Goal: Task Accomplishment & Management: Manage account settings

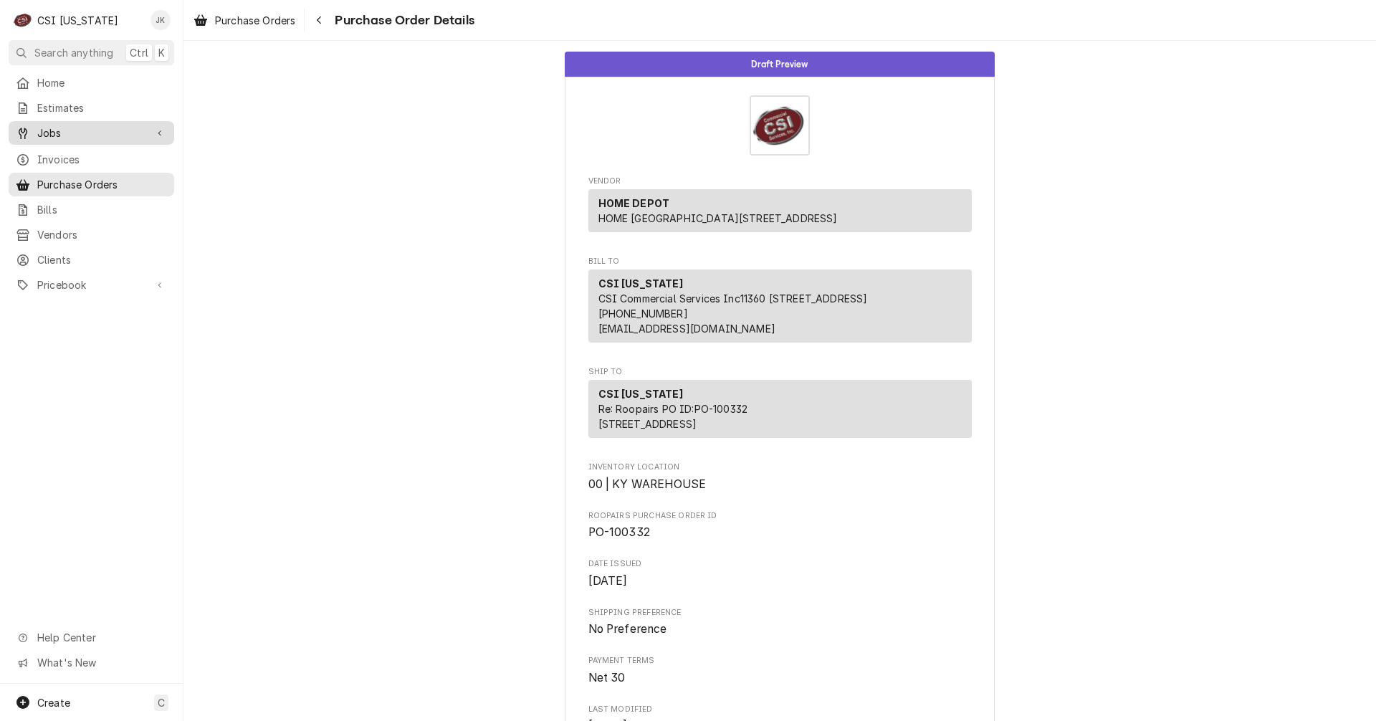
click at [75, 136] on div "Jobs" at bounding box center [91, 133] width 160 height 18
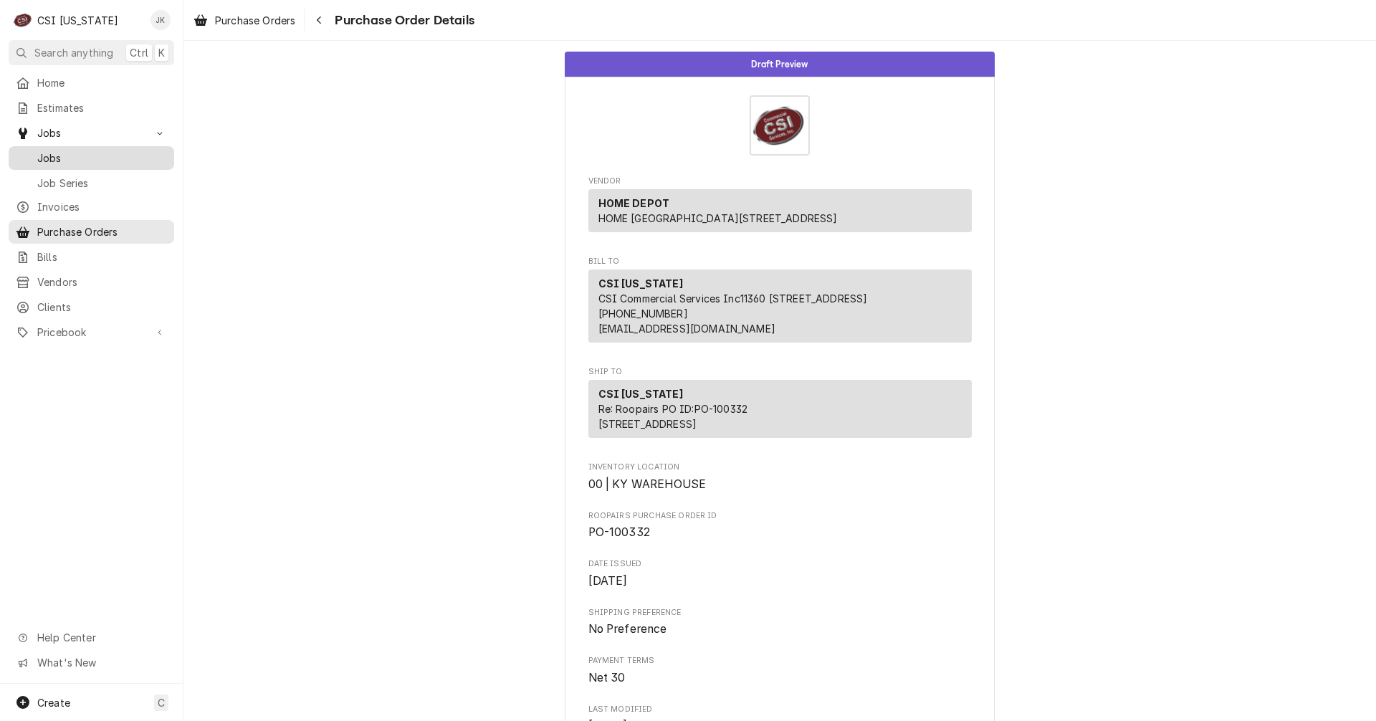
click at [72, 150] on span "Jobs" at bounding box center [102, 157] width 130 height 15
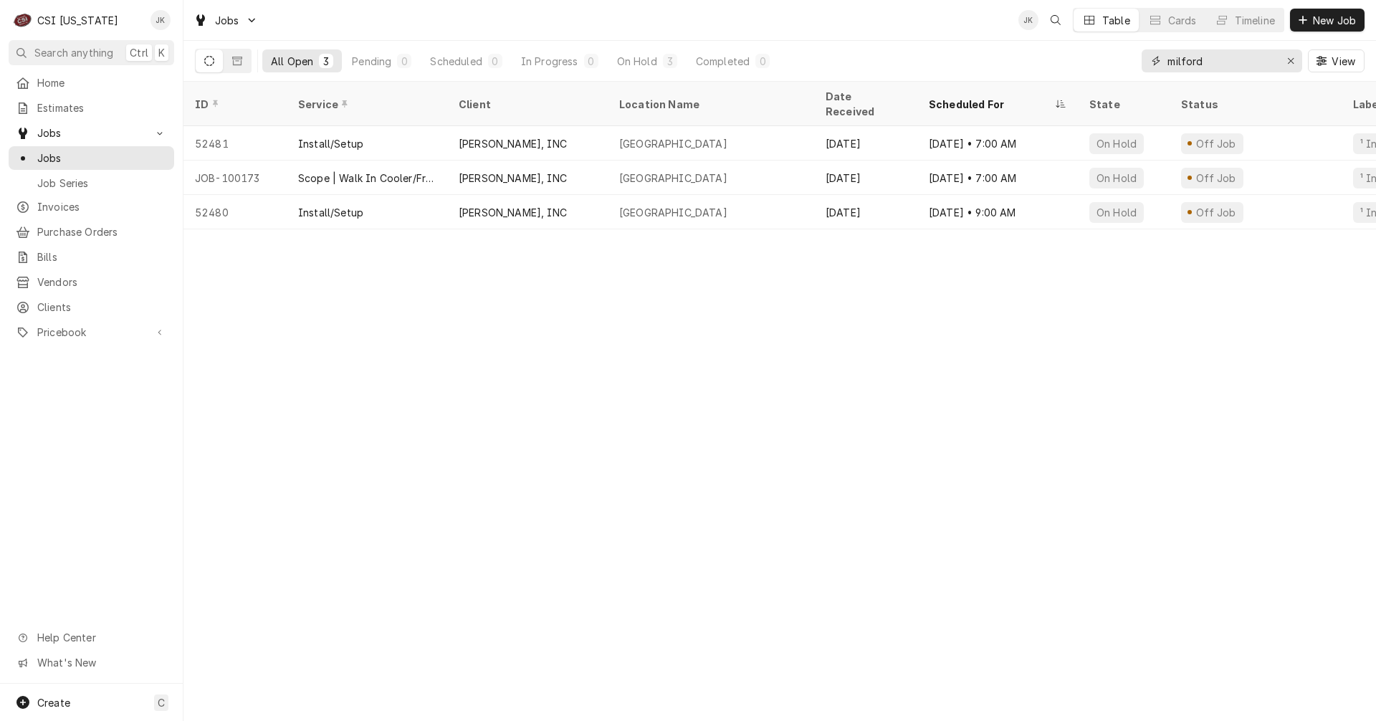
drag, startPoint x: 1217, startPoint y: 62, endPoint x: 1103, endPoint y: 56, distance: 113.4
click at [1103, 56] on div "All Open 3 Pending 0 Scheduled 0 In Progress 0 On Hold 3 Completed 0 milford Vi…" at bounding box center [779, 61] width 1169 height 40
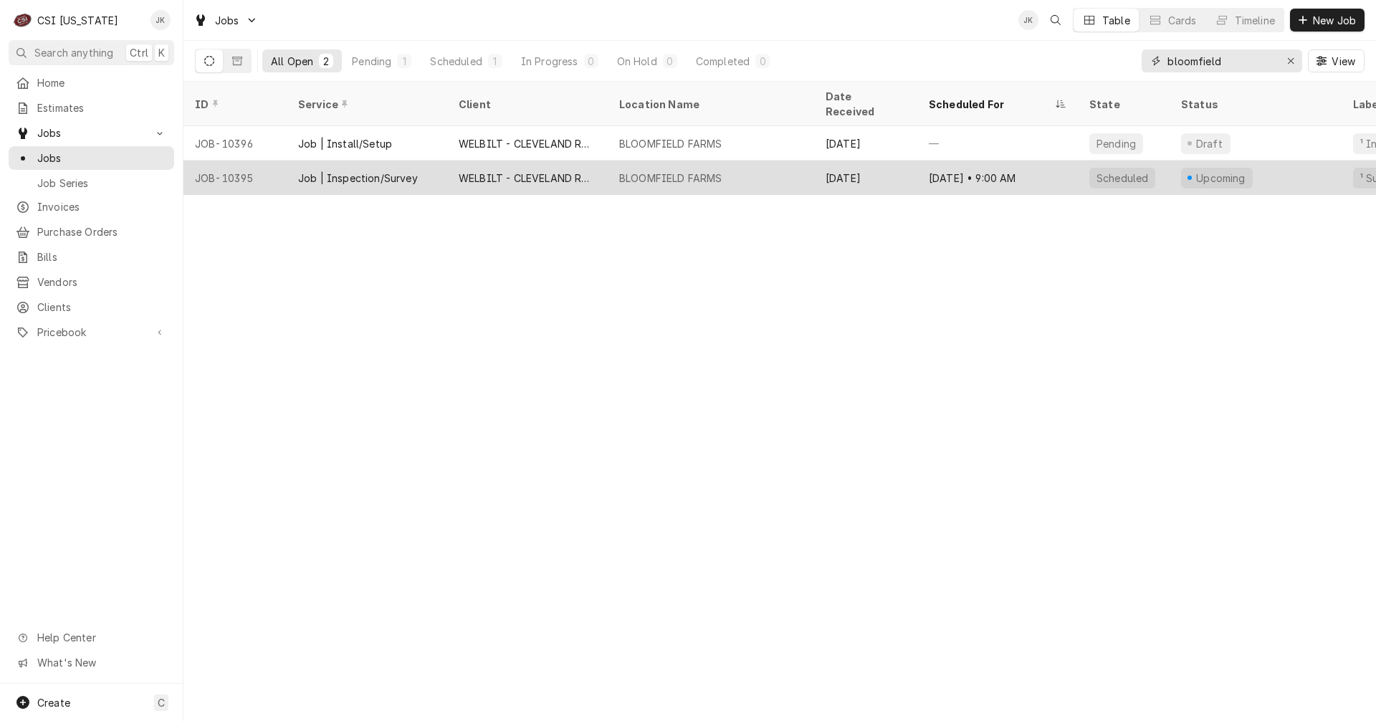
type input "bloomfield"
click at [428, 160] on div "Job | Inspection/Survey" at bounding box center [367, 177] width 160 height 34
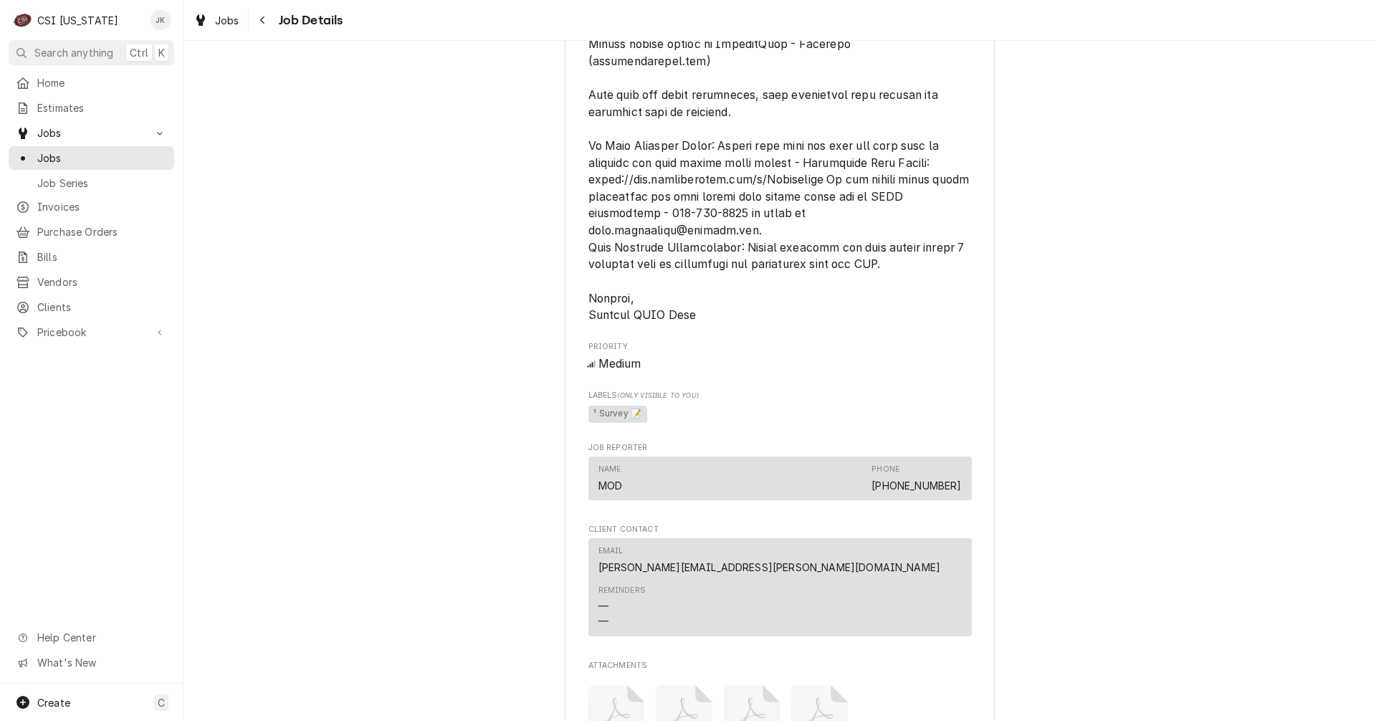
scroll to position [1887, 0]
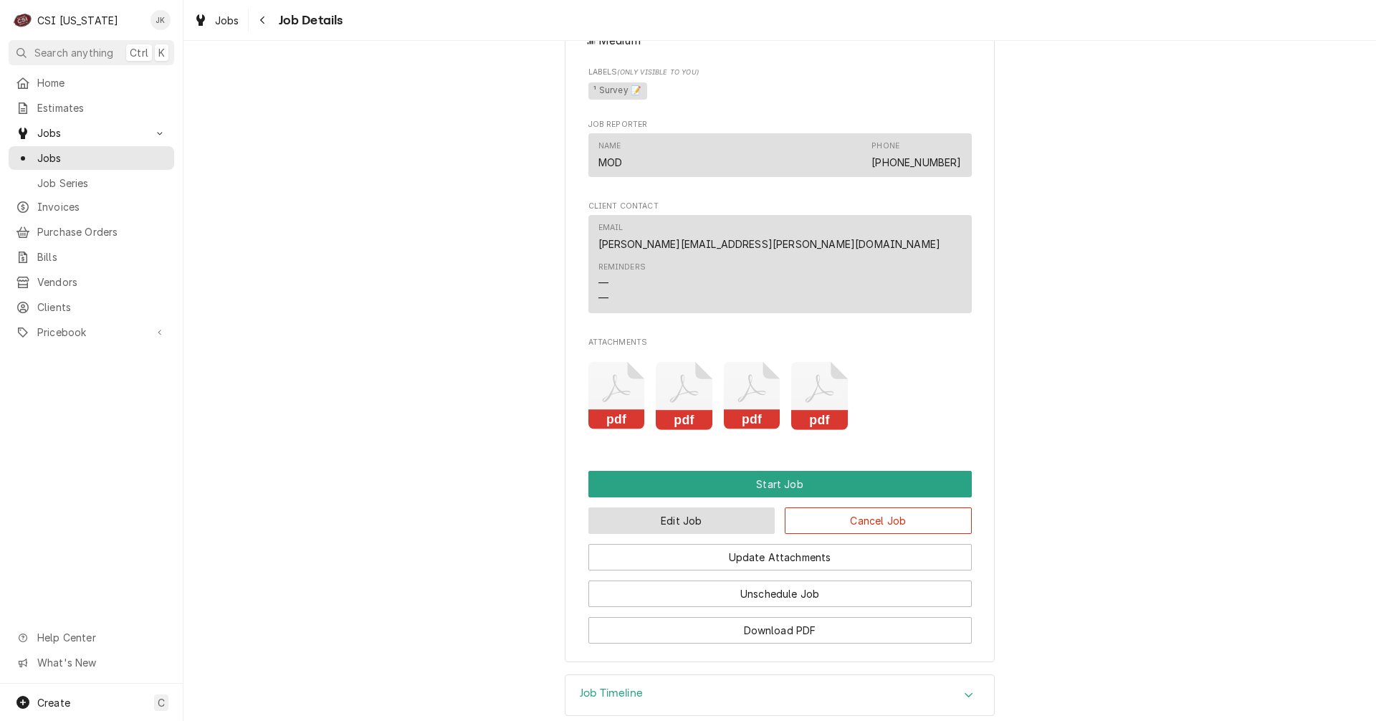
click at [692, 507] on button "Edit Job" at bounding box center [681, 520] width 187 height 27
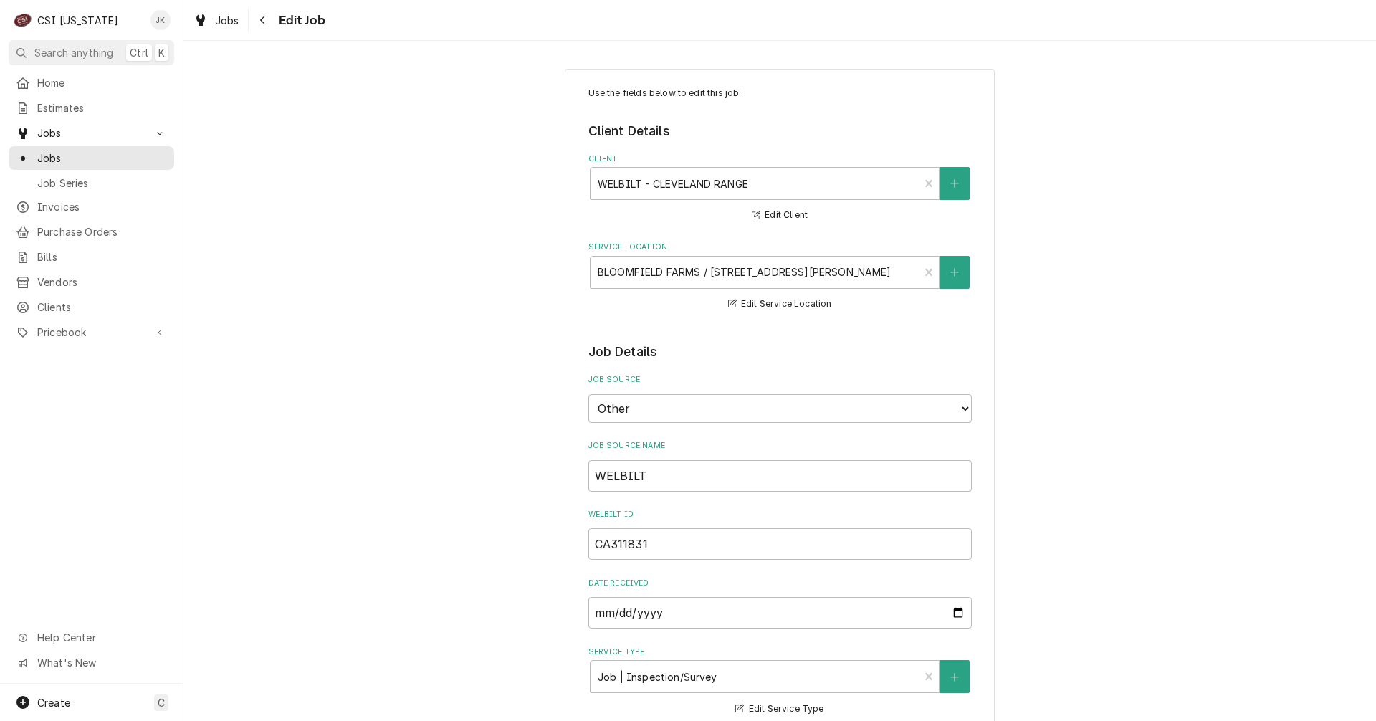
type textarea "x"
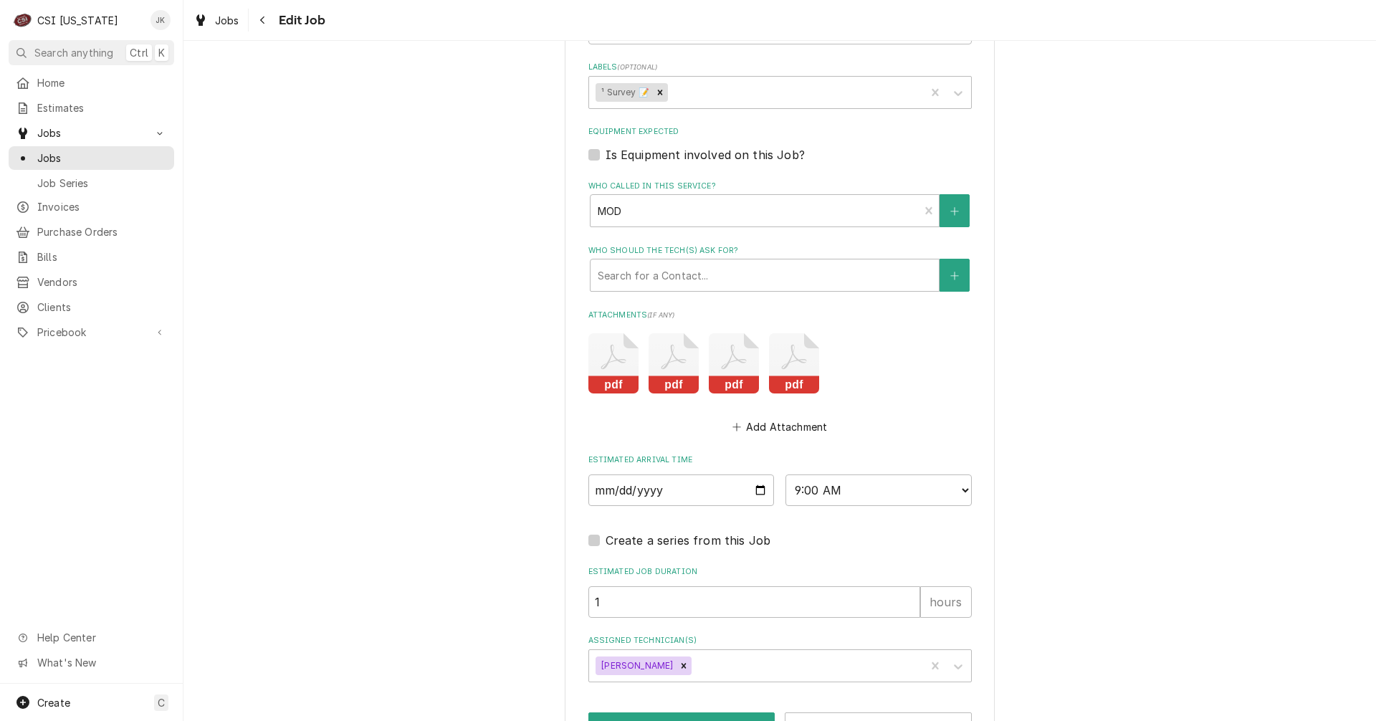
scroll to position [2109, 0]
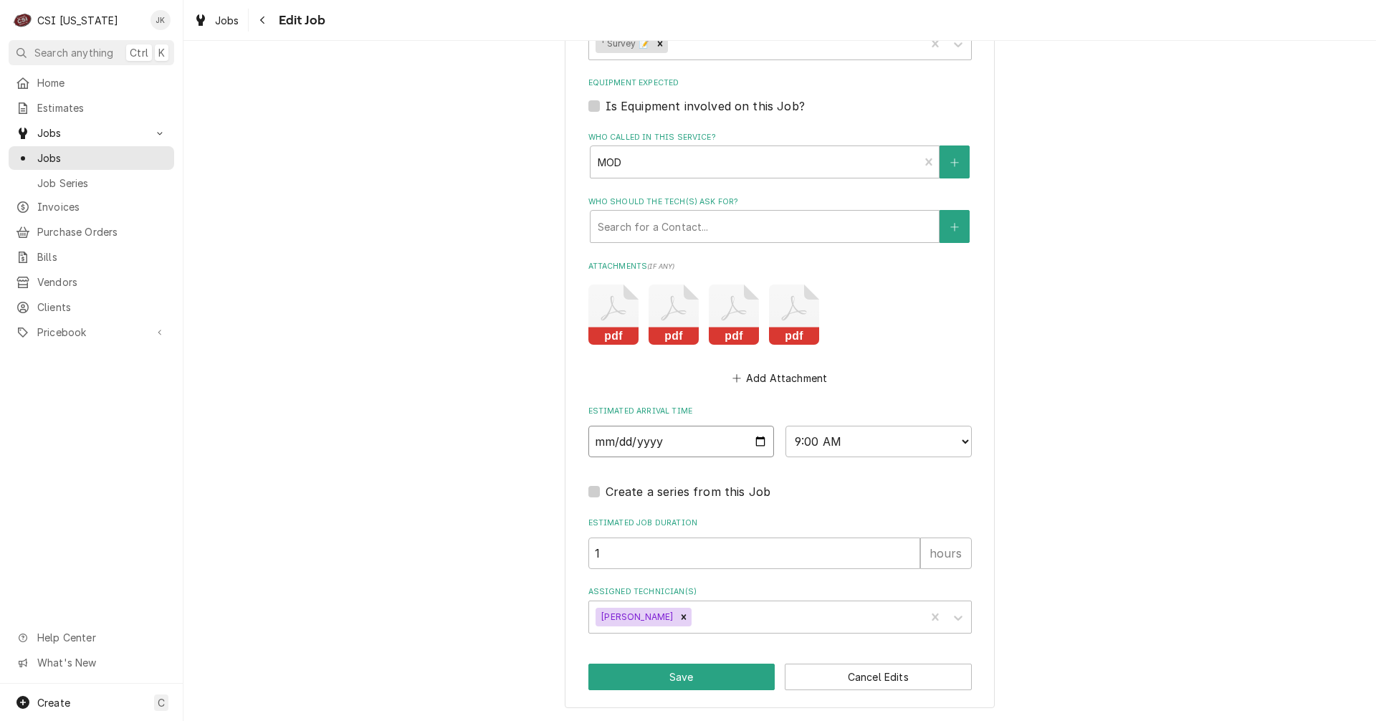
click at [754, 437] on input "2025-08-28" at bounding box center [681, 442] width 186 height 32
type input "2025-08-27"
type textarea "x"
click at [951, 441] on select "AM / PM 6:00 AM 6:15 AM 6:30 AM 6:45 AM 7:00 AM 7:15 AM 7:30 AM 7:45 AM 8:00 AM…" at bounding box center [878, 442] width 186 height 32
select select "11:00:00"
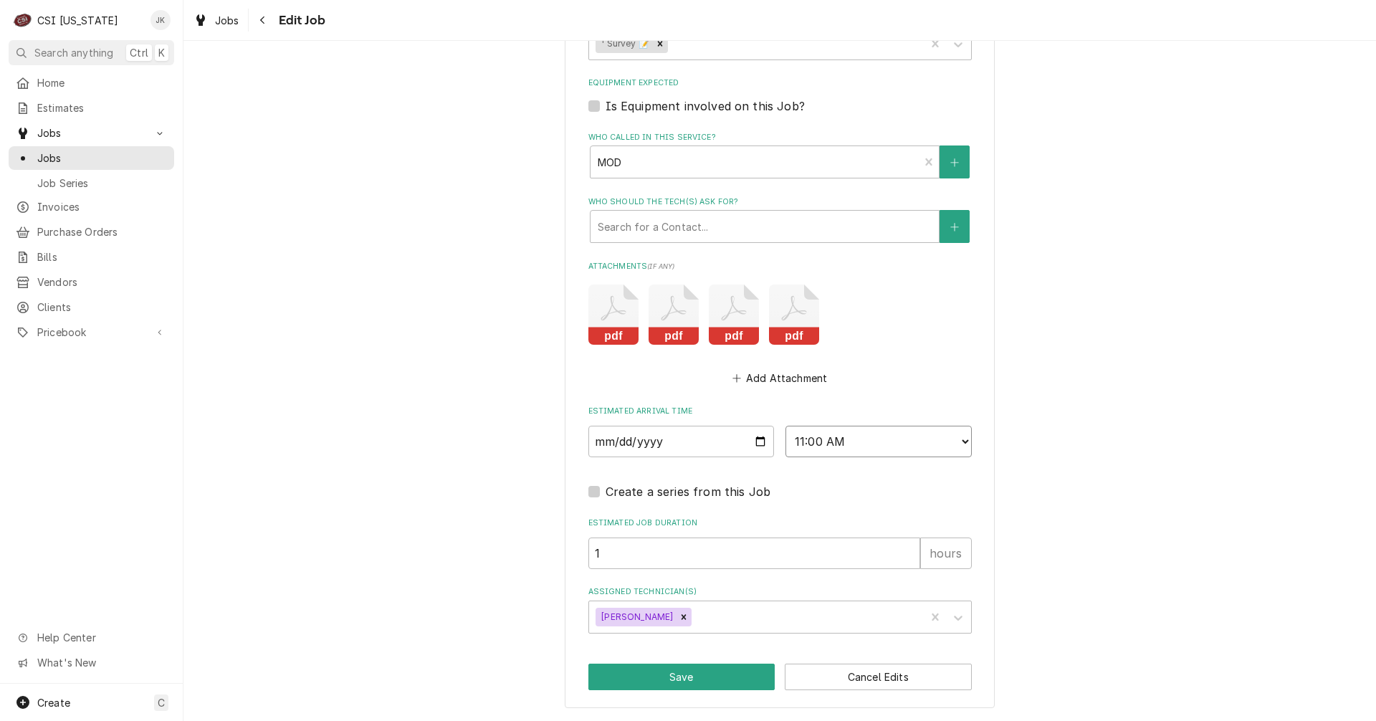
click at [785, 426] on select "AM / PM 6:00 AM 6:15 AM 6:30 AM 6:45 AM 7:00 AM 7:15 AM 7:30 AM 7:45 AM 8:00 AM…" at bounding box center [878, 442] width 186 height 32
click at [663, 676] on button "Save" at bounding box center [681, 676] width 187 height 27
type textarea "x"
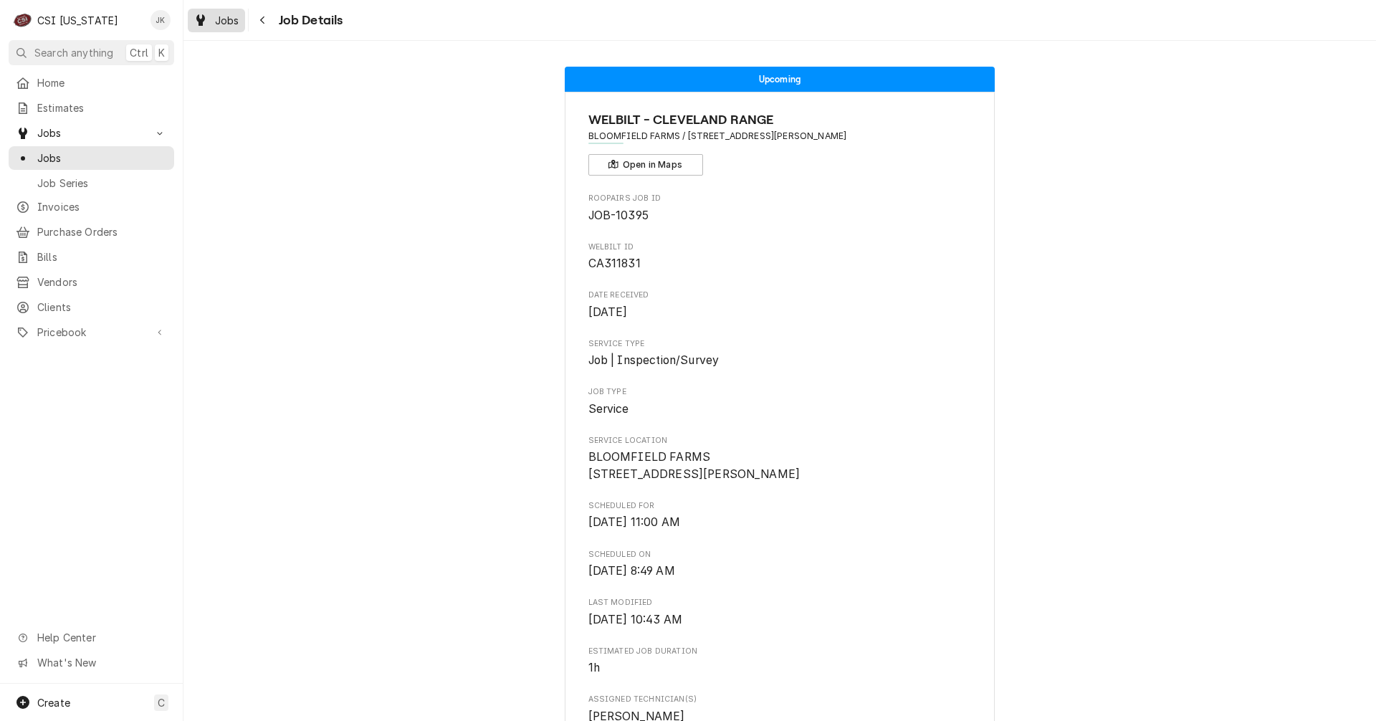
click at [232, 21] on span "Jobs" at bounding box center [227, 20] width 24 height 15
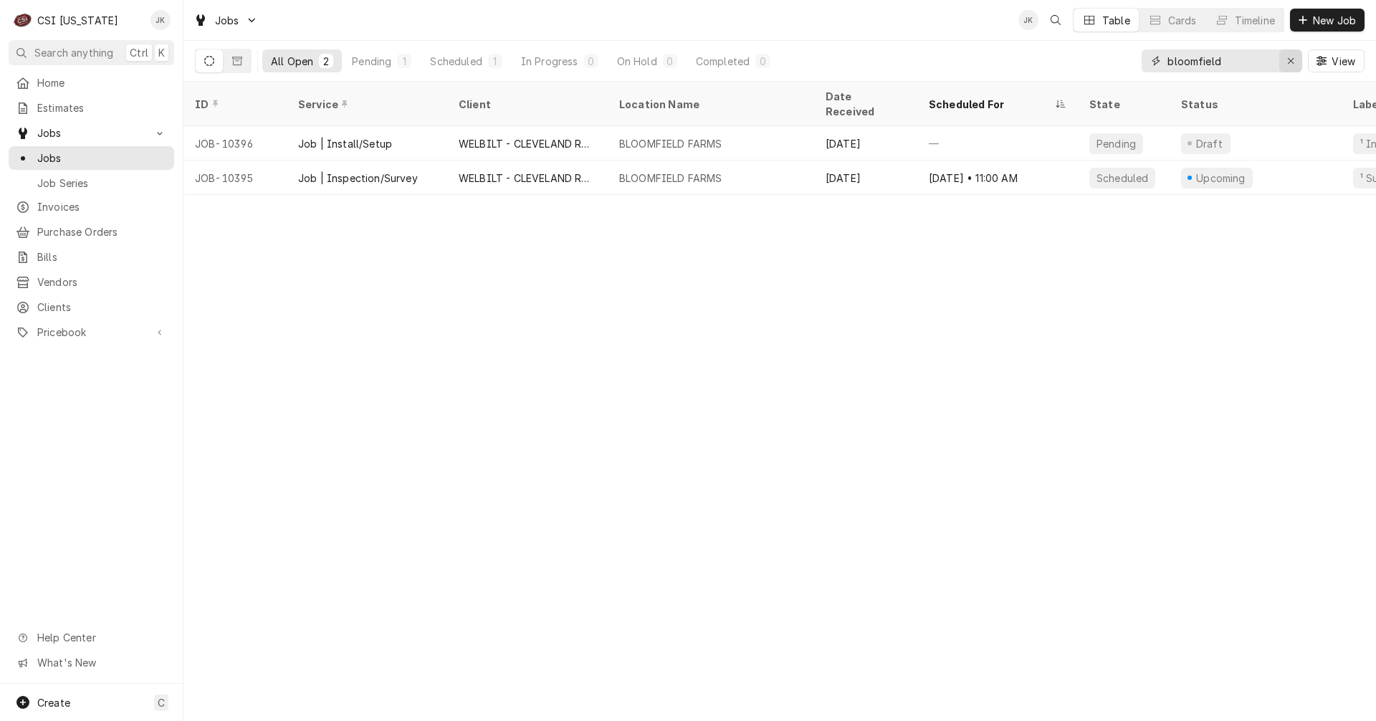
click at [1292, 62] on icon "Erase input" at bounding box center [1291, 61] width 8 height 10
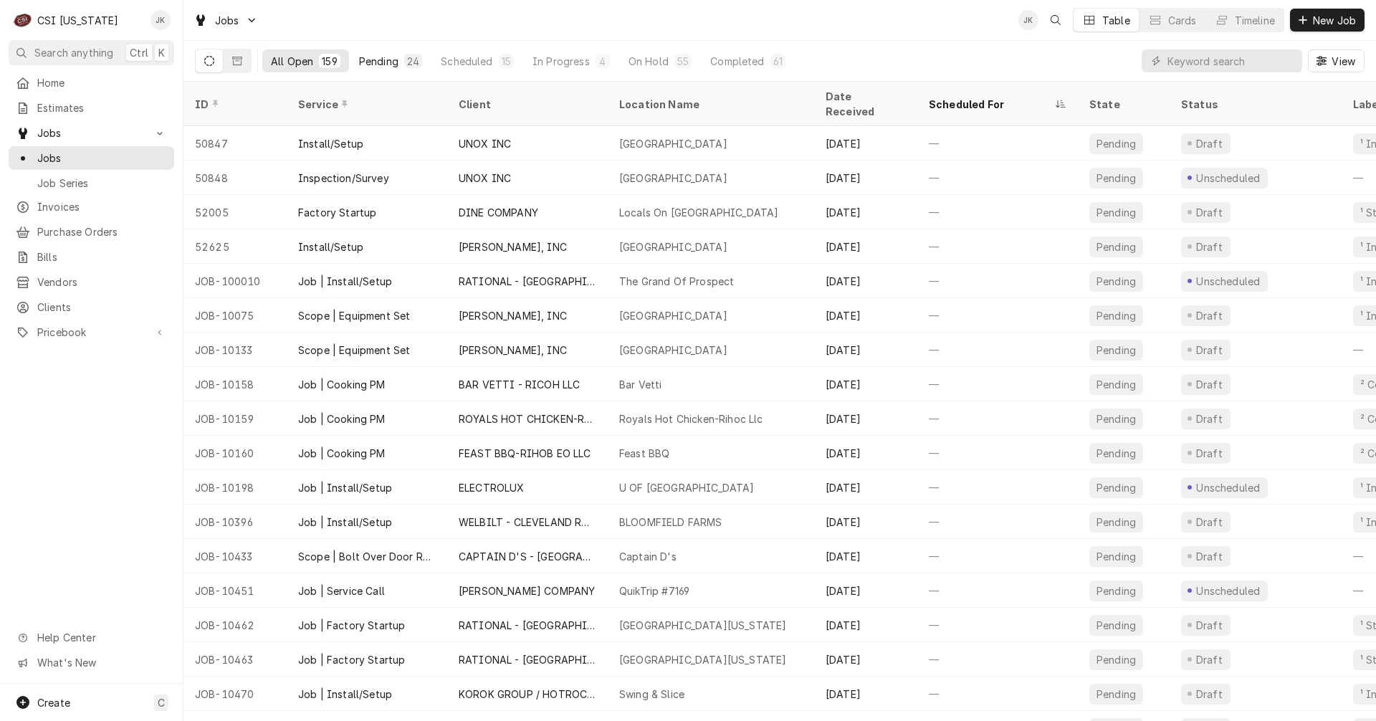
click at [383, 60] on div "Pending" at bounding box center [378, 61] width 39 height 15
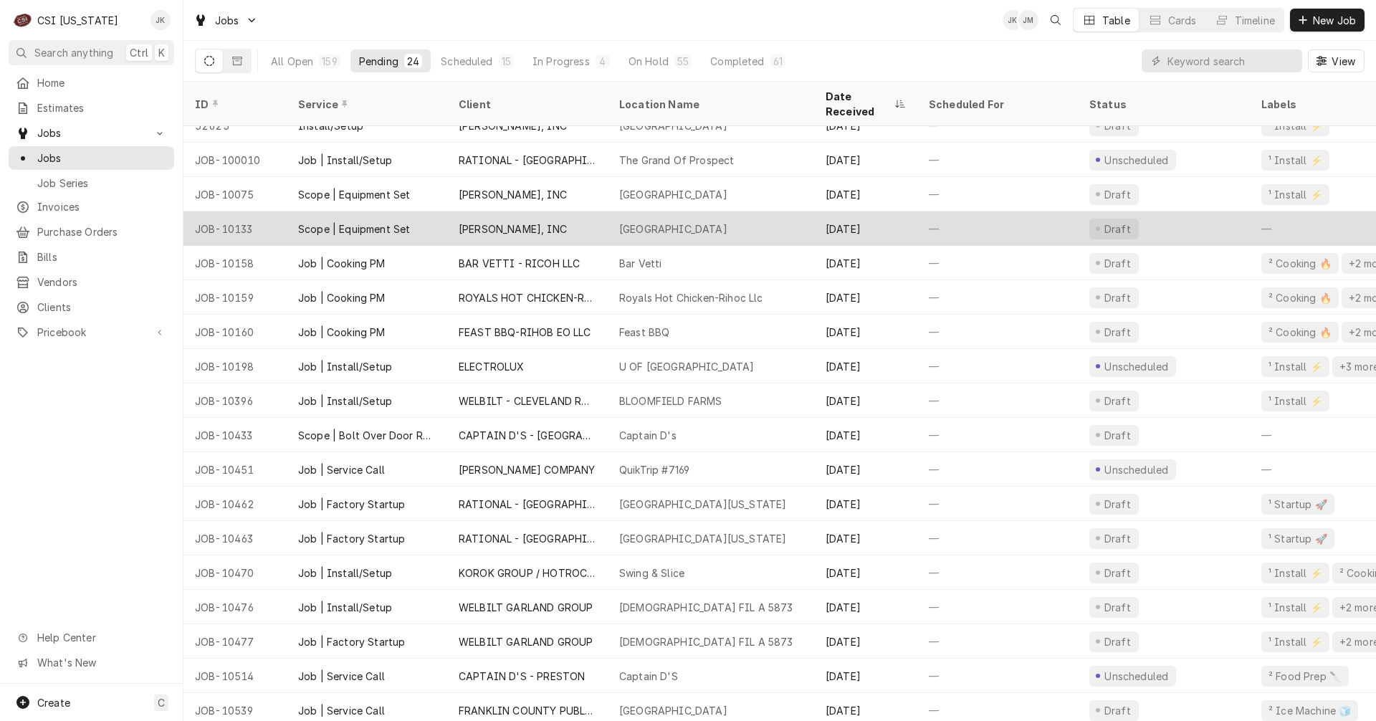
scroll to position [193, 0]
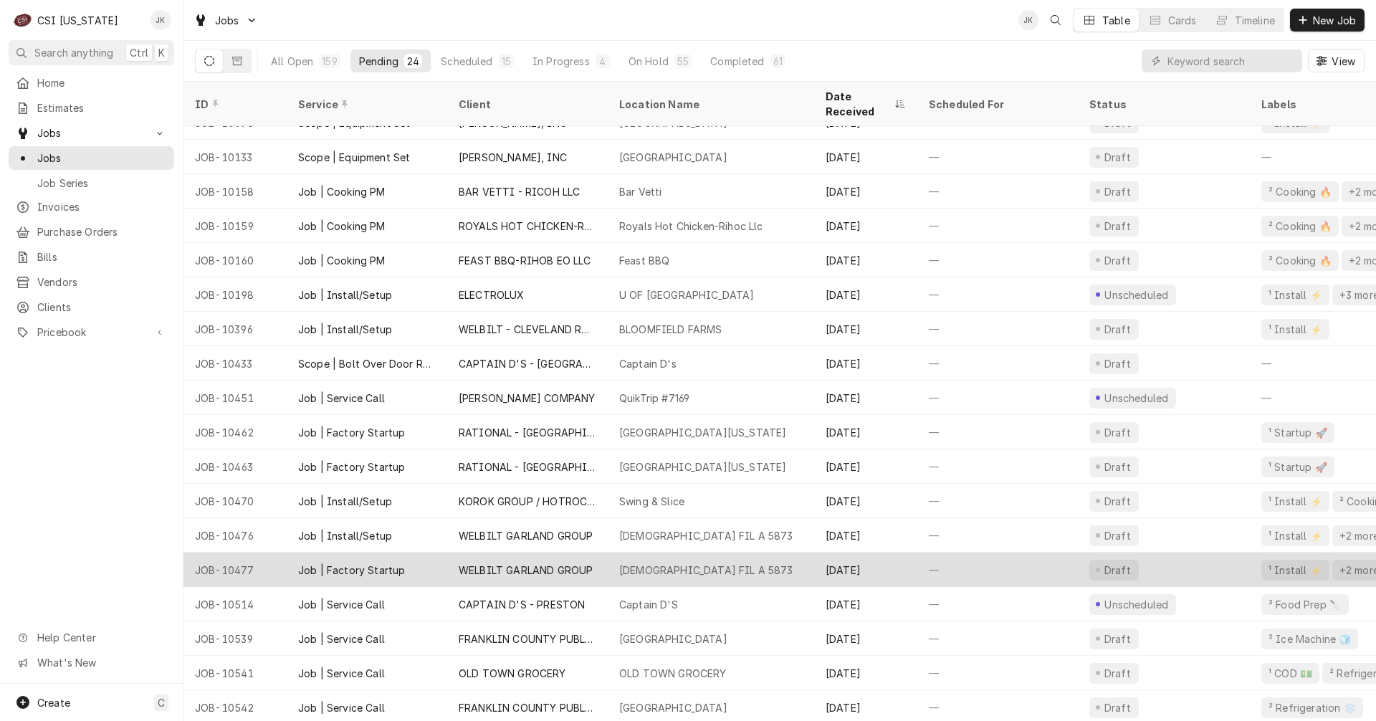
click at [628, 562] on div "CHICK FIL A 5873" at bounding box center [706, 569] width 174 height 15
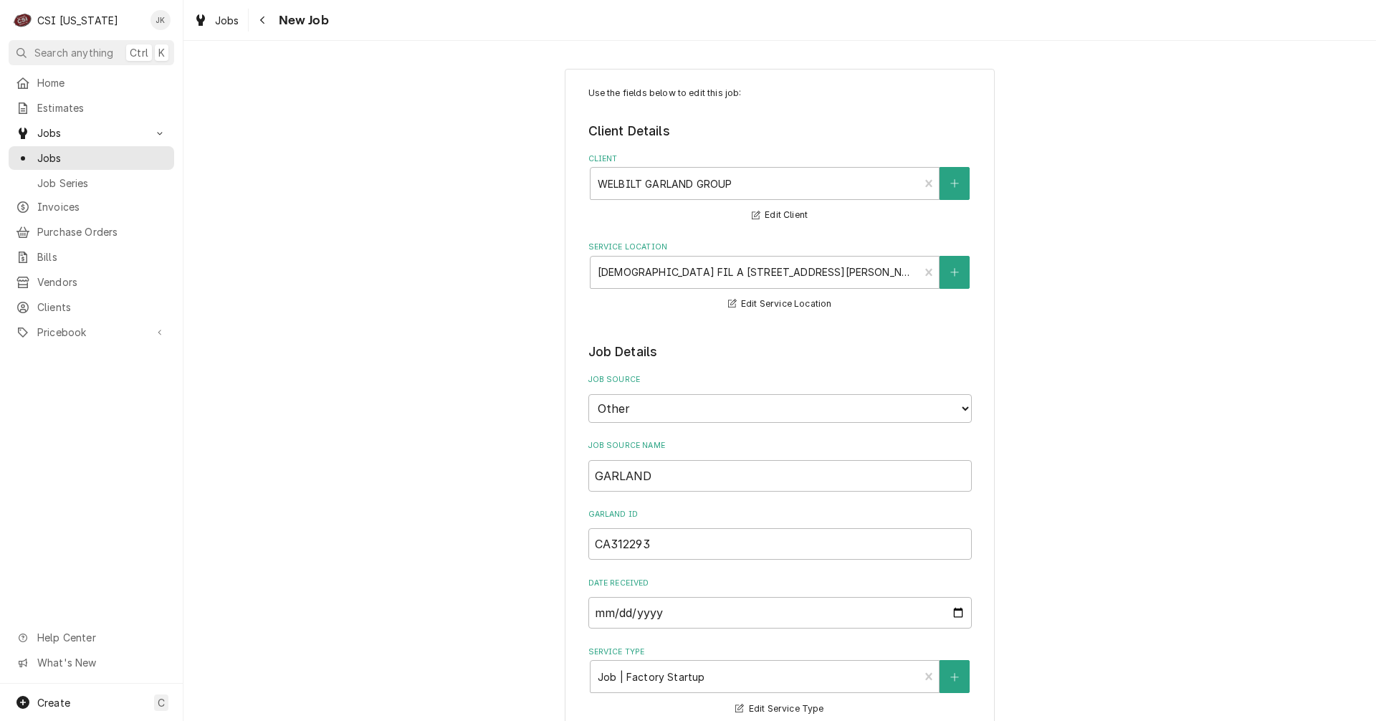
type textarea "x"
click at [258, 14] on div "Navigate back" at bounding box center [263, 20] width 14 height 14
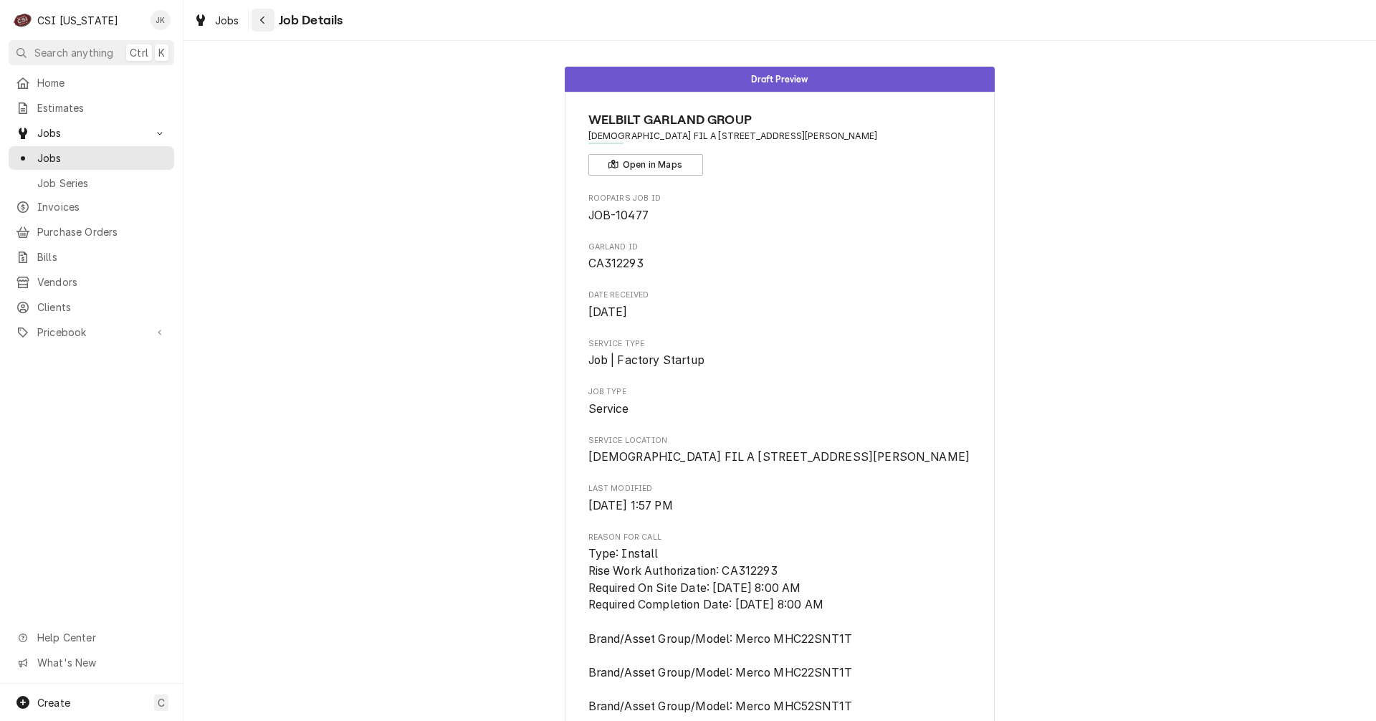
click at [264, 26] on div "Navigate back" at bounding box center [263, 20] width 14 height 14
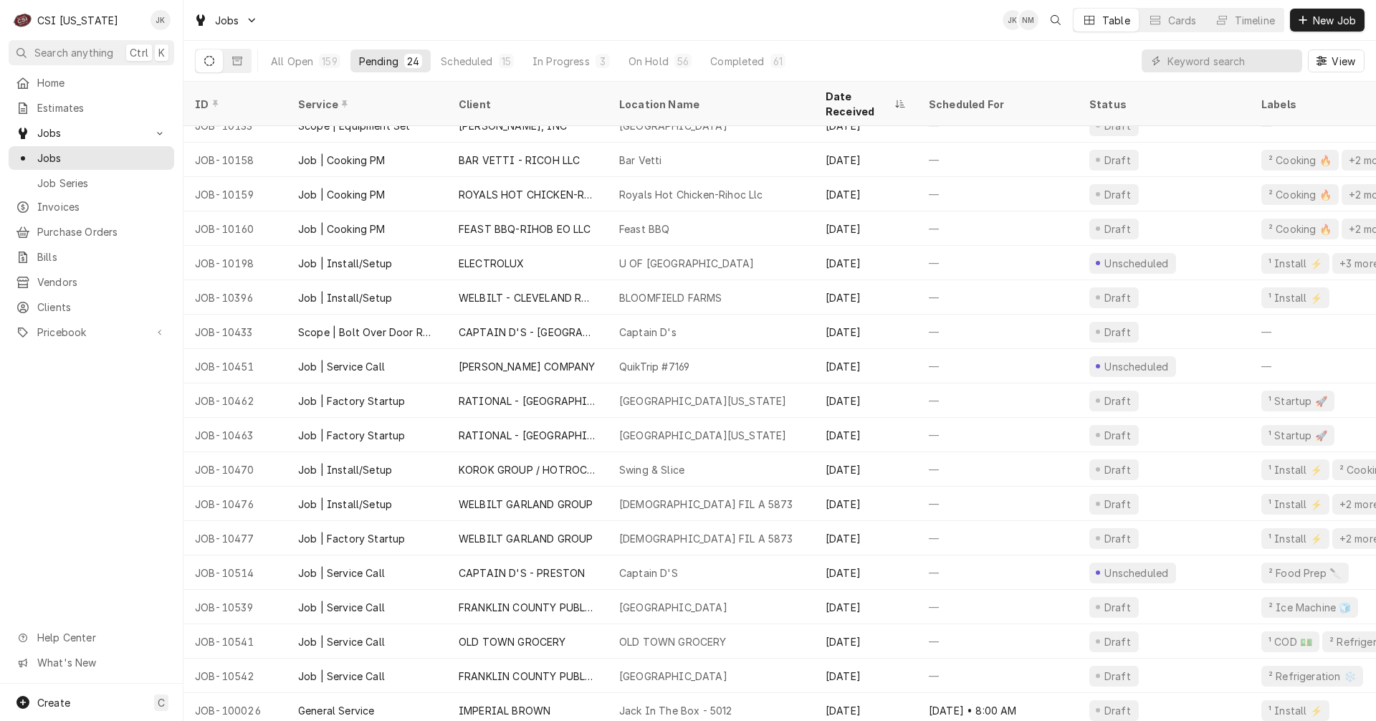
scroll to position [153, 0]
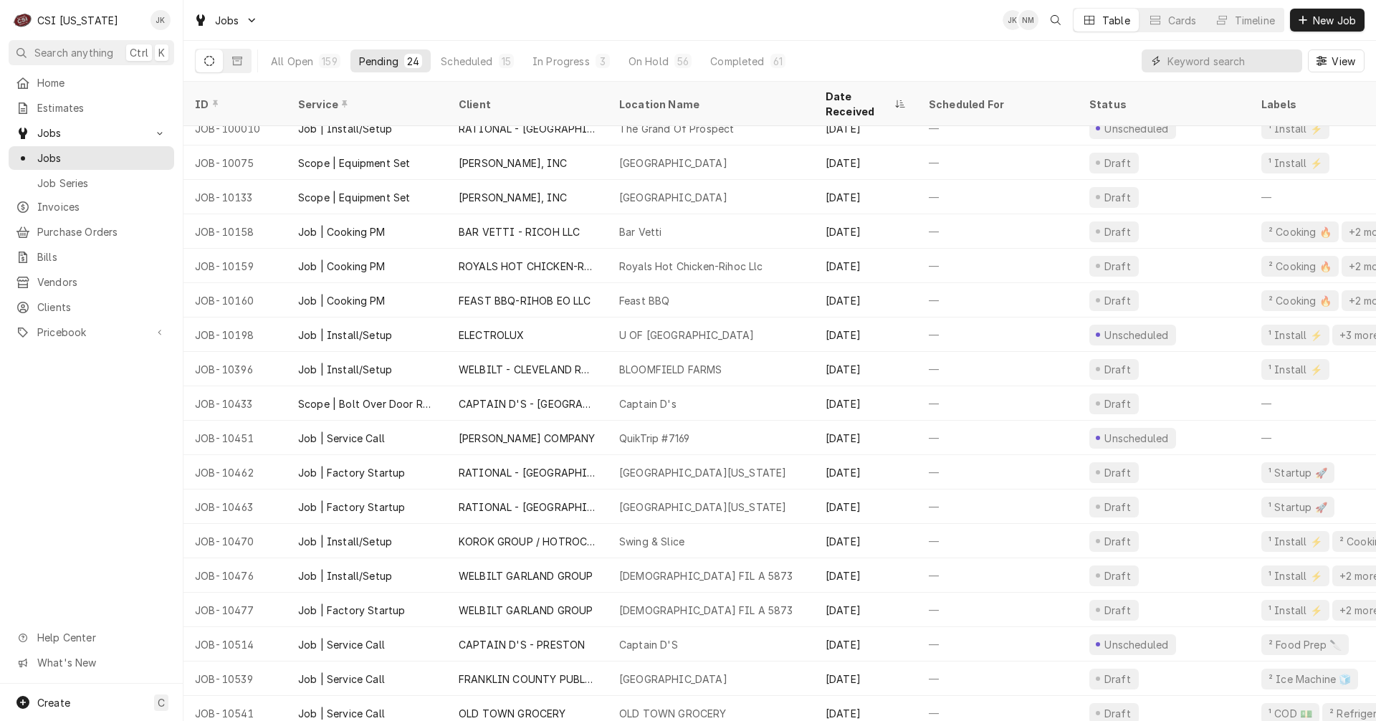
click at [1227, 62] on input "Dynamic Content Wrapper" at bounding box center [1231, 60] width 128 height 23
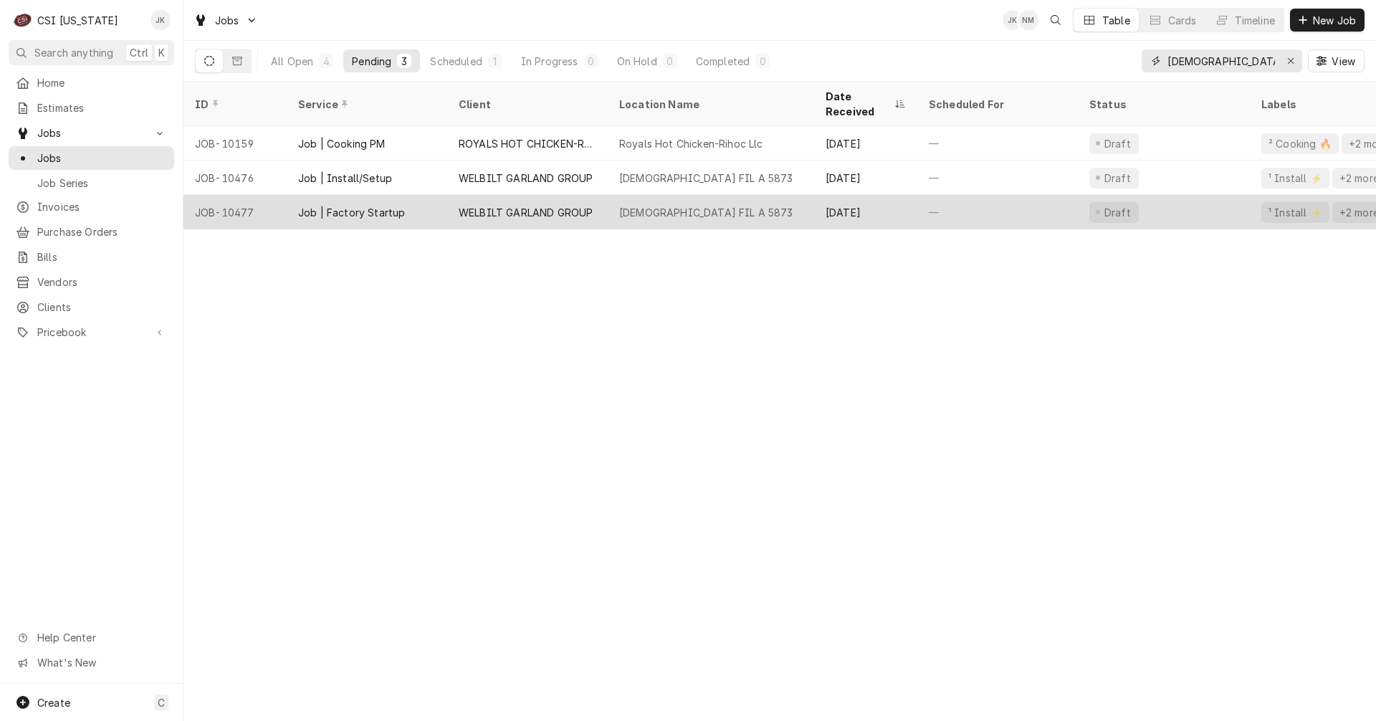
type input "chick"
click at [332, 205] on div "Job | Factory Startup" at bounding box center [351, 212] width 107 height 15
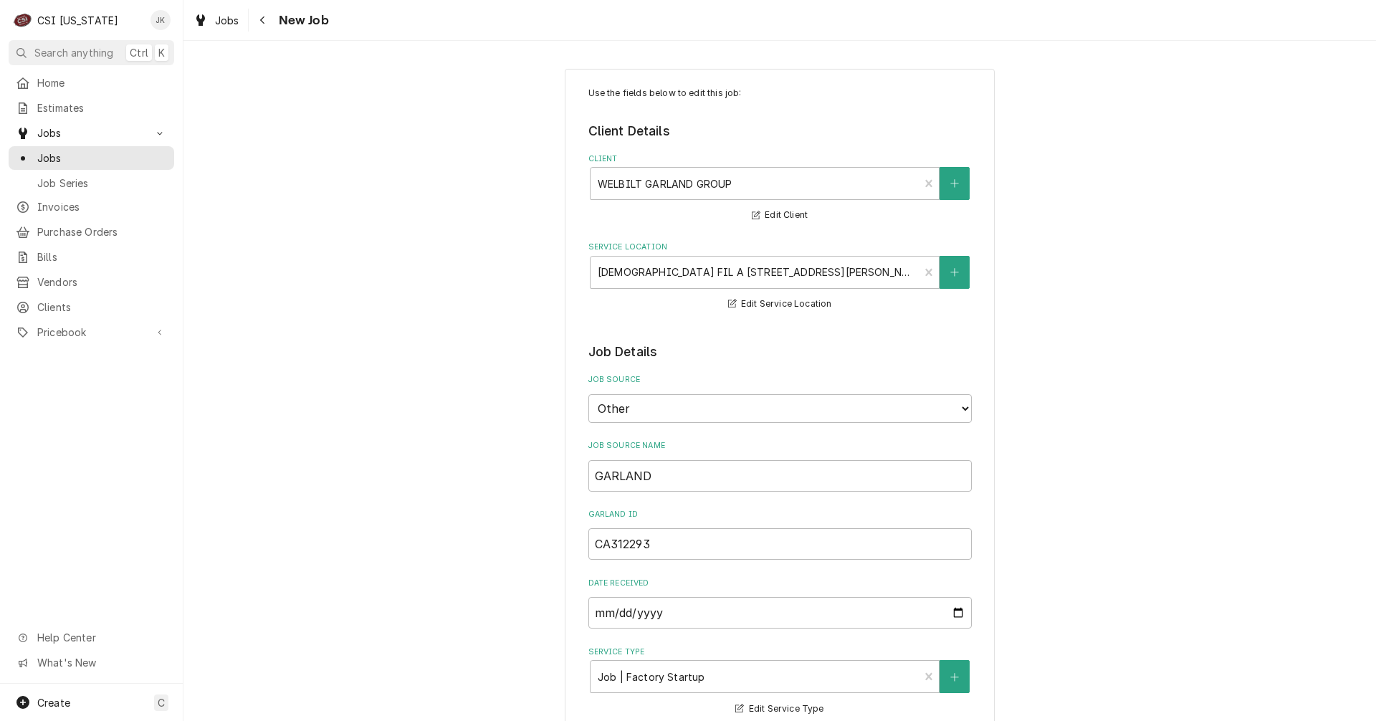
type textarea "x"
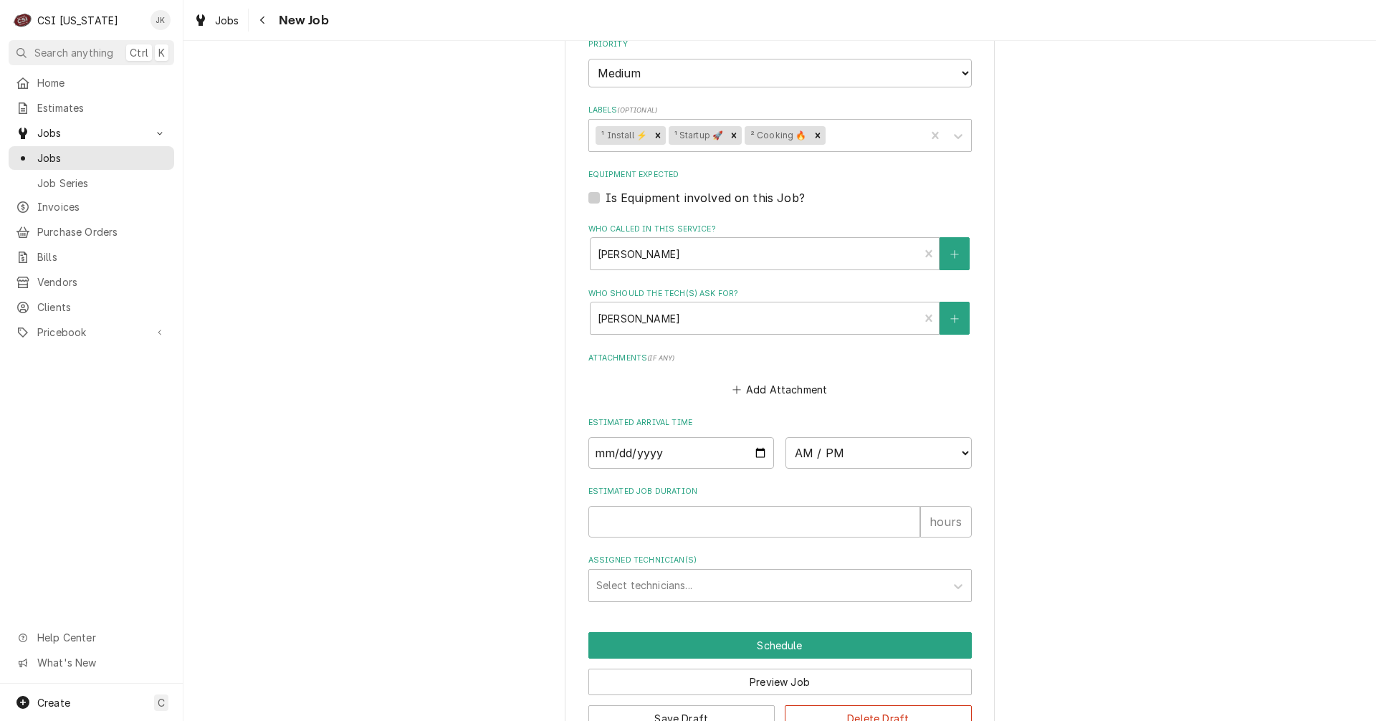
scroll to position [1648, 0]
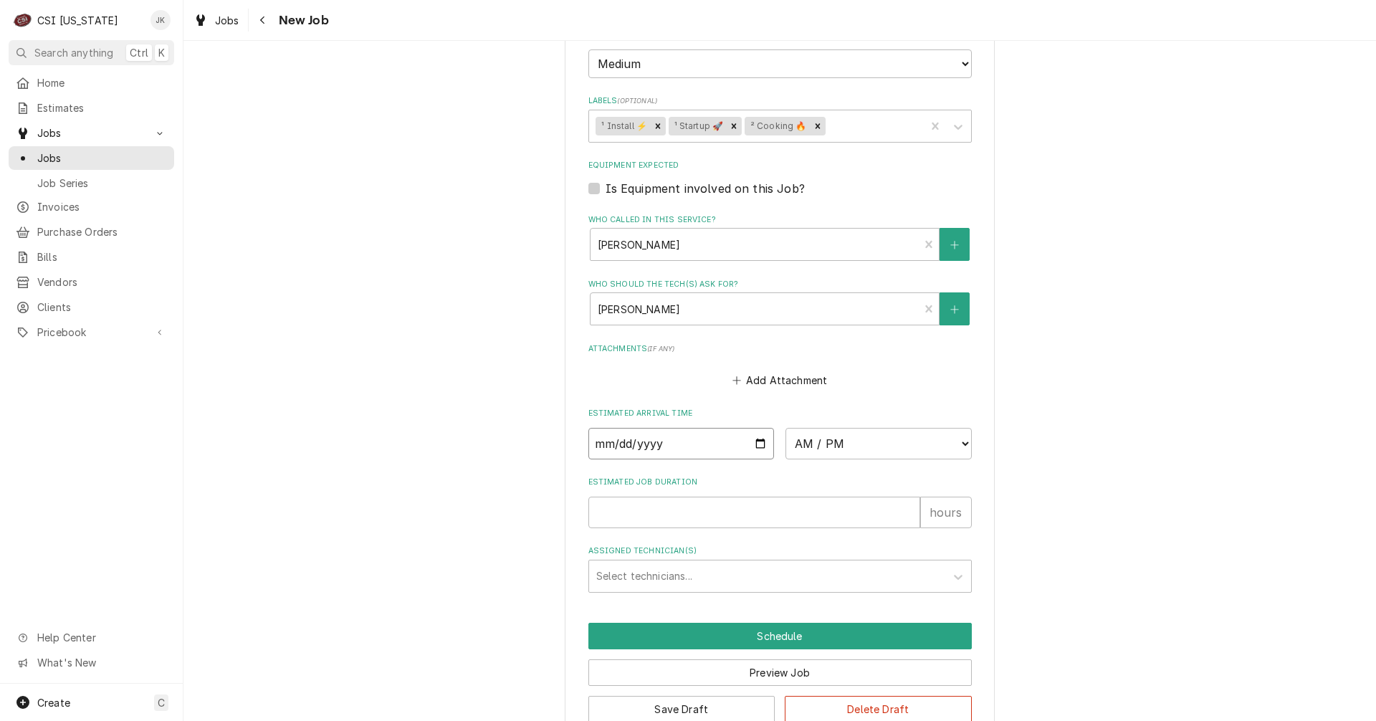
click at [753, 446] on input "Date" at bounding box center [681, 444] width 186 height 32
type input "2025-08-28"
type textarea "x"
click at [959, 445] on select "AM / PM 6:00 AM 6:15 AM 6:30 AM 6:45 AM 7:00 AM 7:15 AM 7:30 AM 7:45 AM 8:00 AM…" at bounding box center [878, 444] width 186 height 32
select select "13:00:00"
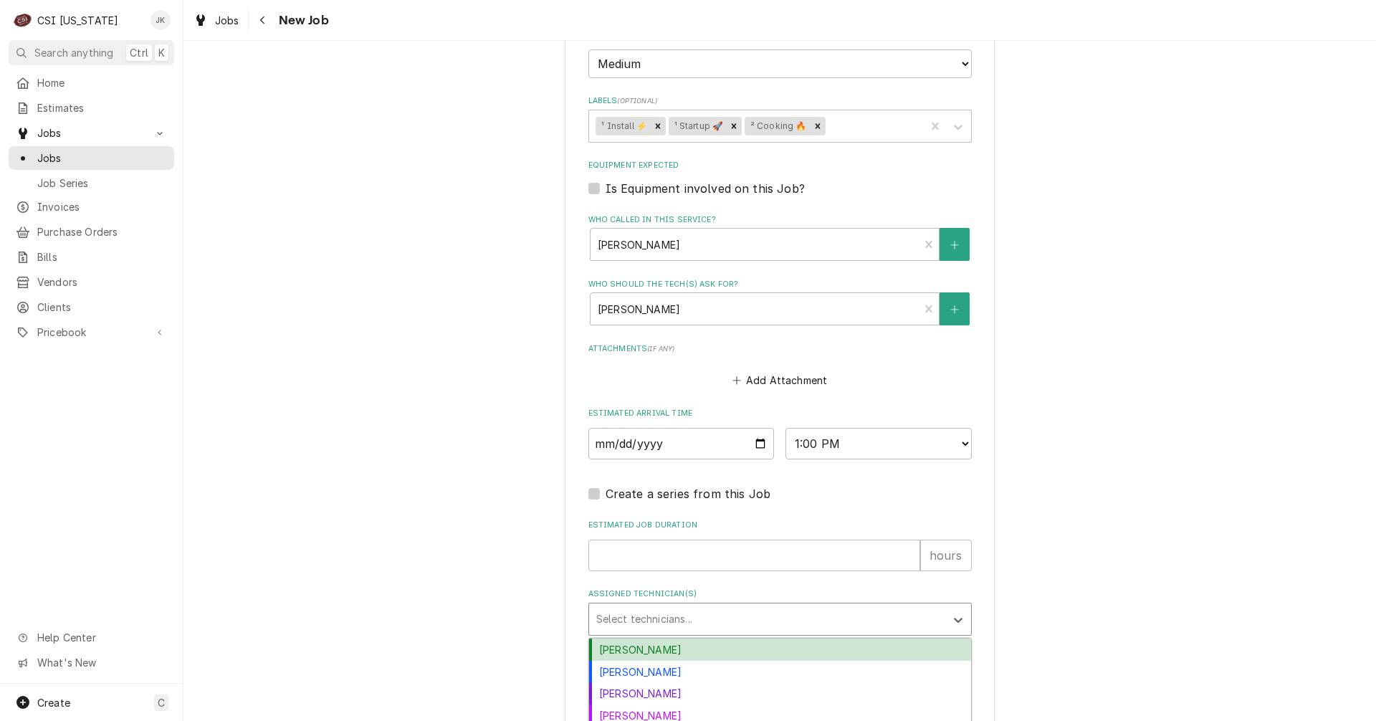
click at [707, 620] on div "Assigned Technician(s)" at bounding box center [767, 619] width 342 height 26
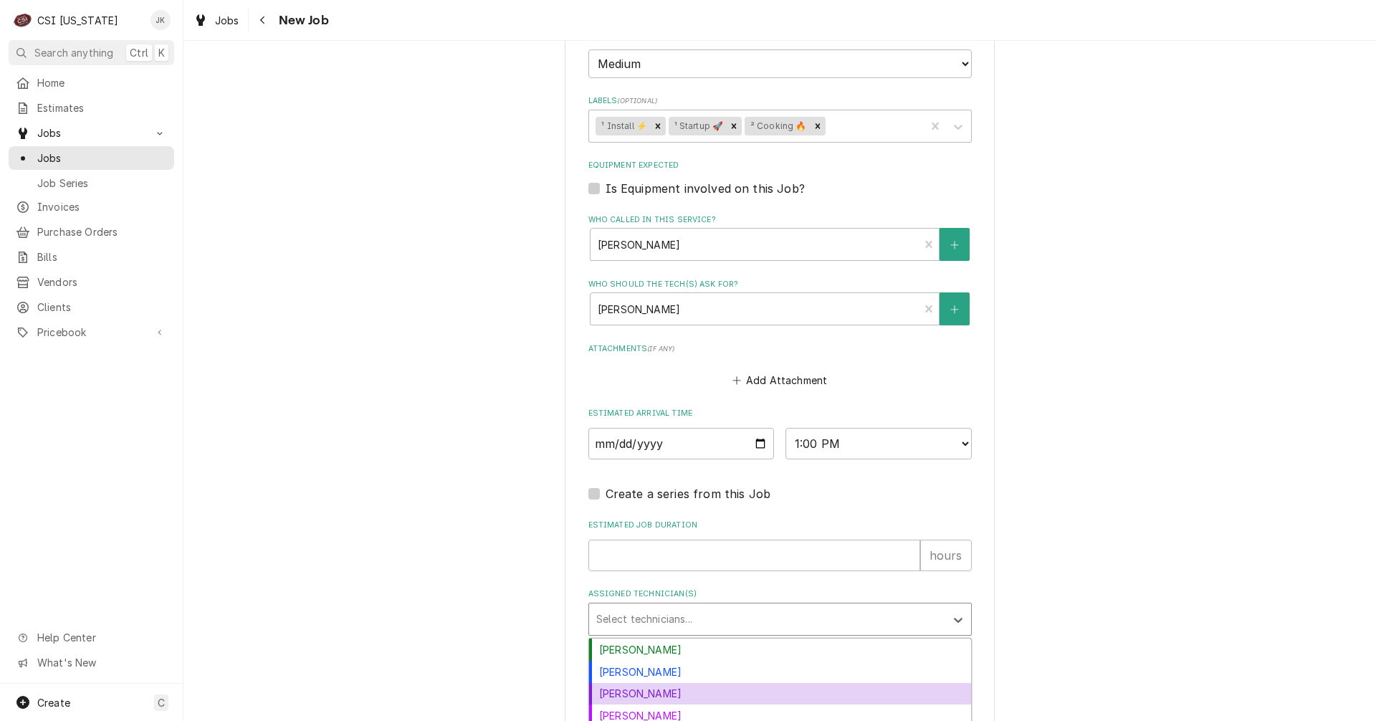
click at [684, 694] on div "Jay Maiden" at bounding box center [780, 694] width 382 height 22
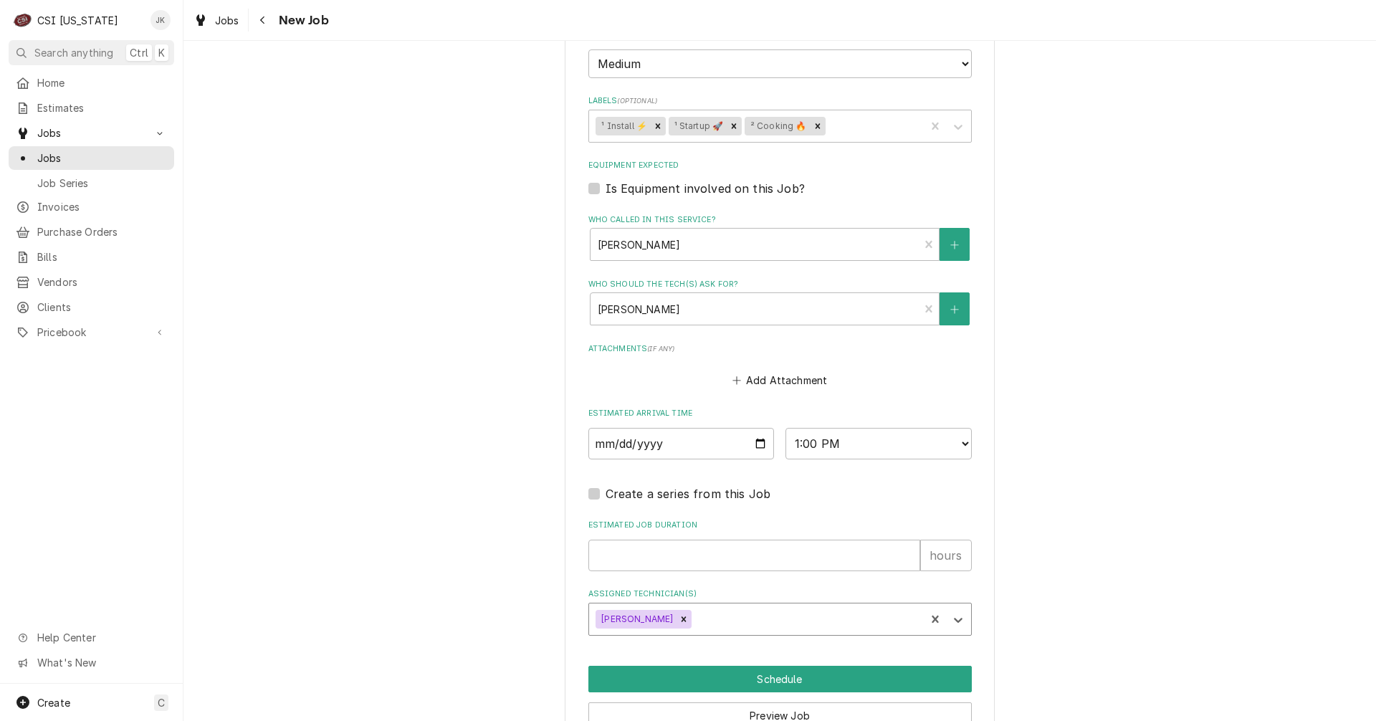
type textarea "x"
click at [649, 551] on input "Estimated Job Duration" at bounding box center [754, 556] width 332 height 32
type input "2"
type textarea "x"
type input "2"
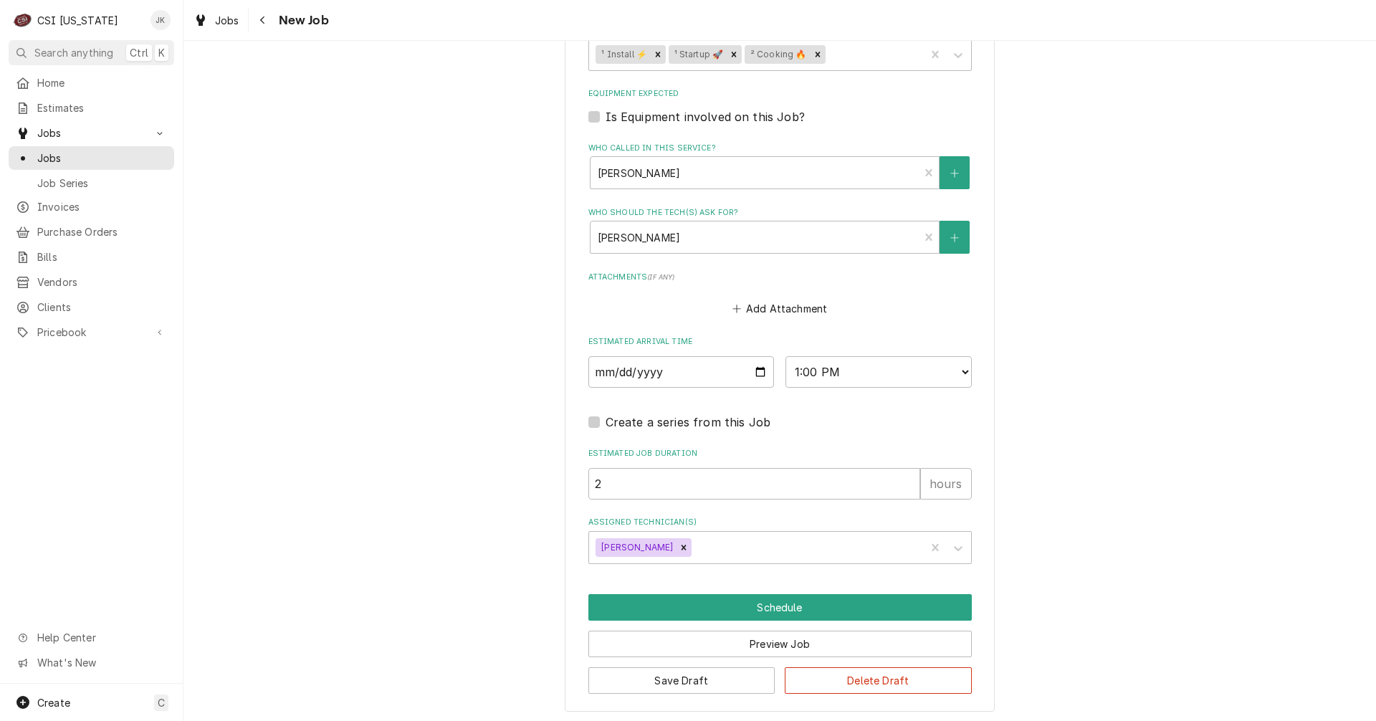
scroll to position [1723, 0]
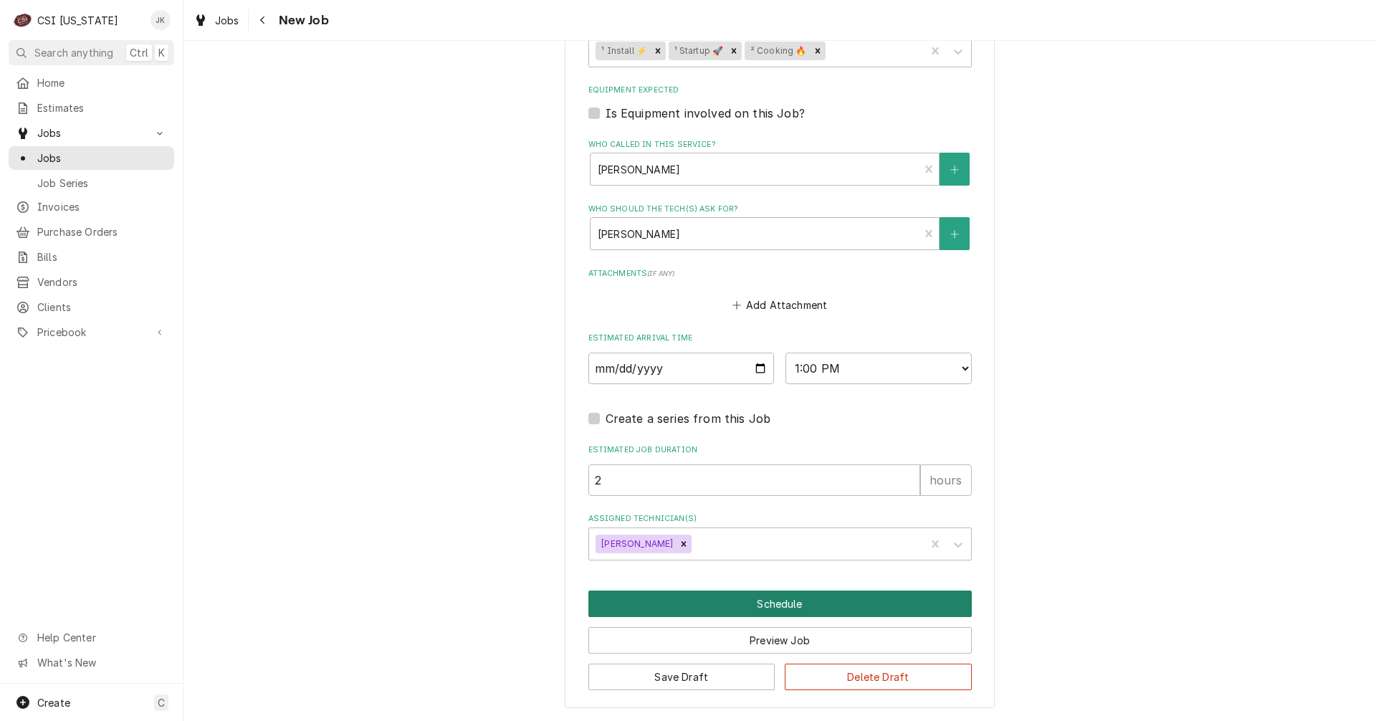
click at [767, 608] on button "Schedule" at bounding box center [779, 603] width 383 height 27
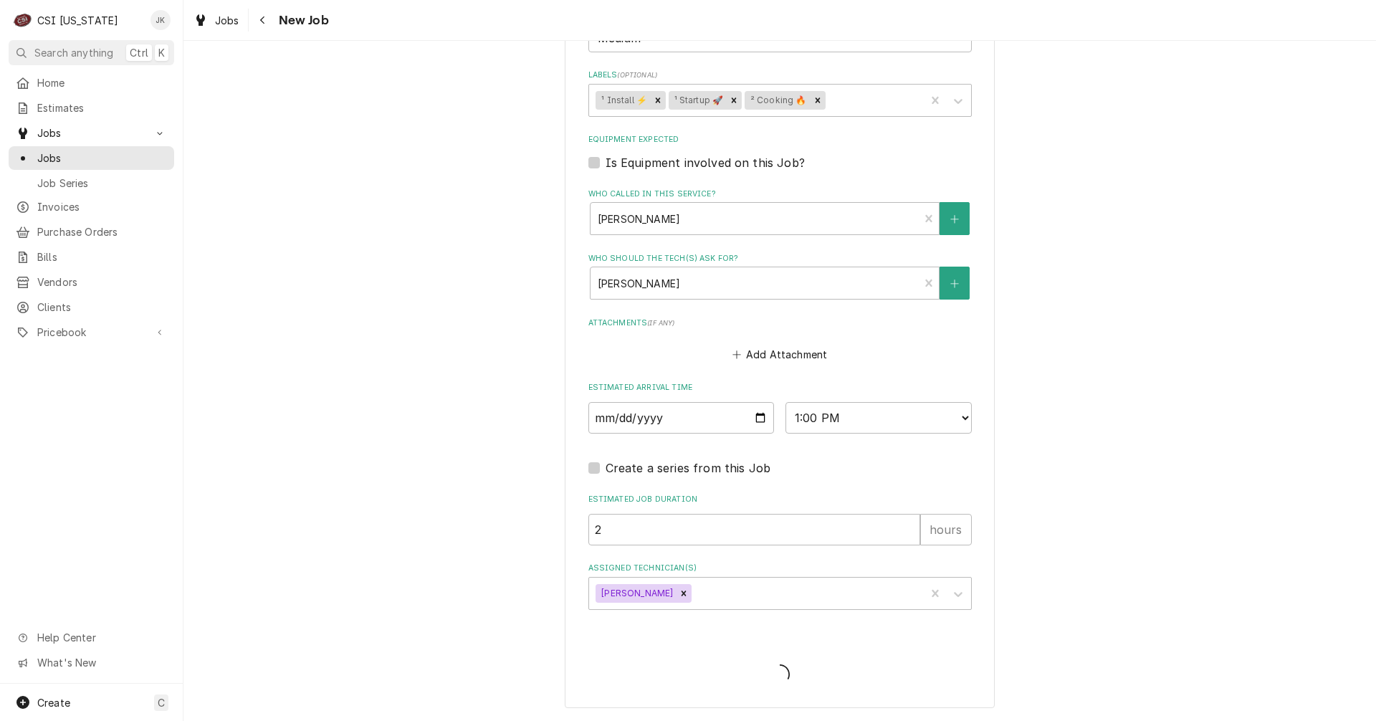
type textarea "x"
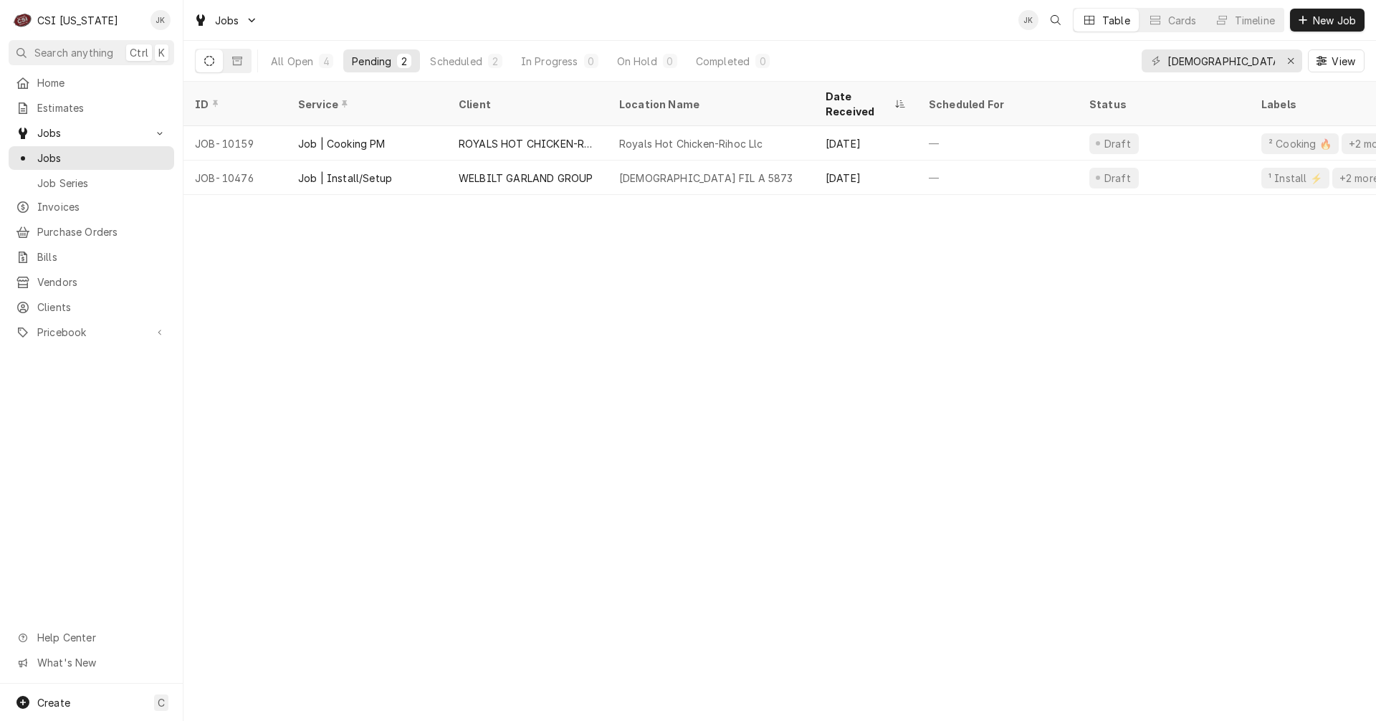
click at [201, 60] on button "Dynamic Content Wrapper" at bounding box center [209, 60] width 27 height 23
click at [297, 62] on div "All Open" at bounding box center [292, 61] width 42 height 15
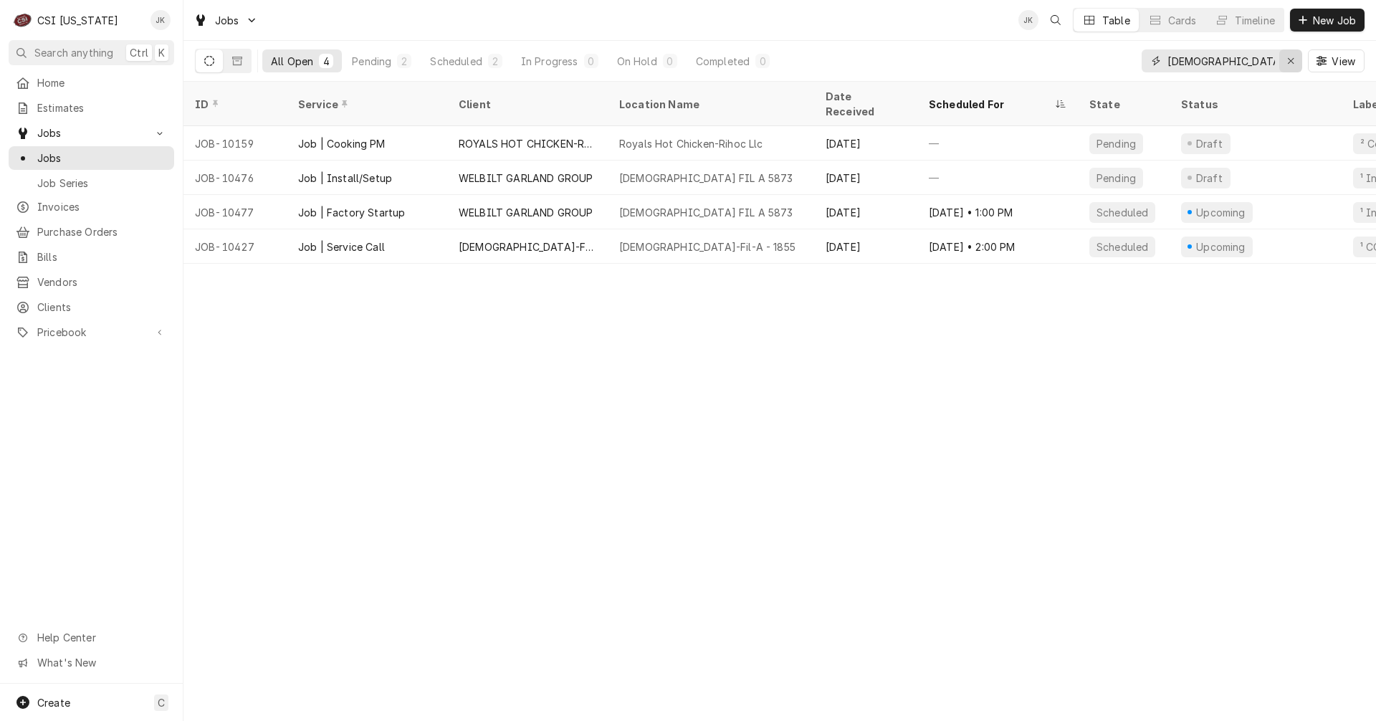
click at [1295, 63] on div "Erase input" at bounding box center [1290, 61] width 14 height 14
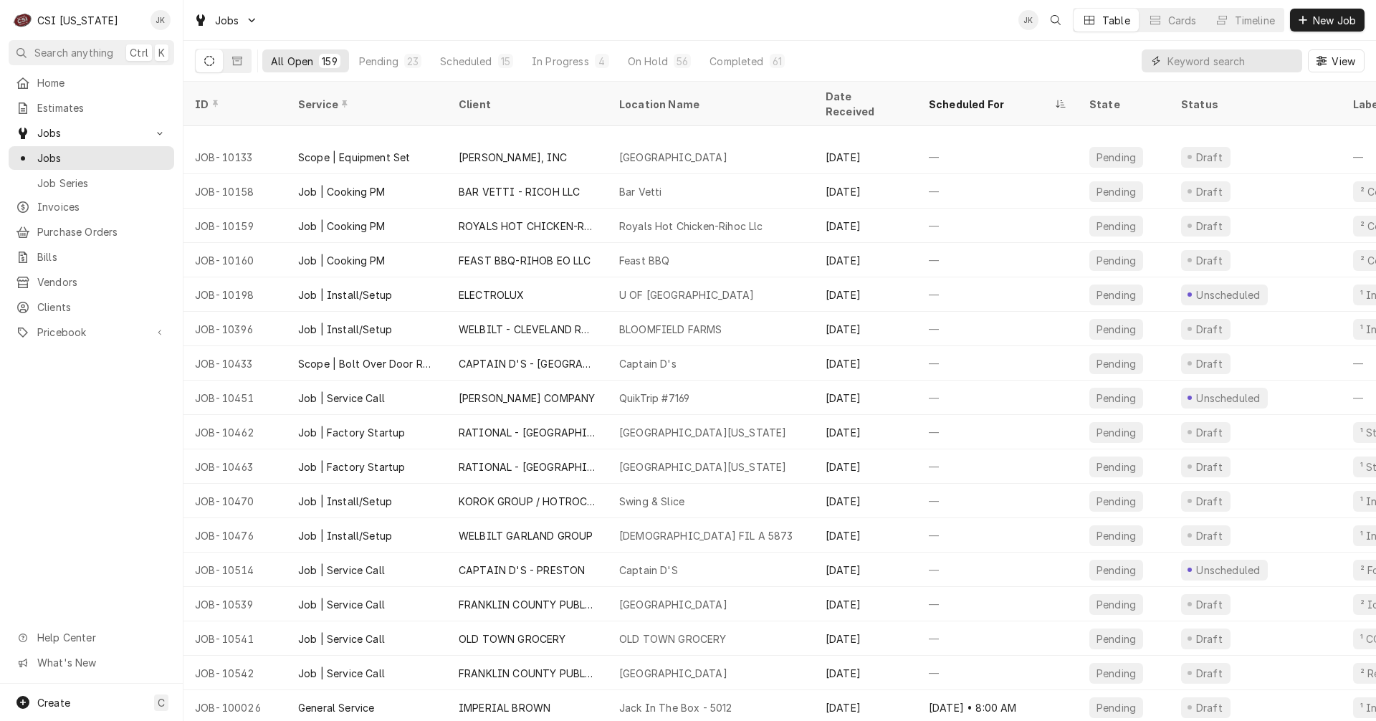
scroll to position [264, 0]
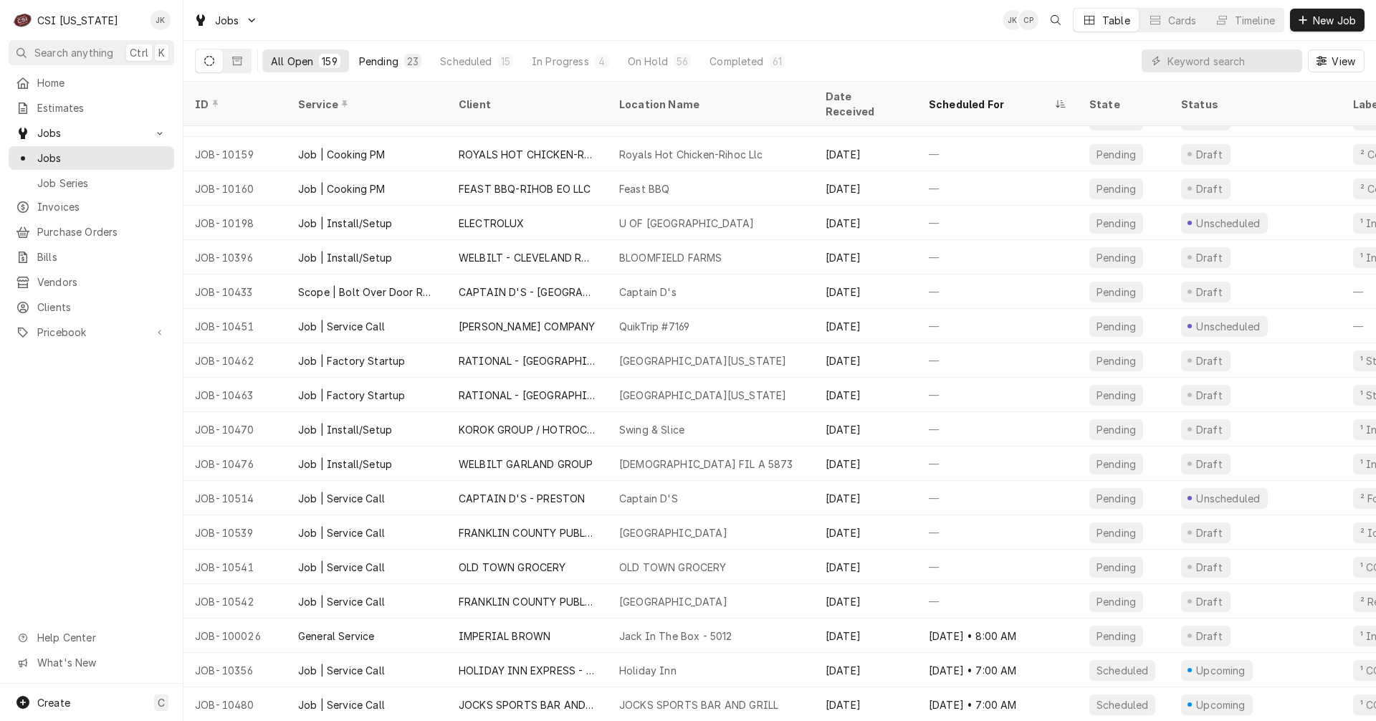
click at [362, 61] on div "Pending" at bounding box center [378, 61] width 39 height 15
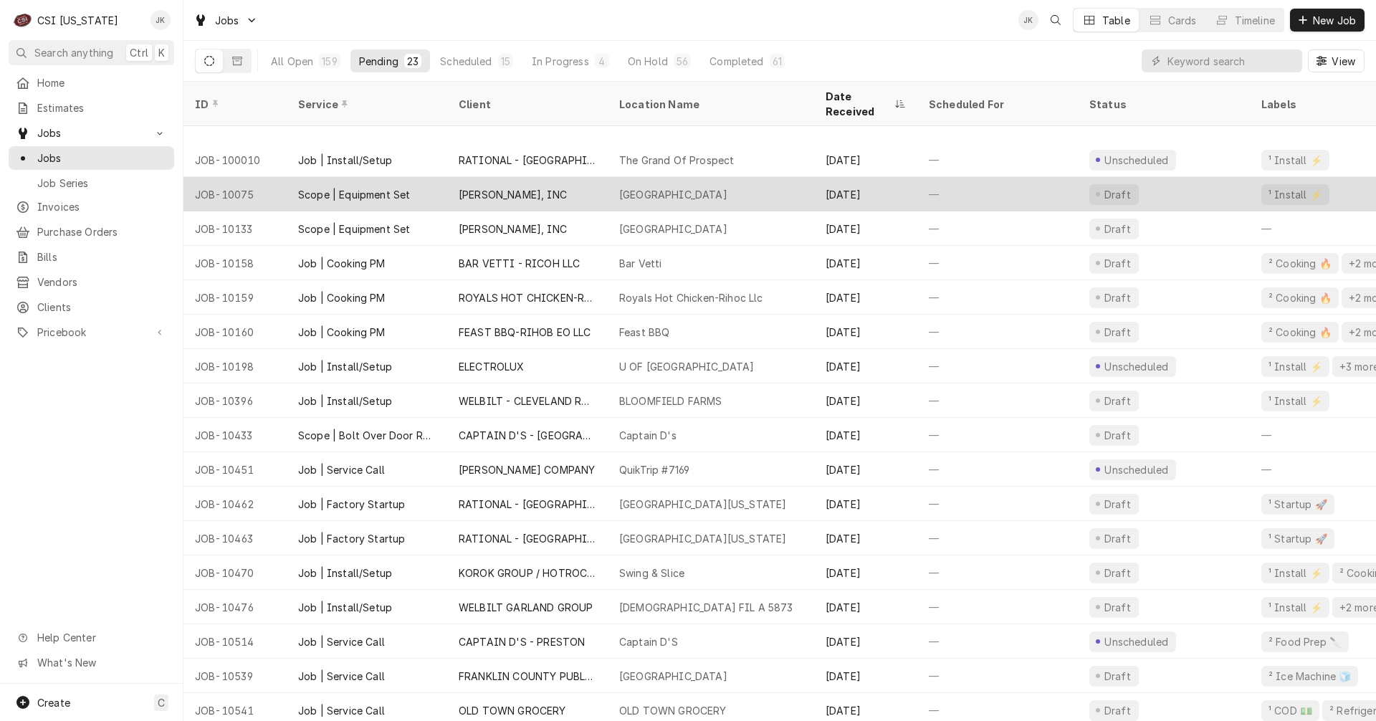
scroll to position [190, 0]
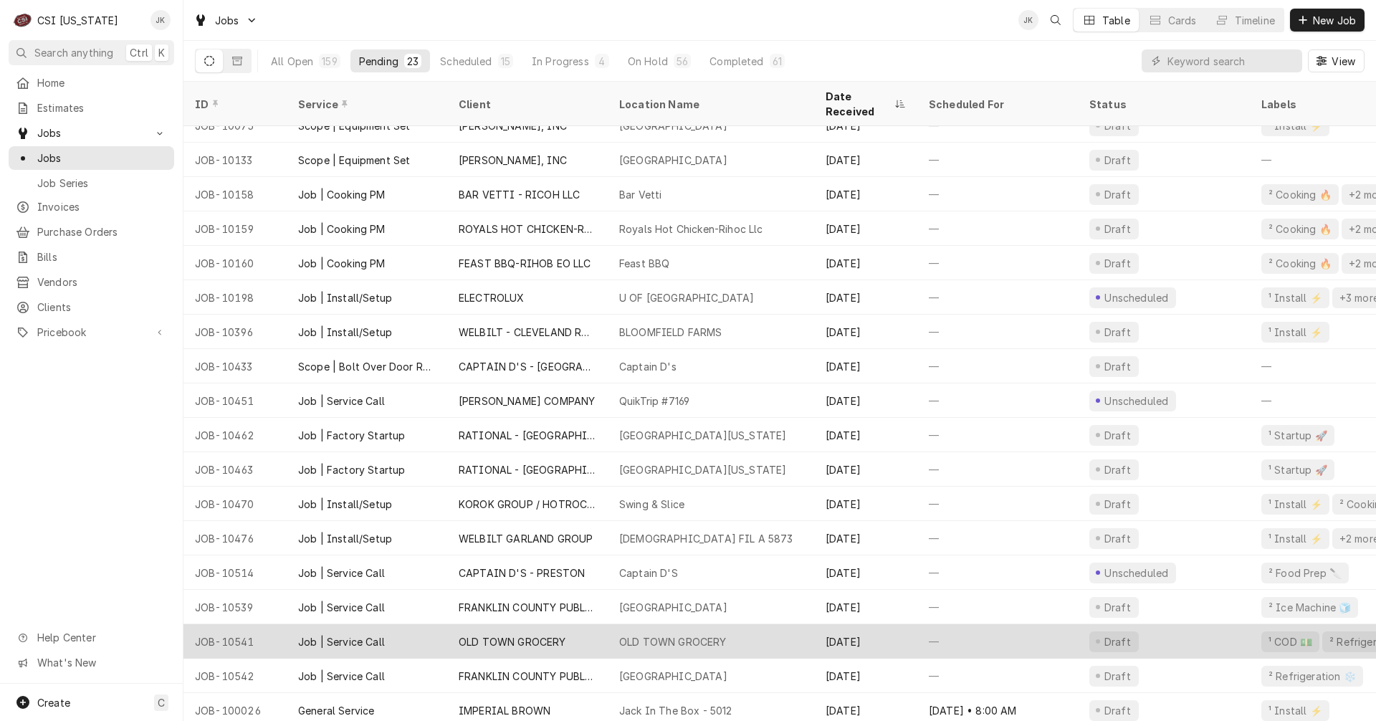
click at [672, 634] on div "OLD TOWN GROCERY" at bounding box center [672, 641] width 107 height 15
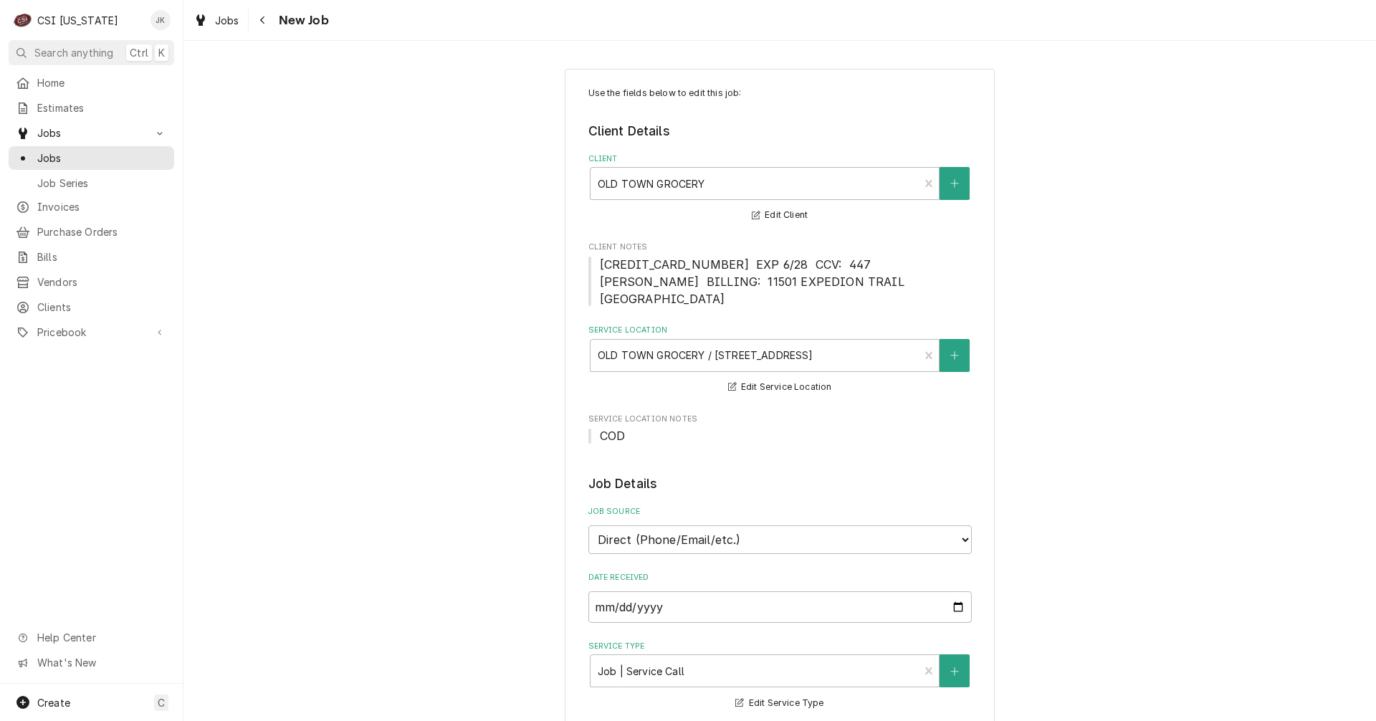
type textarea "x"
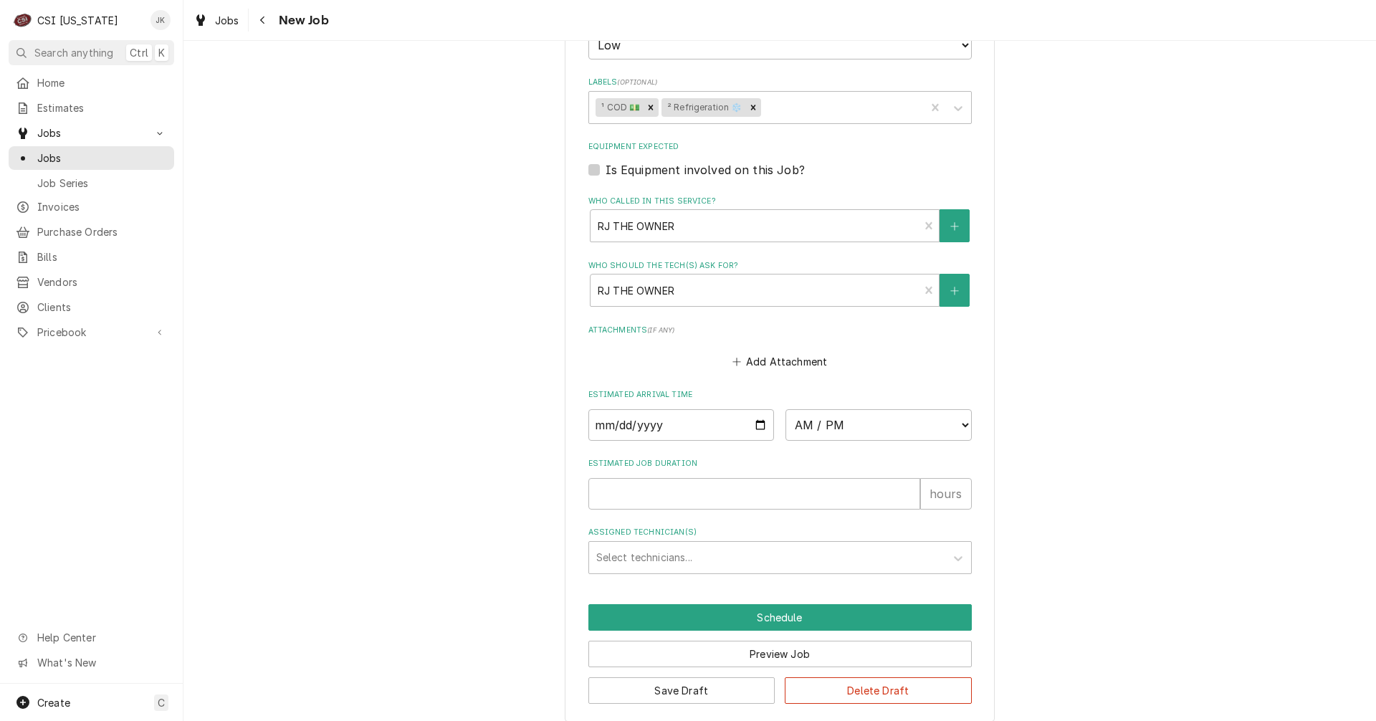
scroll to position [1021, 0]
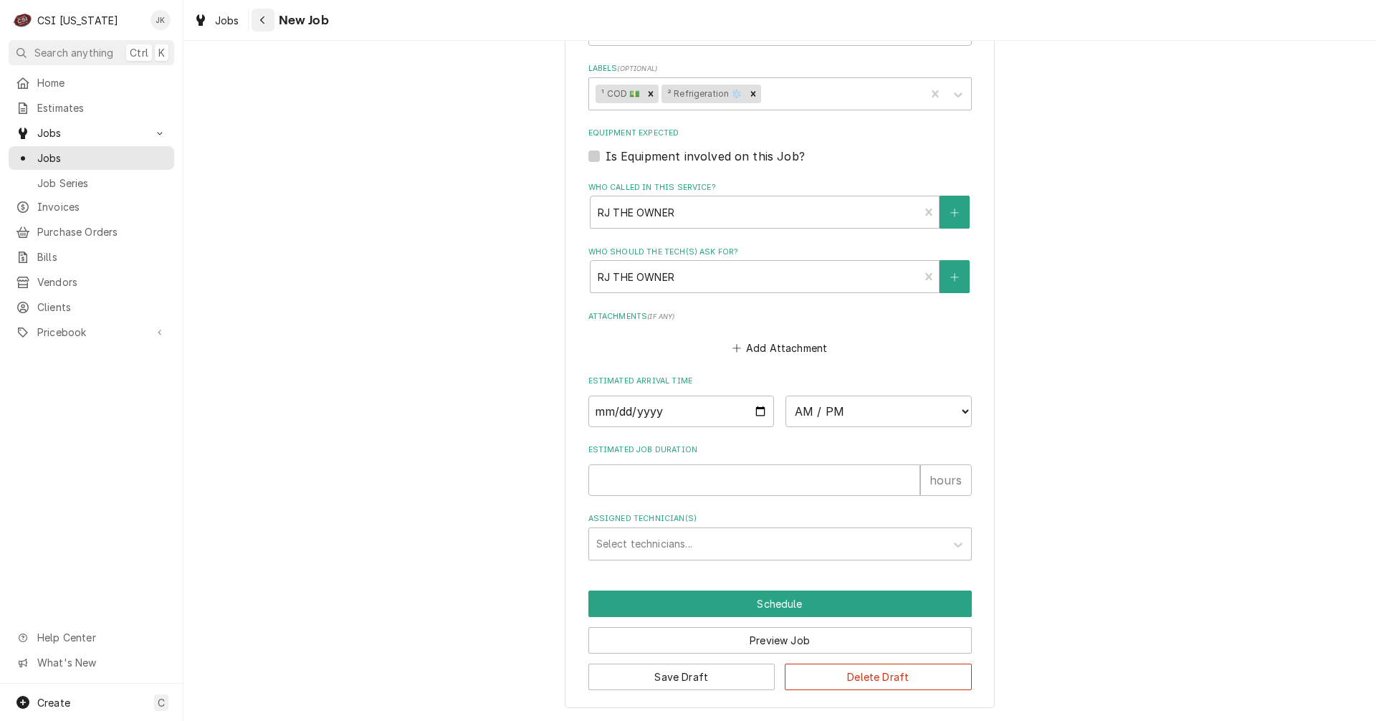
click at [256, 22] on div "Navigate back" at bounding box center [263, 20] width 14 height 14
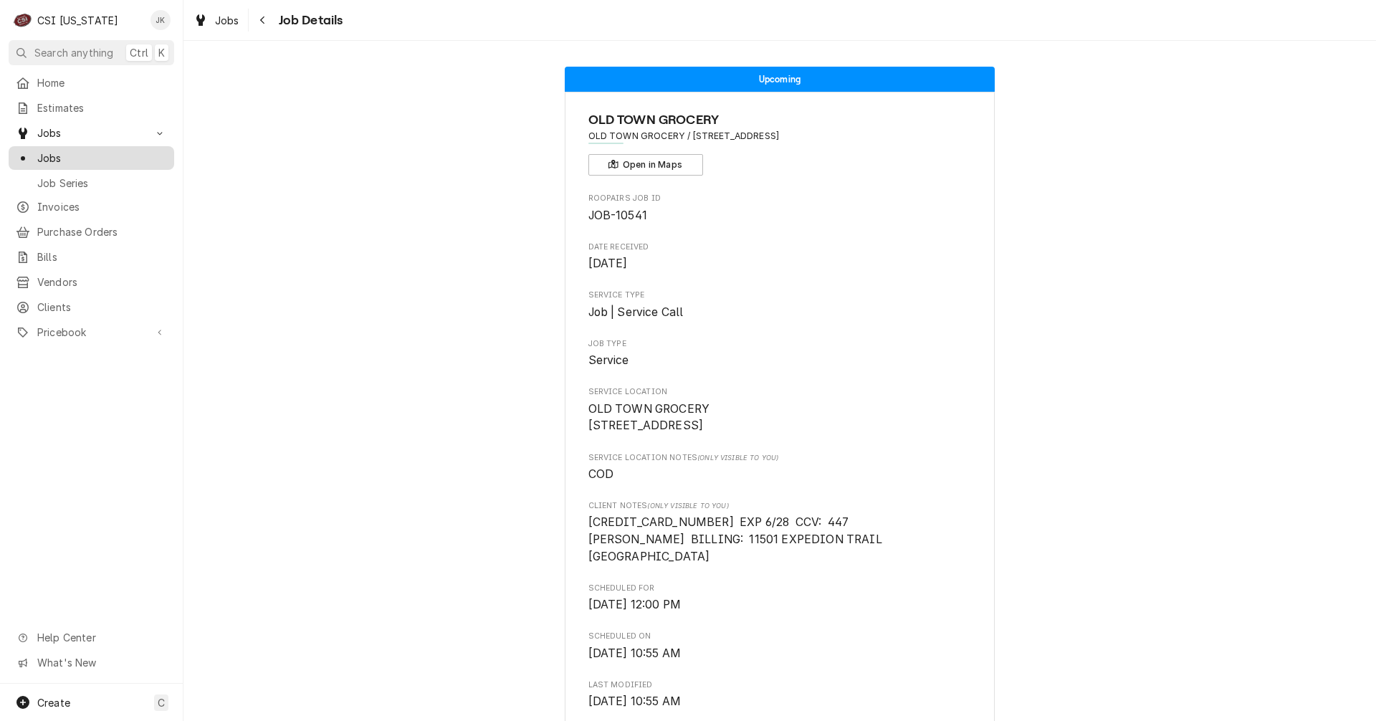
click at [74, 153] on span "Jobs" at bounding box center [102, 157] width 130 height 15
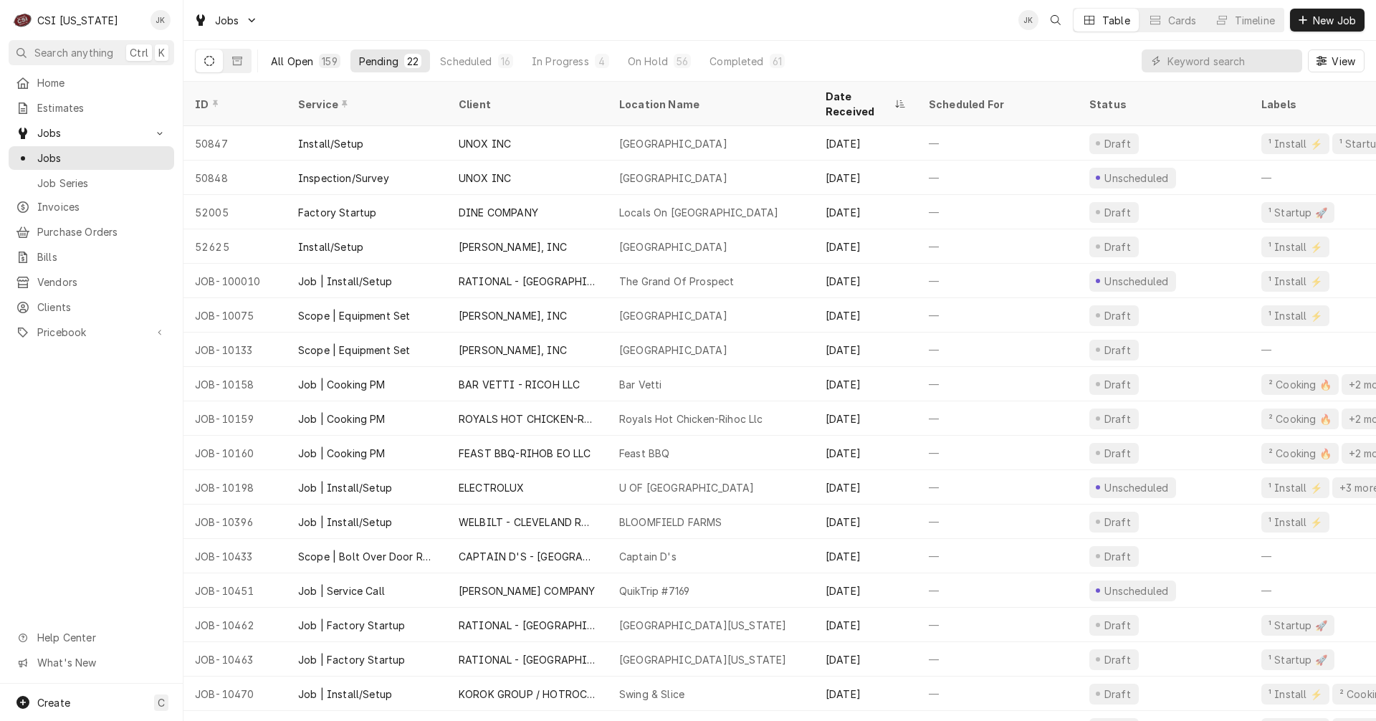
click at [282, 62] on div "All Open" at bounding box center [292, 61] width 42 height 15
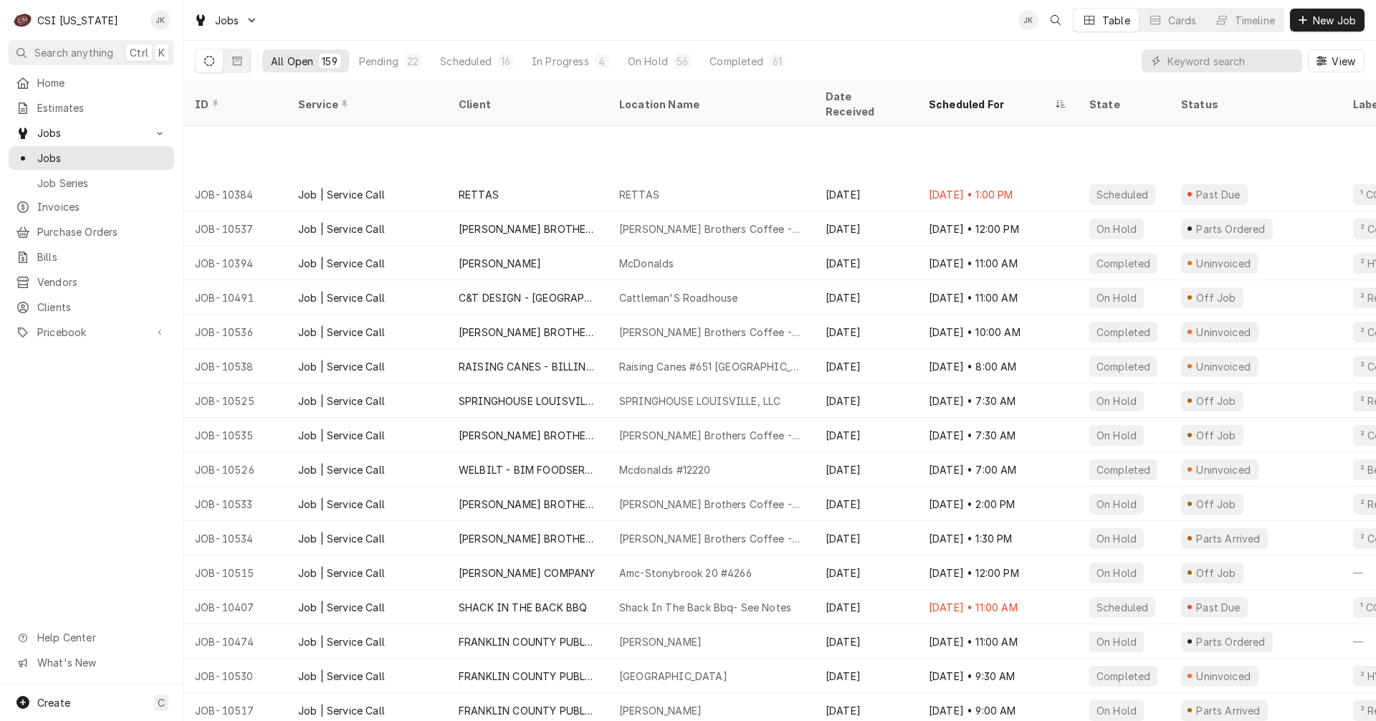
scroll to position [1359, 0]
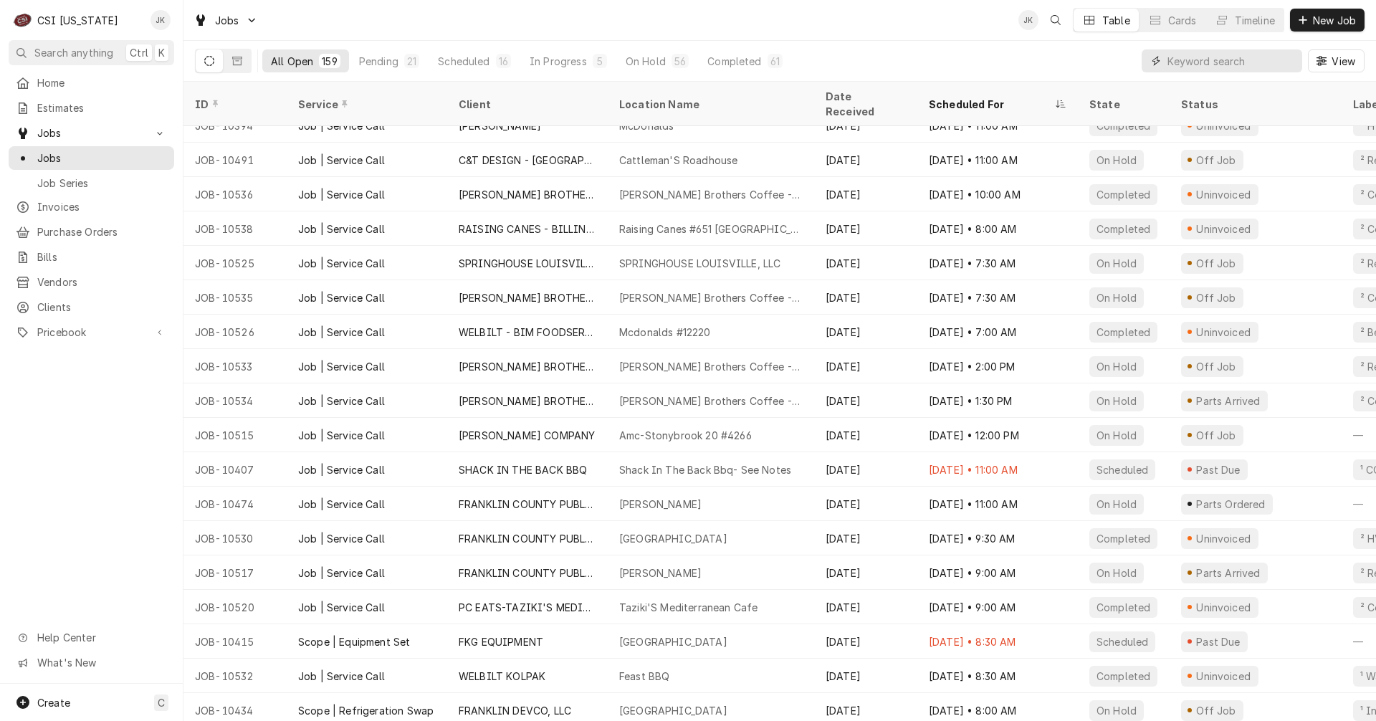
click at [1207, 64] on input "Dynamic Content Wrapper" at bounding box center [1231, 60] width 128 height 23
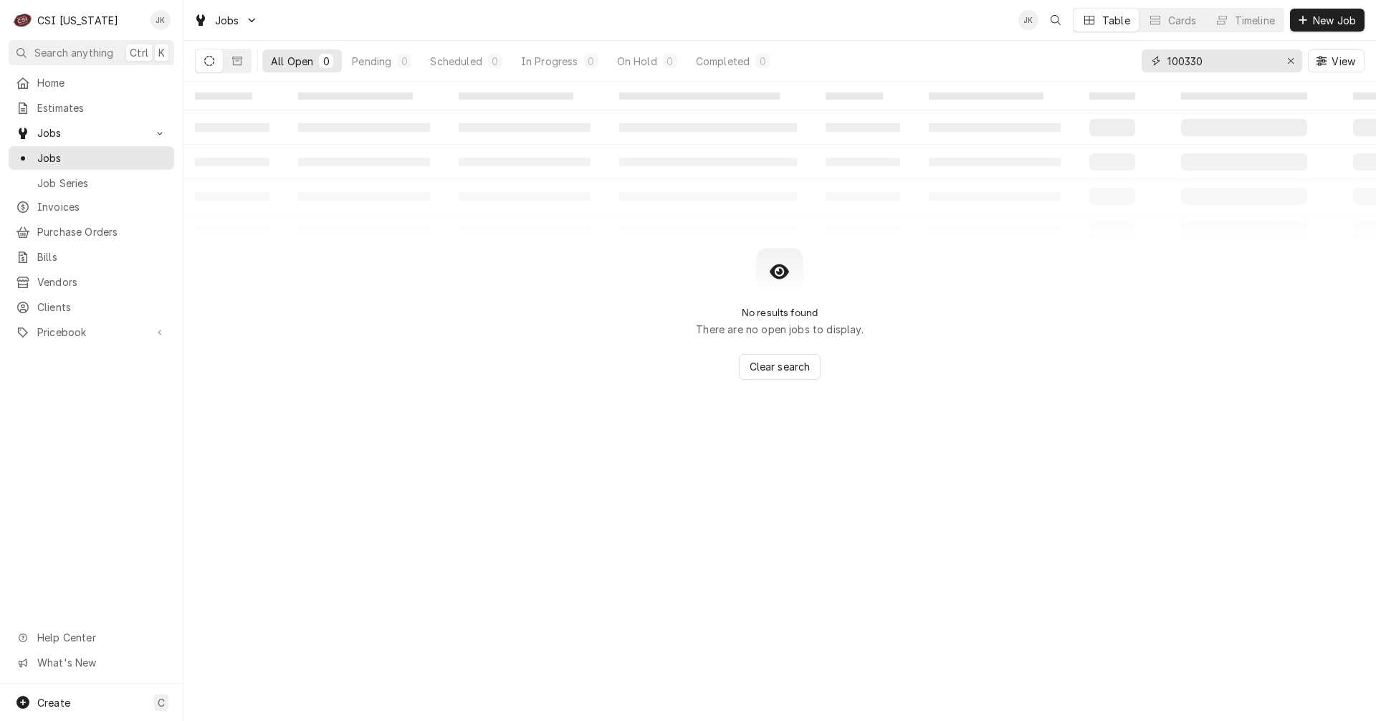
type input "100330"
click at [235, 60] on icon "Dynamic Content Wrapper" at bounding box center [237, 61] width 10 height 10
click at [208, 67] on button "Dynamic Content Wrapper" at bounding box center [209, 60] width 27 height 23
click at [230, 62] on button "Dynamic Content Wrapper" at bounding box center [237, 60] width 27 height 23
click at [58, 229] on span "Purchase Orders" at bounding box center [102, 231] width 130 height 15
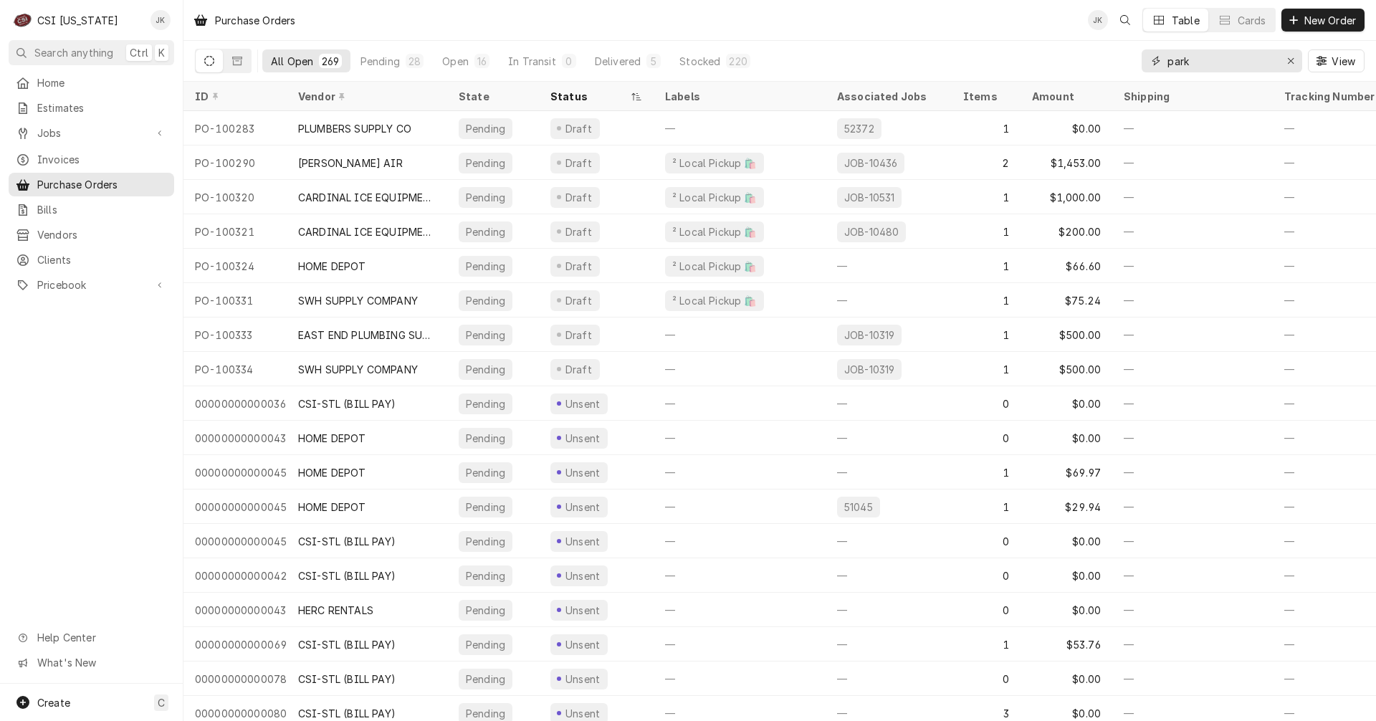
drag, startPoint x: 1194, startPoint y: 57, endPoint x: 1156, endPoint y: 62, distance: 37.6
click at [1156, 62] on div "park" at bounding box center [1221, 60] width 160 height 23
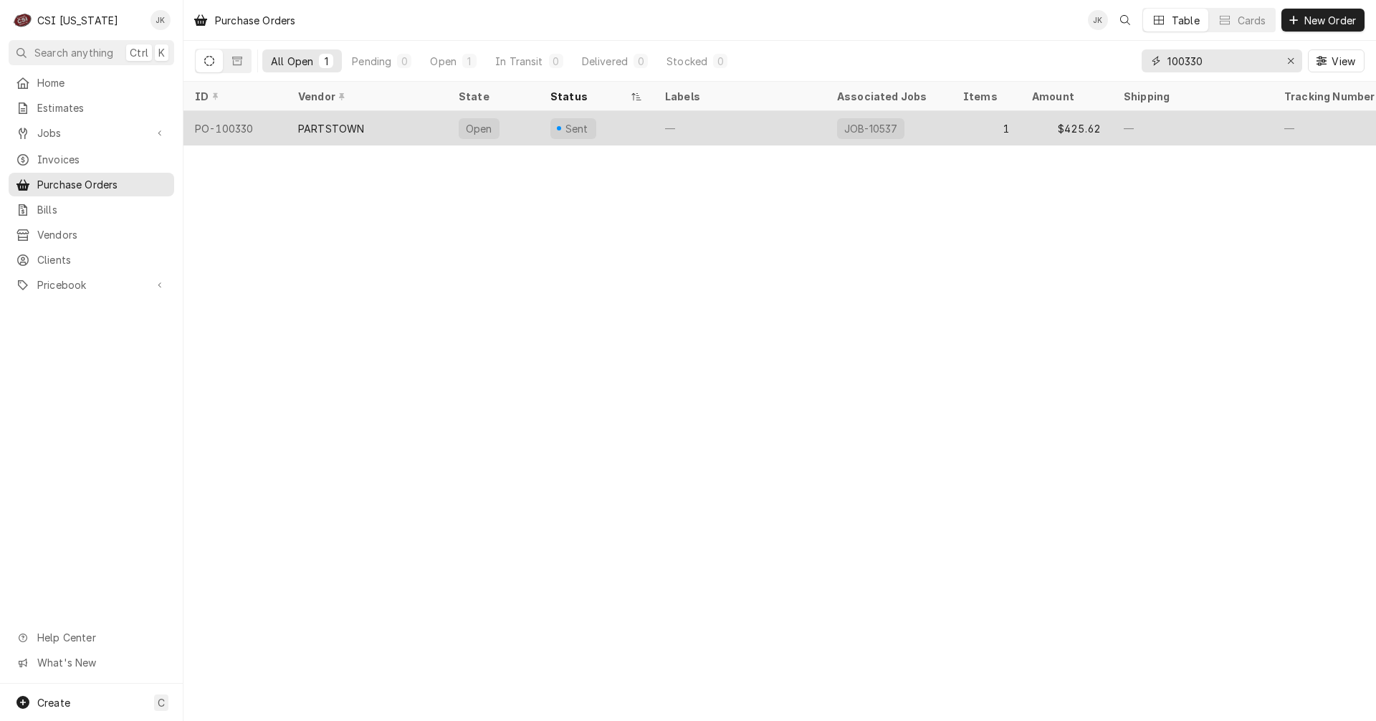
type input "100330"
click at [383, 135] on div "PARTSTOWN" at bounding box center [367, 128] width 160 height 34
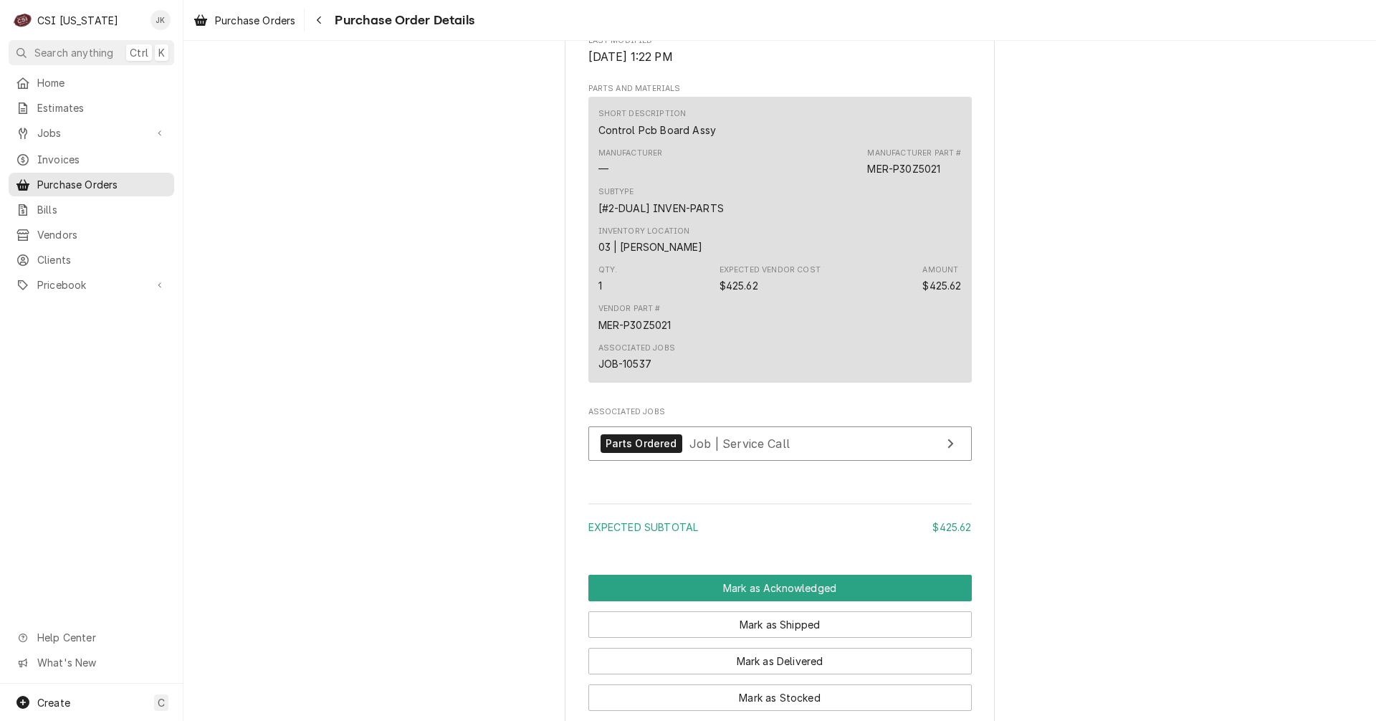
scroll to position [976, 0]
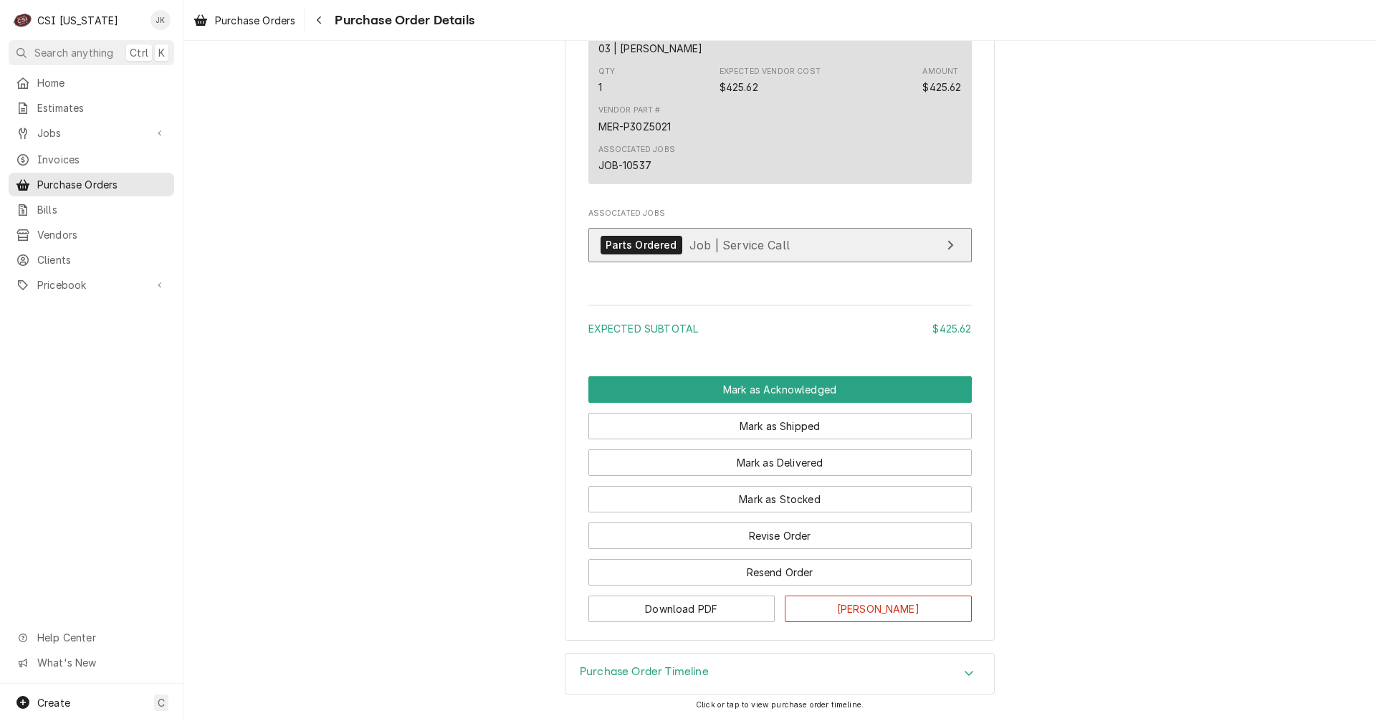
click at [712, 249] on span "Job | Service Call" at bounding box center [739, 244] width 100 height 14
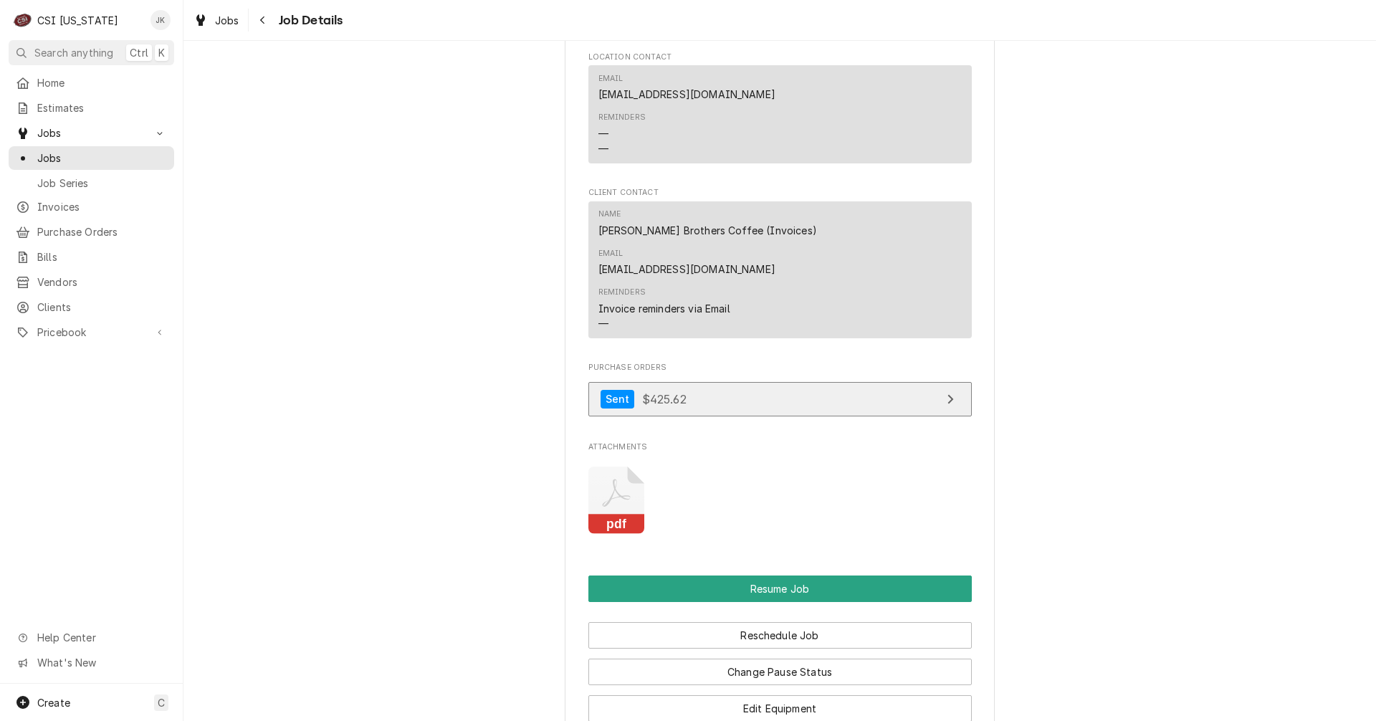
scroll to position [1433, 0]
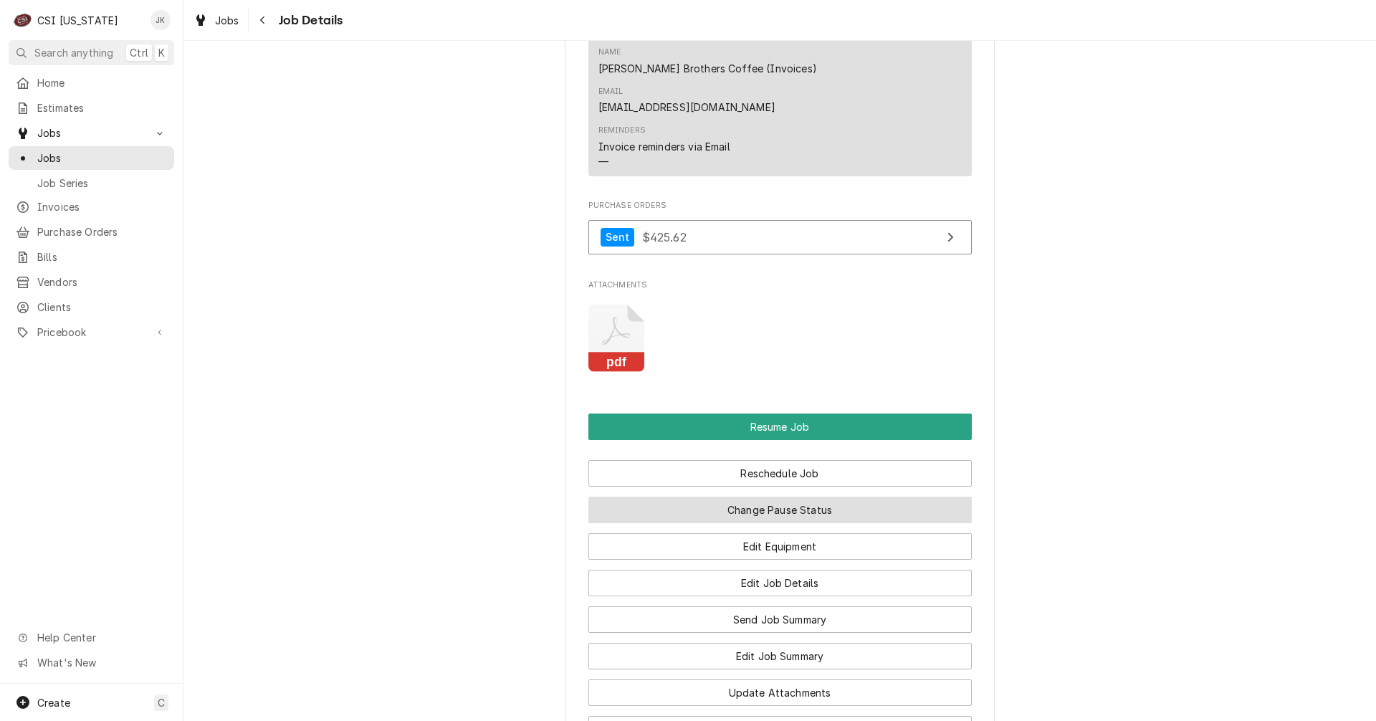
click at [765, 497] on button "Change Pause Status" at bounding box center [779, 510] width 383 height 27
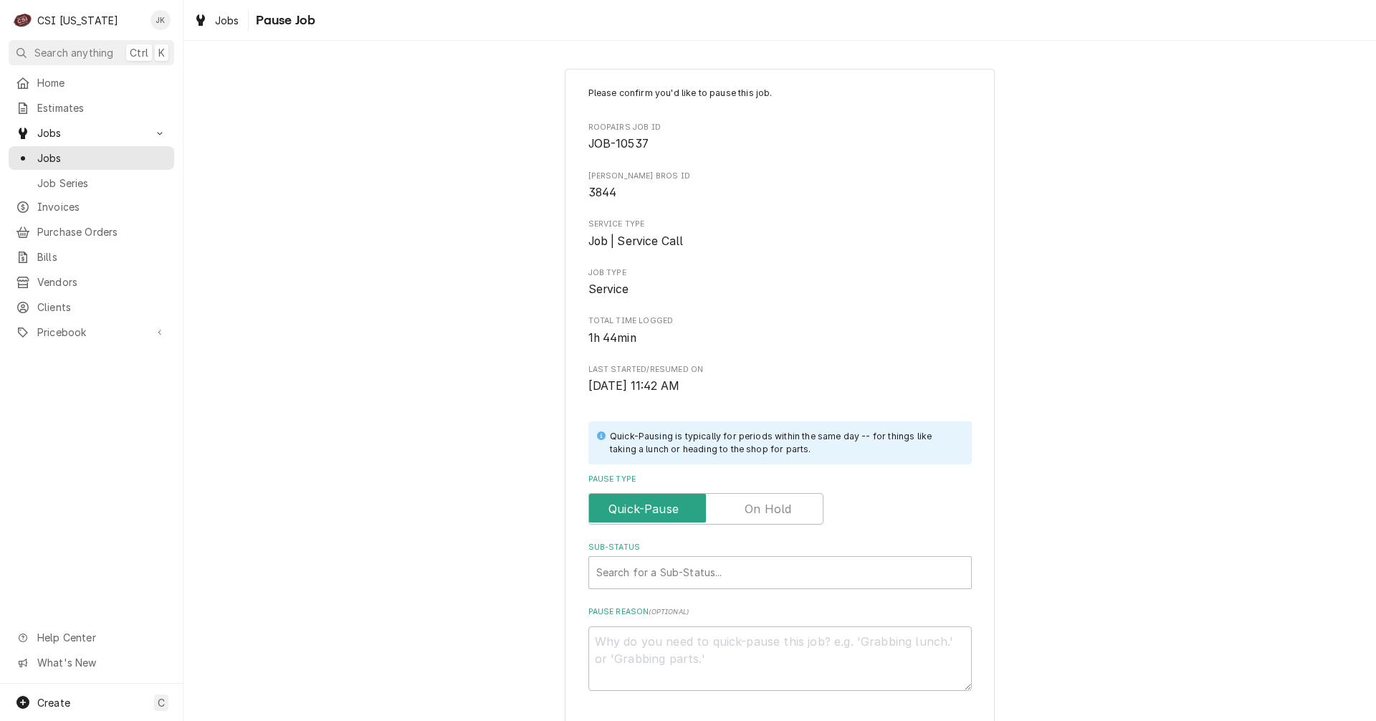
click at [775, 512] on label "Pause Type" at bounding box center [705, 509] width 235 height 32
click at [775, 512] on input "Pause Type" at bounding box center [706, 509] width 222 height 32
checkbox input "true"
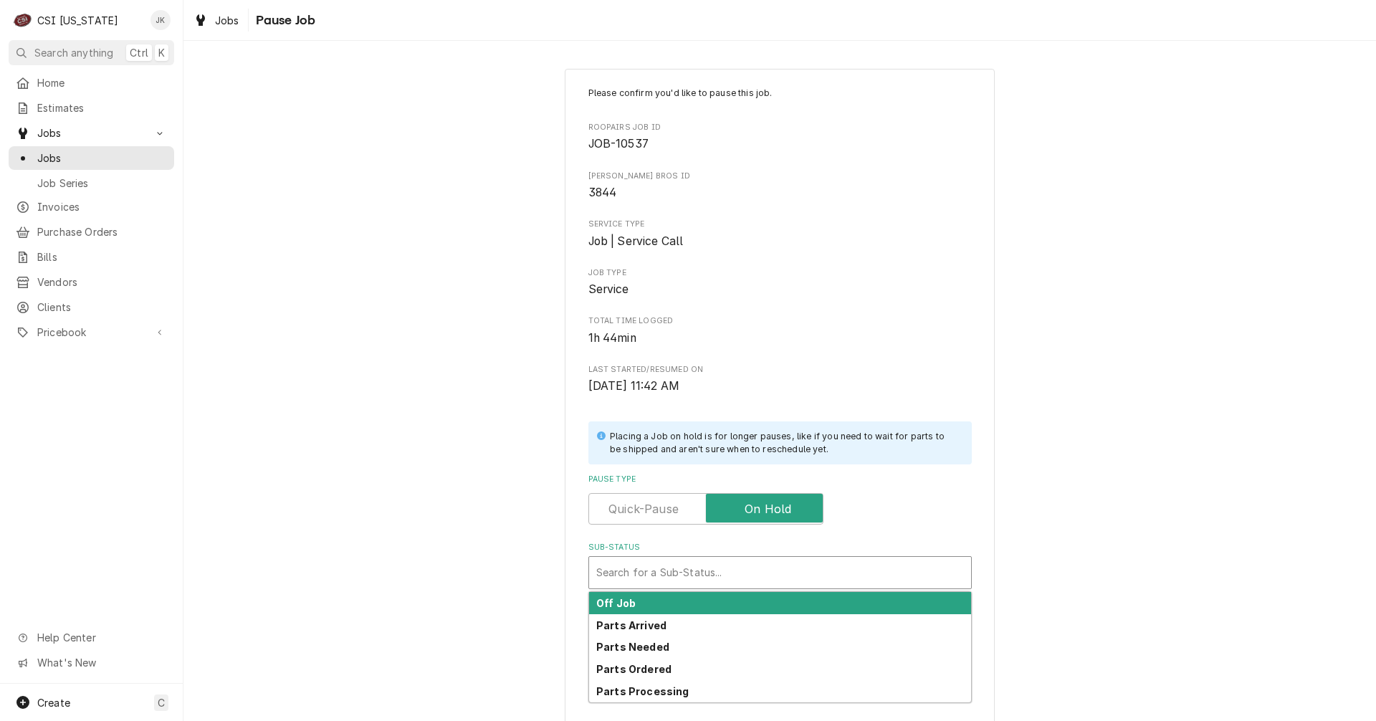
click at [686, 573] on div "Sub-Status" at bounding box center [780, 573] width 368 height 26
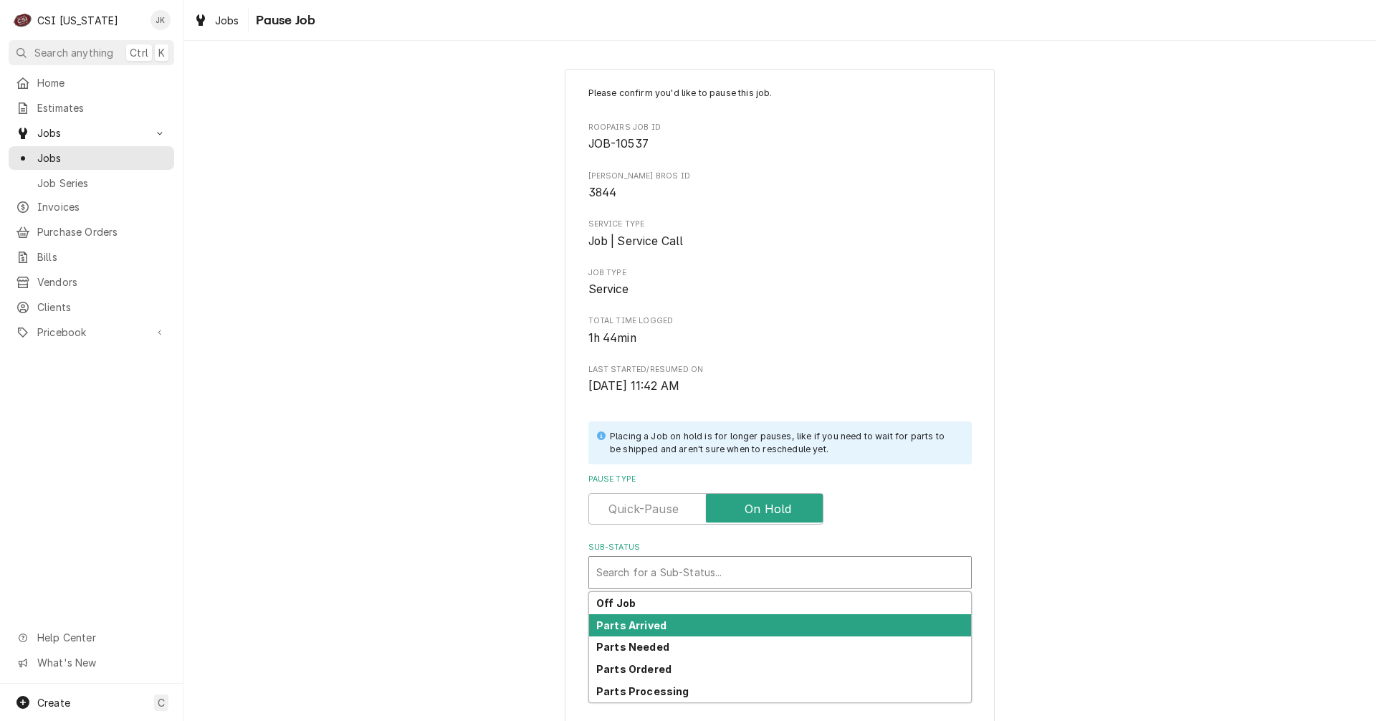
click at [643, 625] on strong "Parts Arrived" at bounding box center [631, 625] width 70 height 12
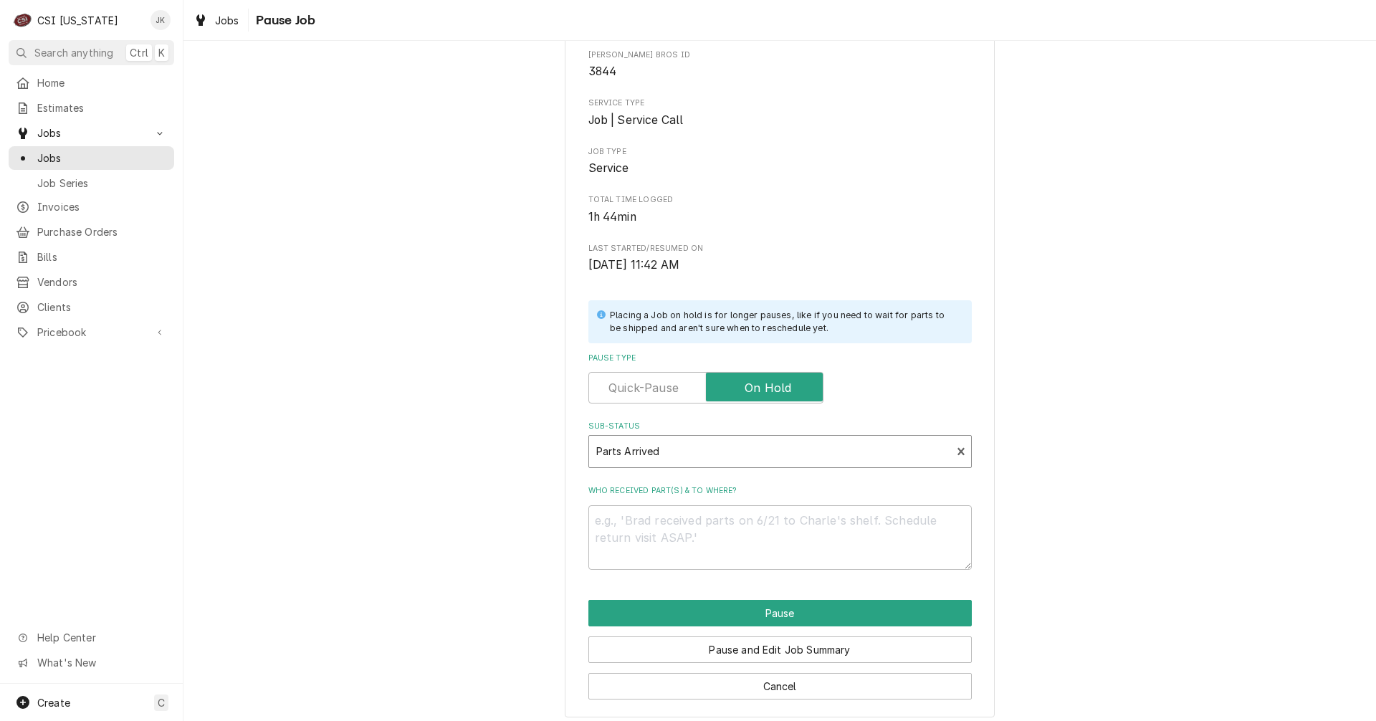
scroll to position [130, 0]
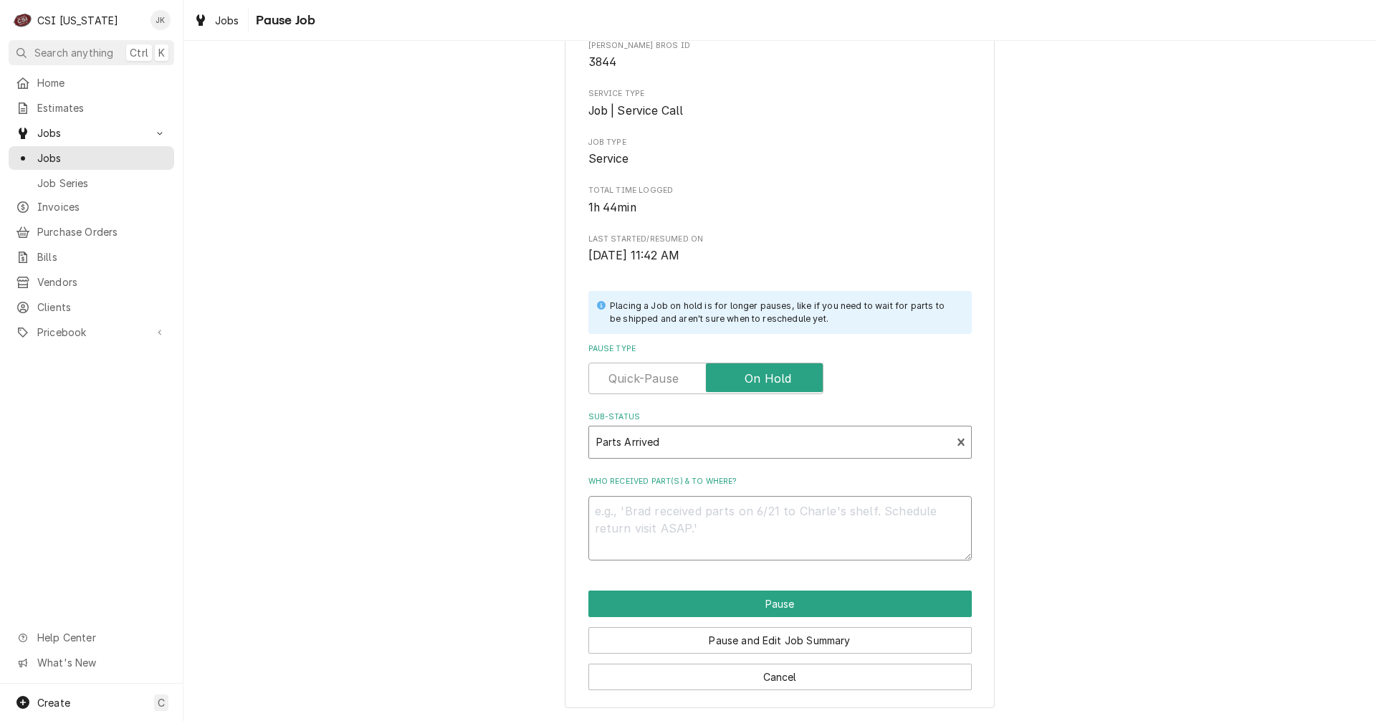
click at [701, 527] on textarea "Who received part(s) & to where?" at bounding box center [779, 528] width 383 height 64
type textarea "x"
type textarea "P"
type textarea "x"
type textarea "Pa"
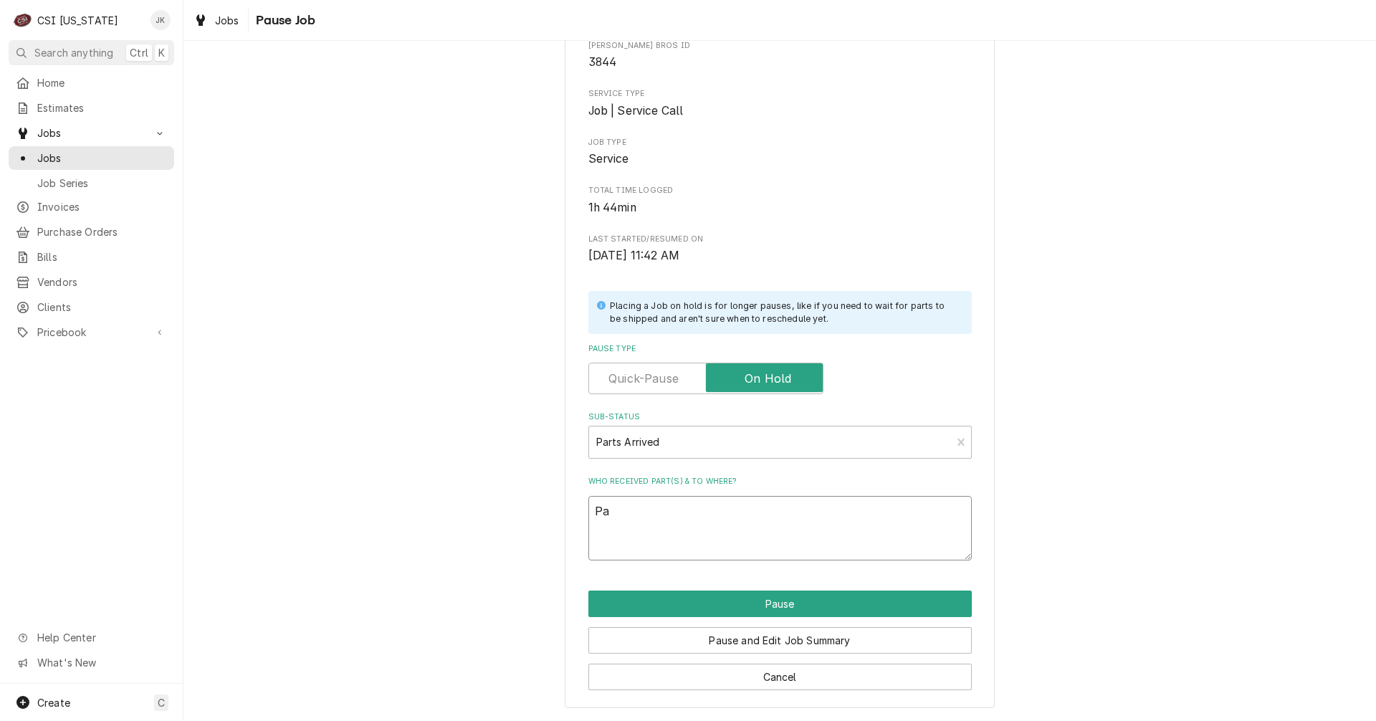
type textarea "x"
type textarea "Par"
type textarea "x"
type textarea "Part"
type textarea "x"
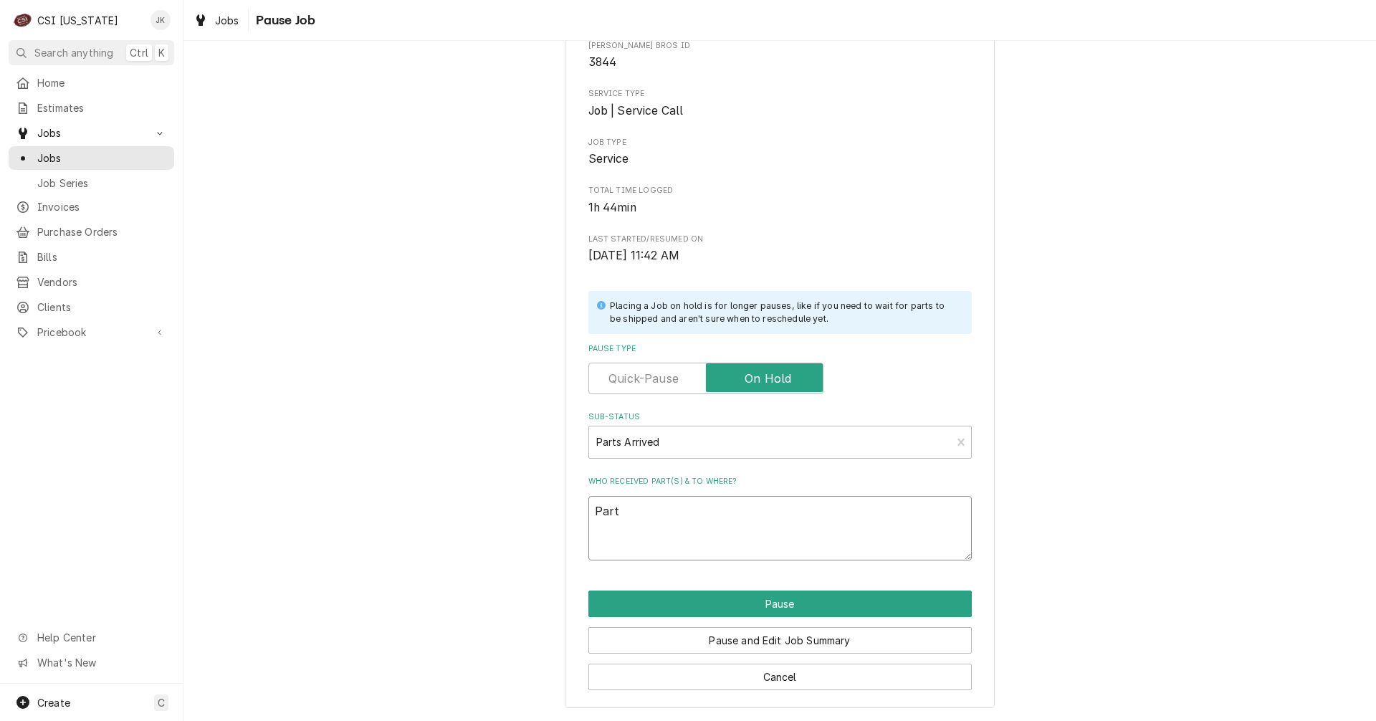
type textarea "Parts"
type textarea "x"
type textarea "Parts"
type textarea "x"
type textarea "Parts a"
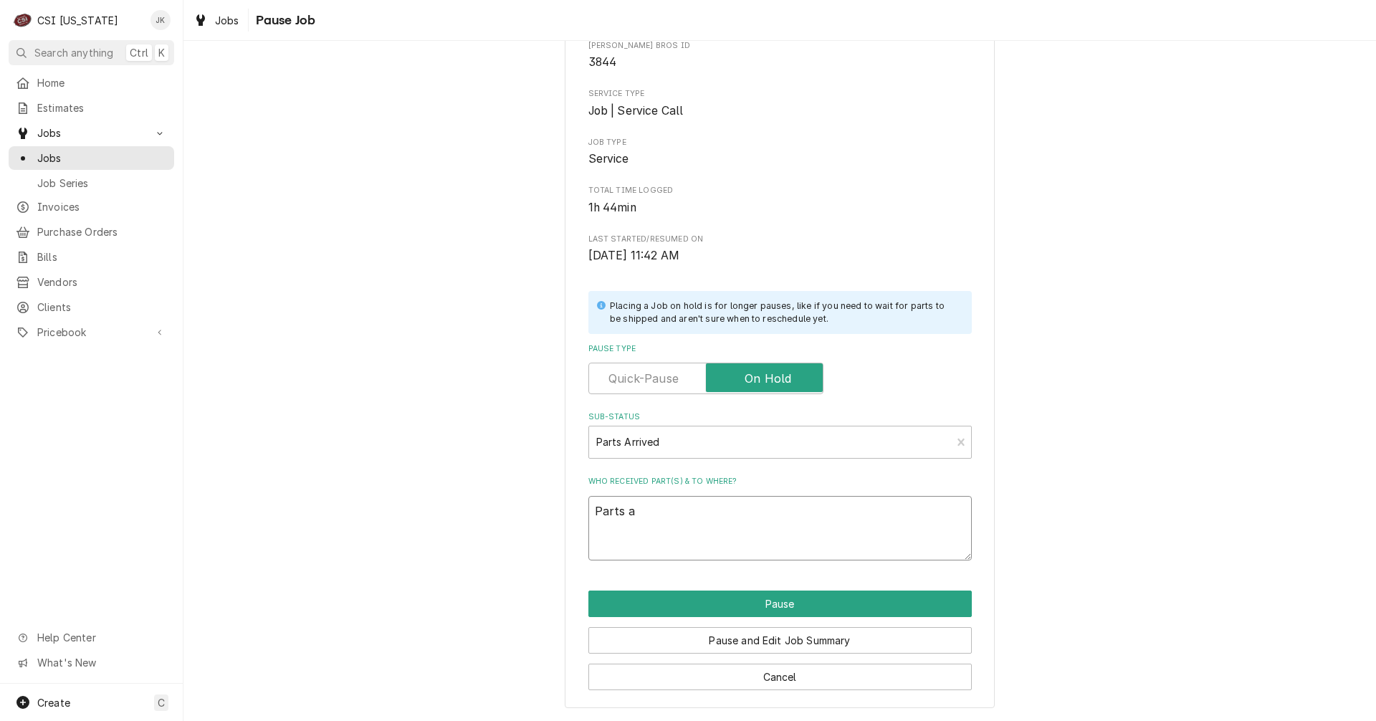
type textarea "x"
type textarea "Parts ae"
type textarea "x"
type textarea "Parts a"
type textarea "x"
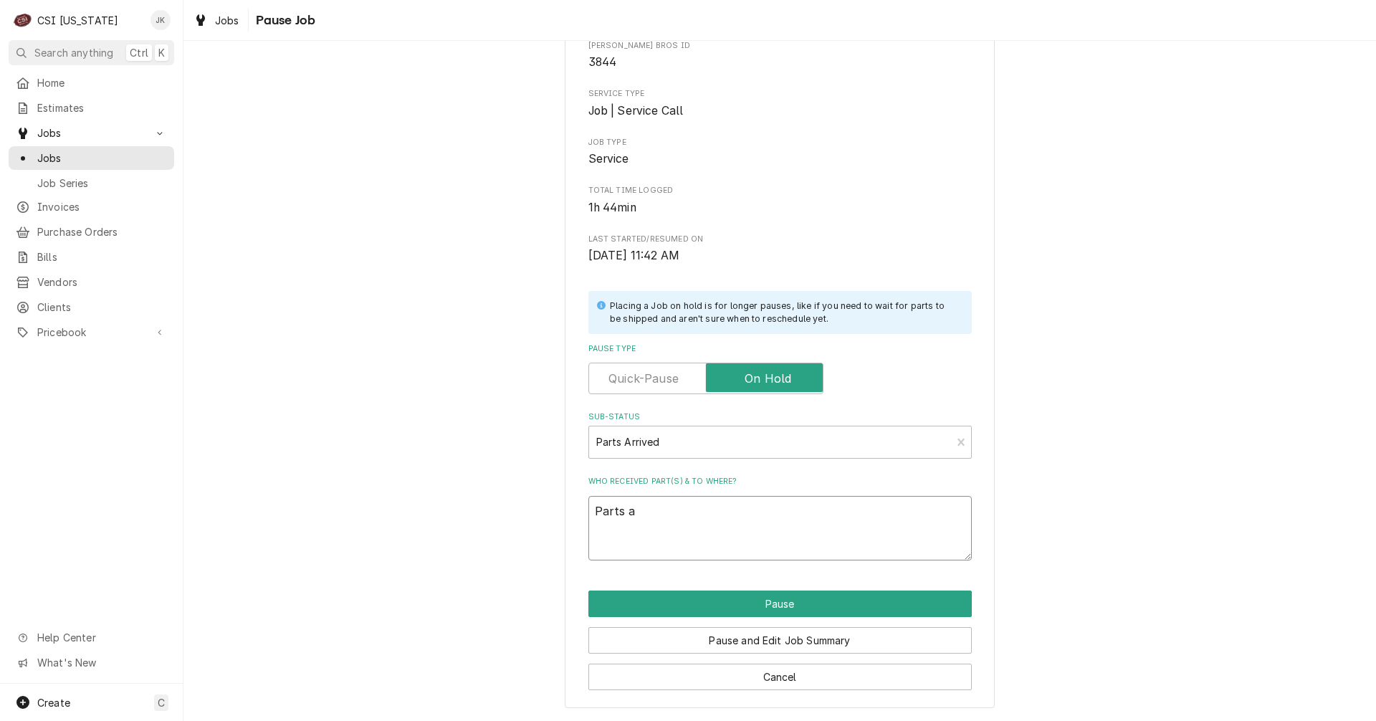
type textarea "Parts ar"
type textarea "x"
type textarea "Parts arr"
type textarea "x"
type textarea "Parts arri"
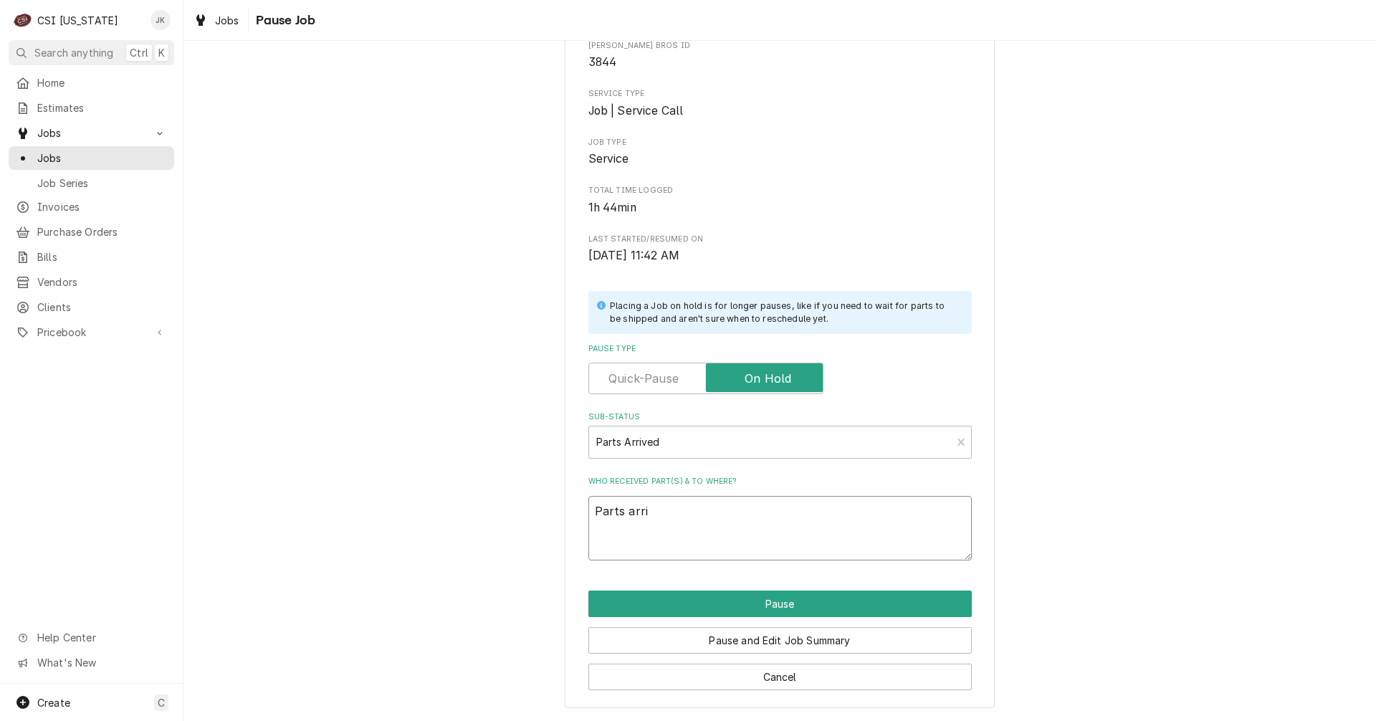
type textarea "x"
type textarea "Parts arriv"
type textarea "x"
type textarea "Parts arrive"
type textarea "x"
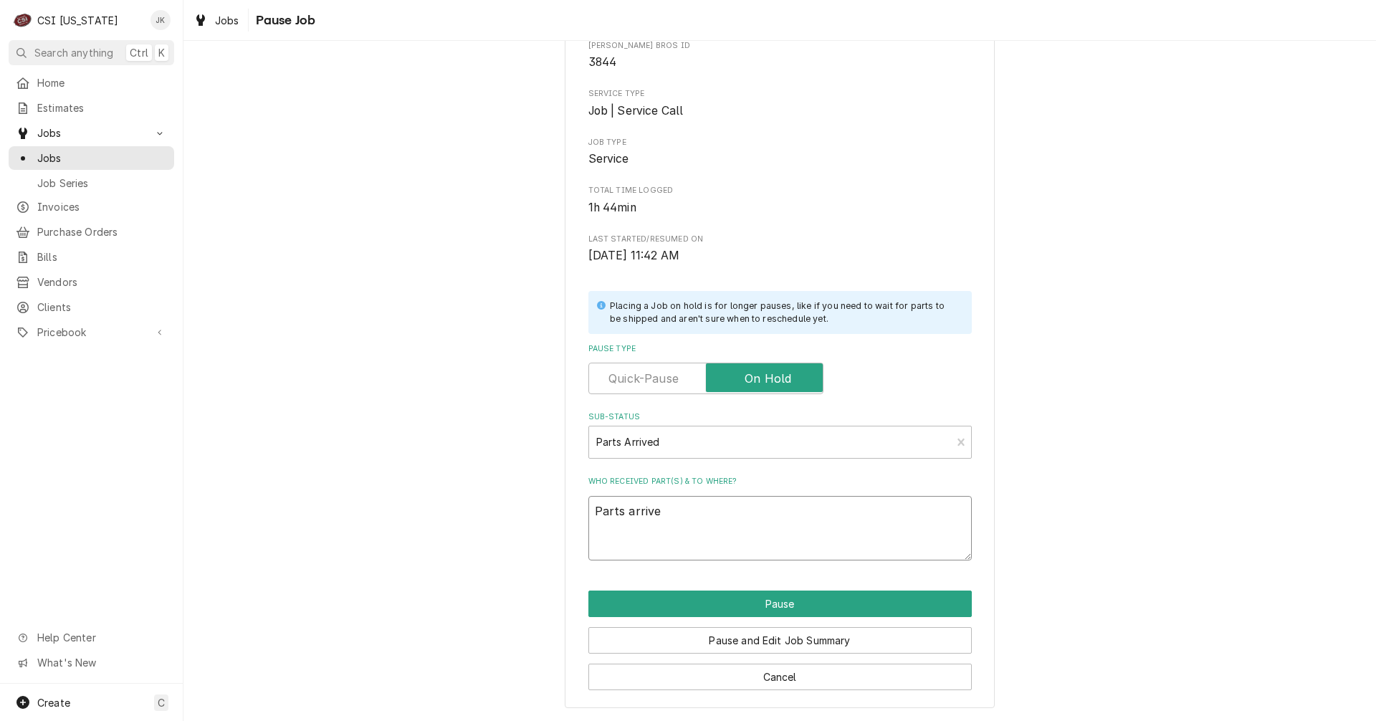
type textarea "Parts arrived"
type textarea "x"
type textarea "Parts arrived,"
type textarea "x"
type textarea "Parts arrived,"
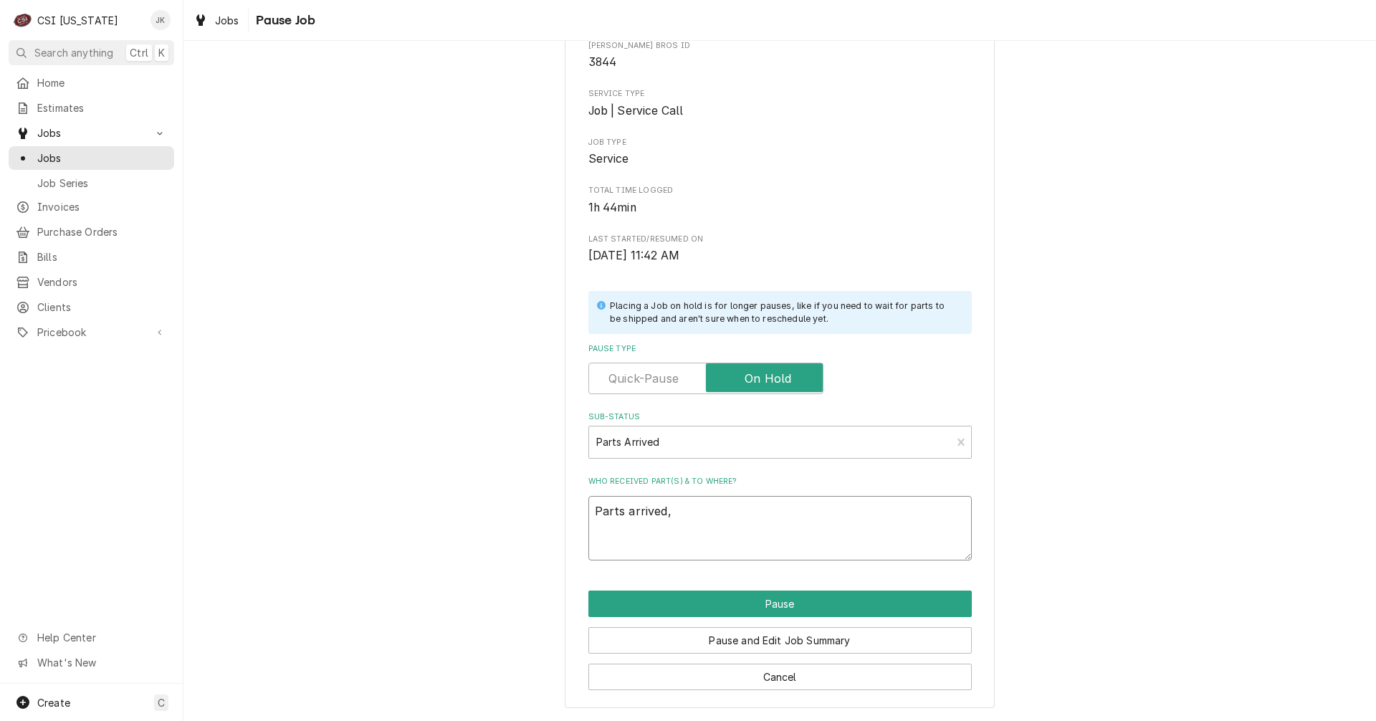
type textarea "x"
type textarea "Parts arrived, p"
type textarea "x"
type textarea "Parts arrived, pl"
type textarea "x"
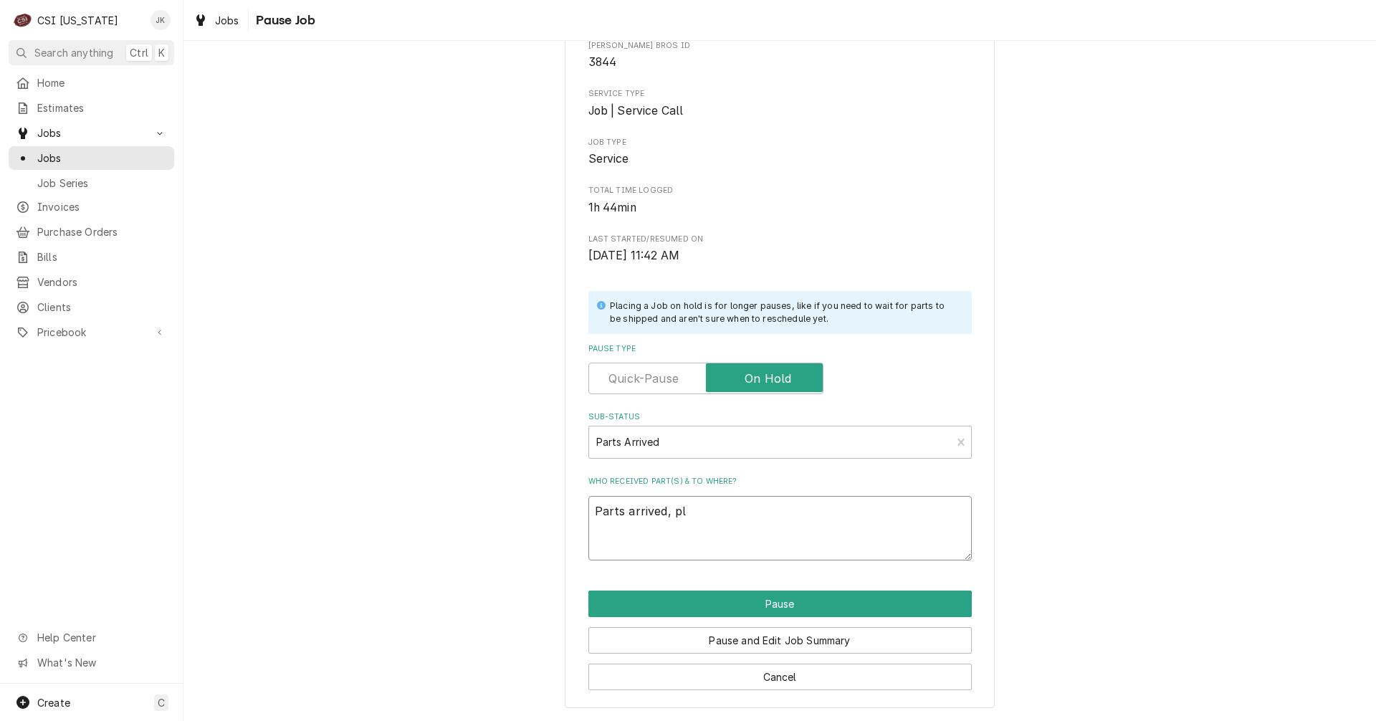
type textarea "Parts arrived, pla"
type textarea "x"
type textarea "Parts arrived, plac"
type textarea "x"
type textarea "Parts arrived, place"
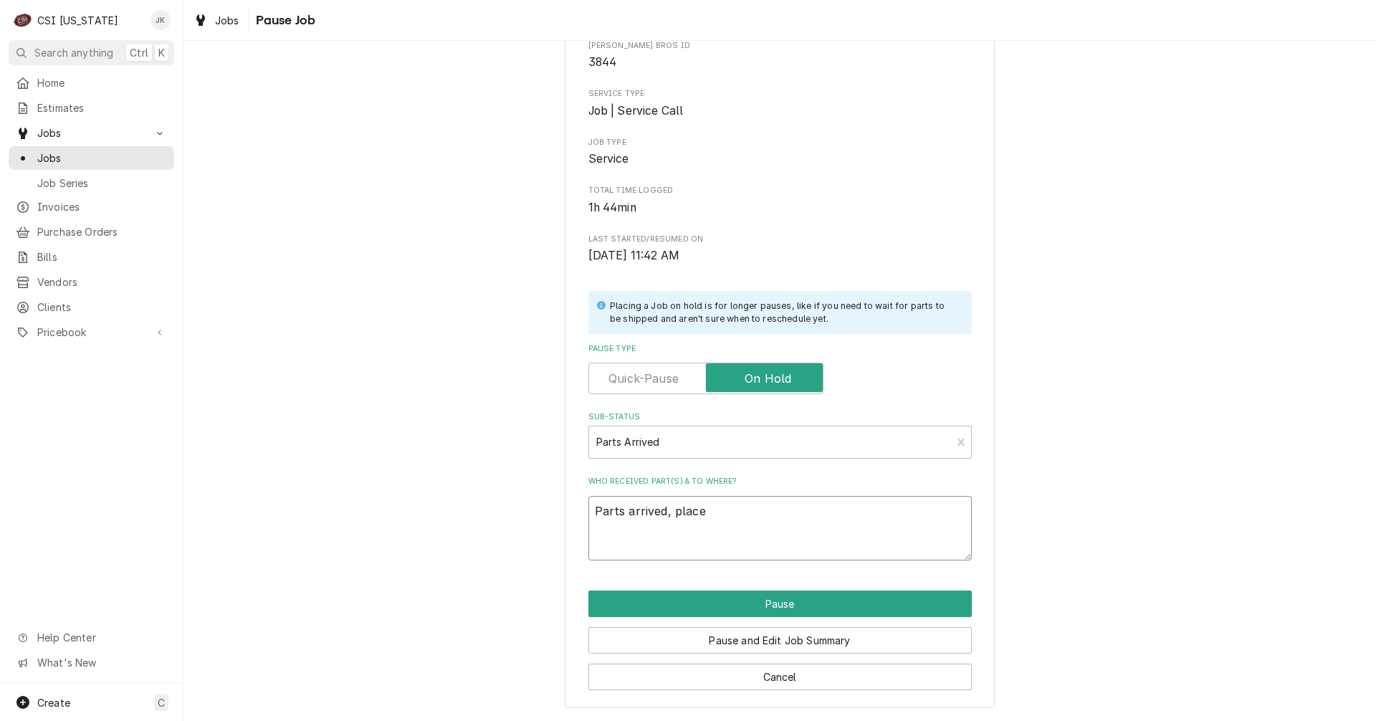
type textarea "x"
type textarea "Parts arrived, placed"
type textarea "x"
type textarea "Parts arrived, placed"
type textarea "x"
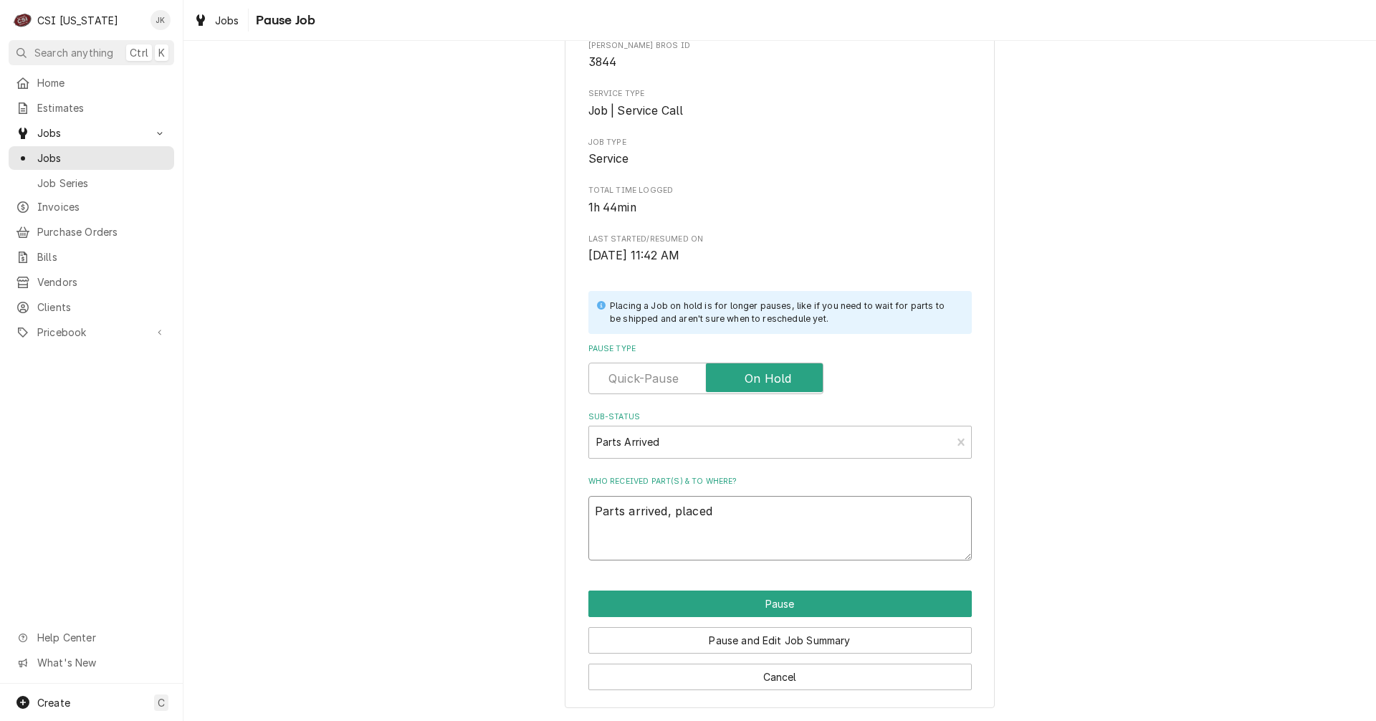
type textarea "Parts arrived, placed o"
type textarea "x"
type textarea "Parts arrived, placed on"
type textarea "x"
type textarea "Parts arrived, placed on"
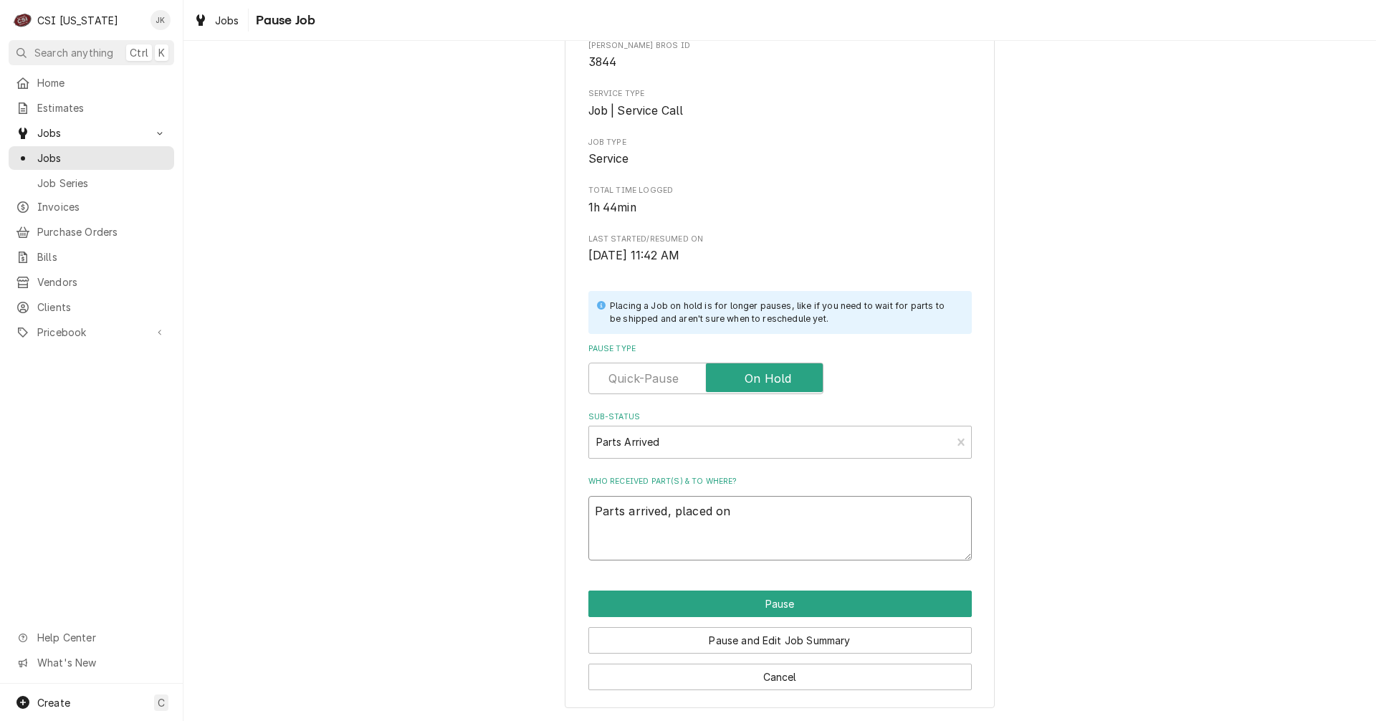
type textarea "x"
type textarea "Parts arrived, placed on M"
type textarea "x"
type textarea "Parts arrived, placed on Ma"
type textarea "x"
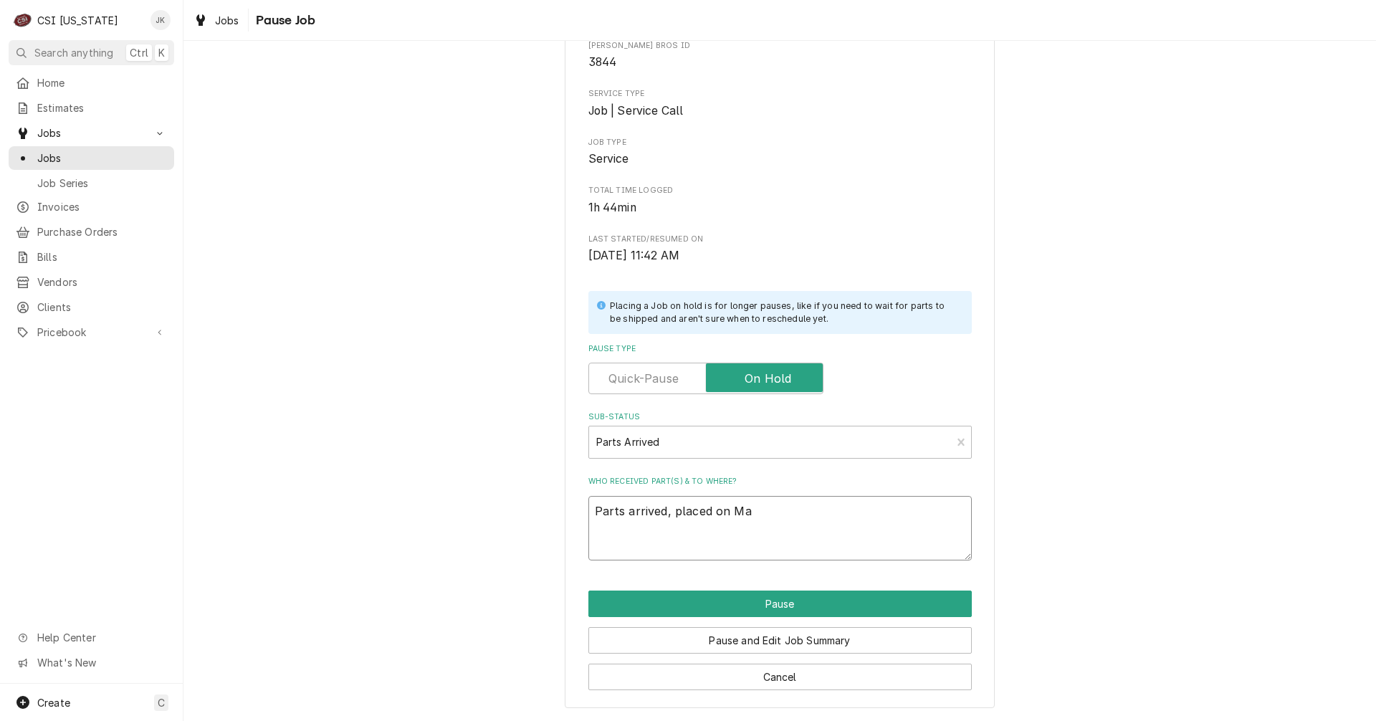
type textarea "Parts arrived, placed on Mat"
type textarea "x"
type textarea "Parts arrived, placed on Matt"
type textarea "x"
type textarea "Parts arrived, placed on Matts"
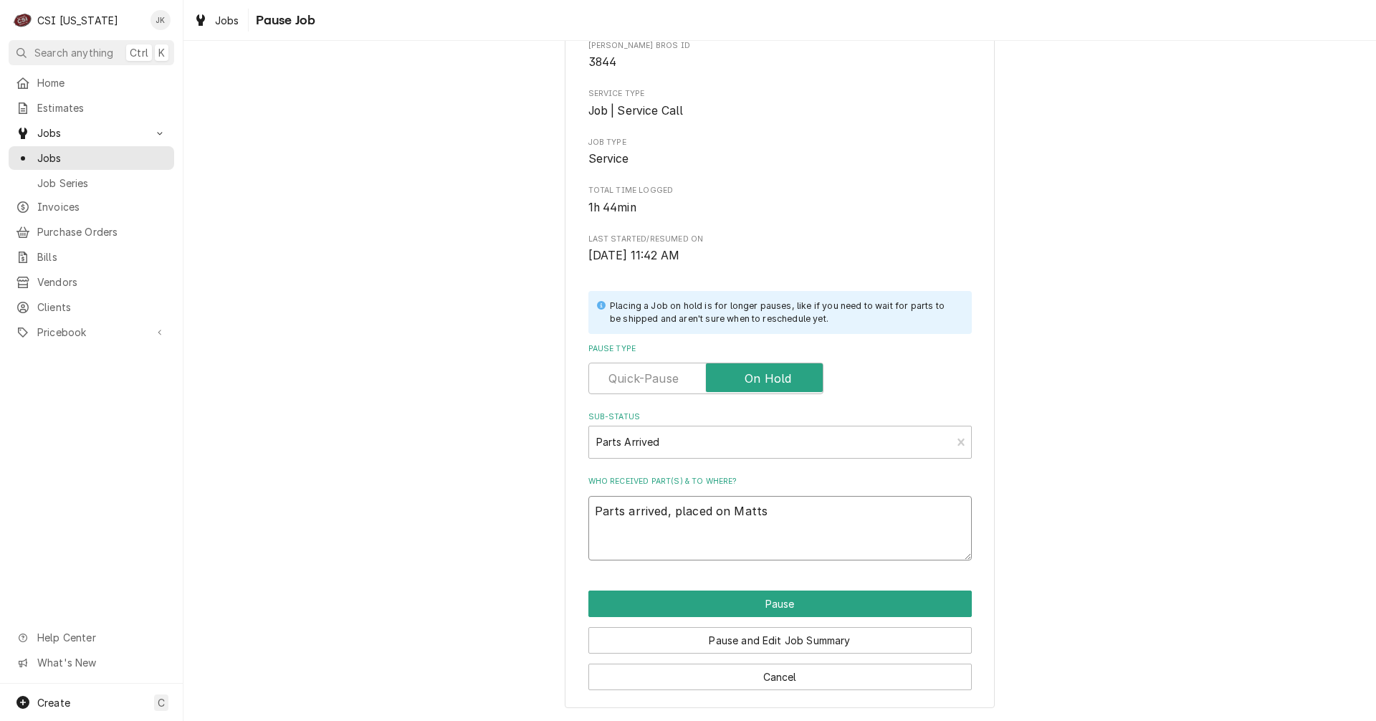
type textarea "x"
type textarea "Parts arrived, placed on Matts"
type textarea "x"
type textarea "Parts arrived, placed on Matts"
type textarea "x"
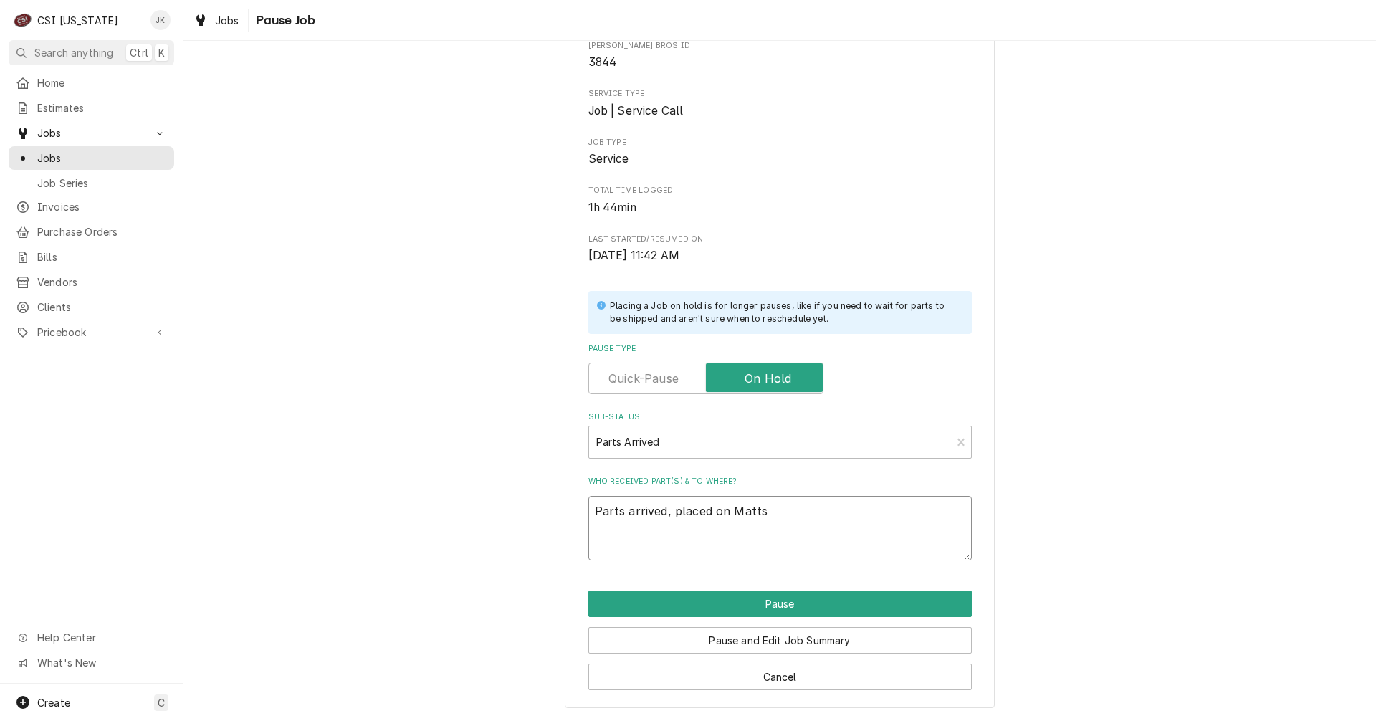
type textarea "Parts arrived, placed on Matt"
type textarea "x"
type textarea "Parts arrived, placed on Matt'"
type textarea "x"
type textarea "Parts arrived, placed on Matt's"
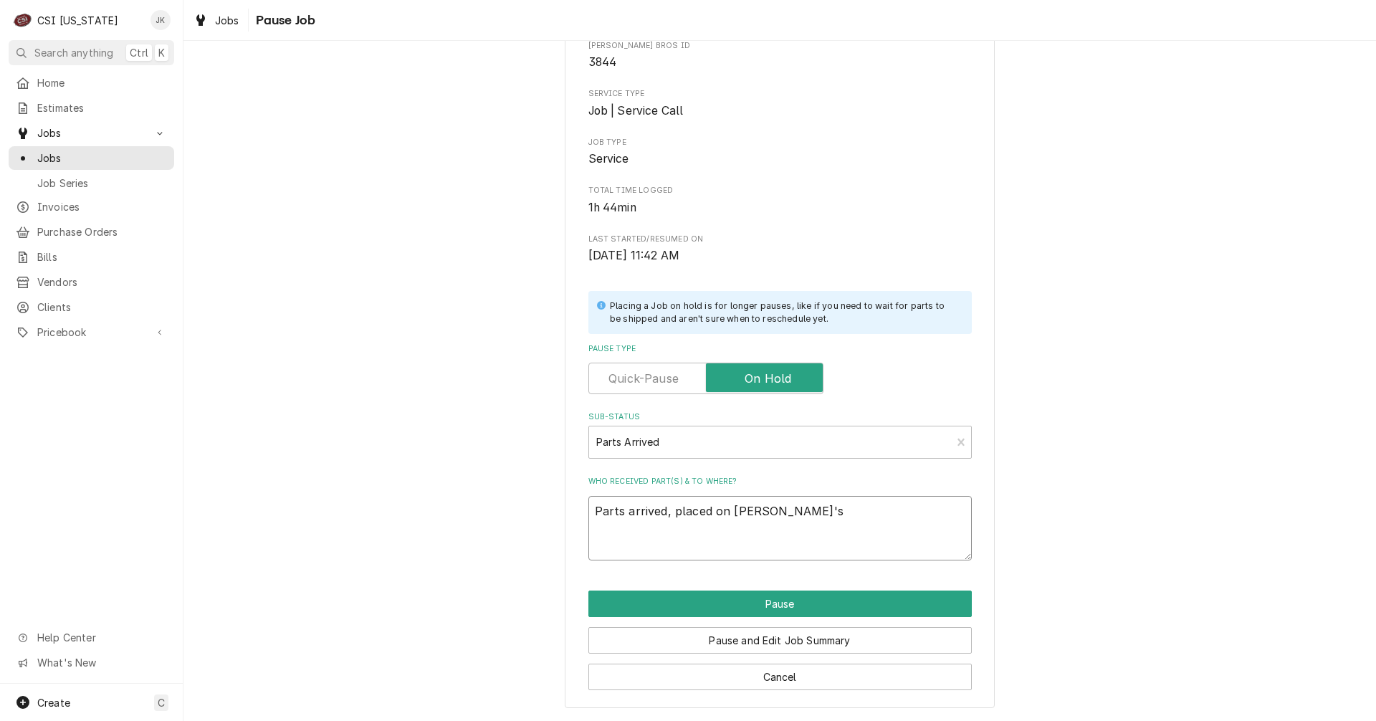
type textarea "x"
type textarea "Parts arrived, placed on Matt's"
type textarea "x"
type textarea "Parts arrived, placed on Matt's s"
type textarea "x"
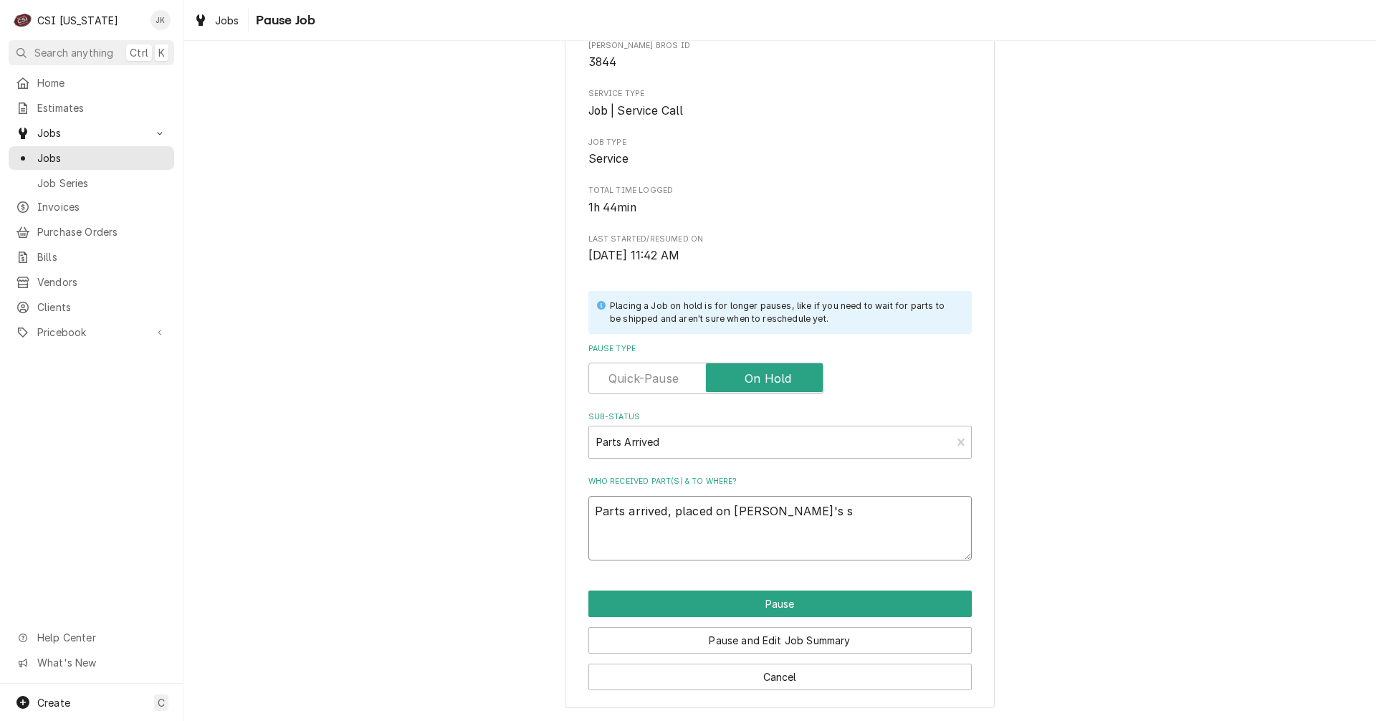
type textarea "Parts arrived, placed on Matt's sh"
type textarea "x"
type textarea "Parts arrived, placed on Matt's she"
type textarea "x"
type textarea "Parts arrived, placed on Matt's shel"
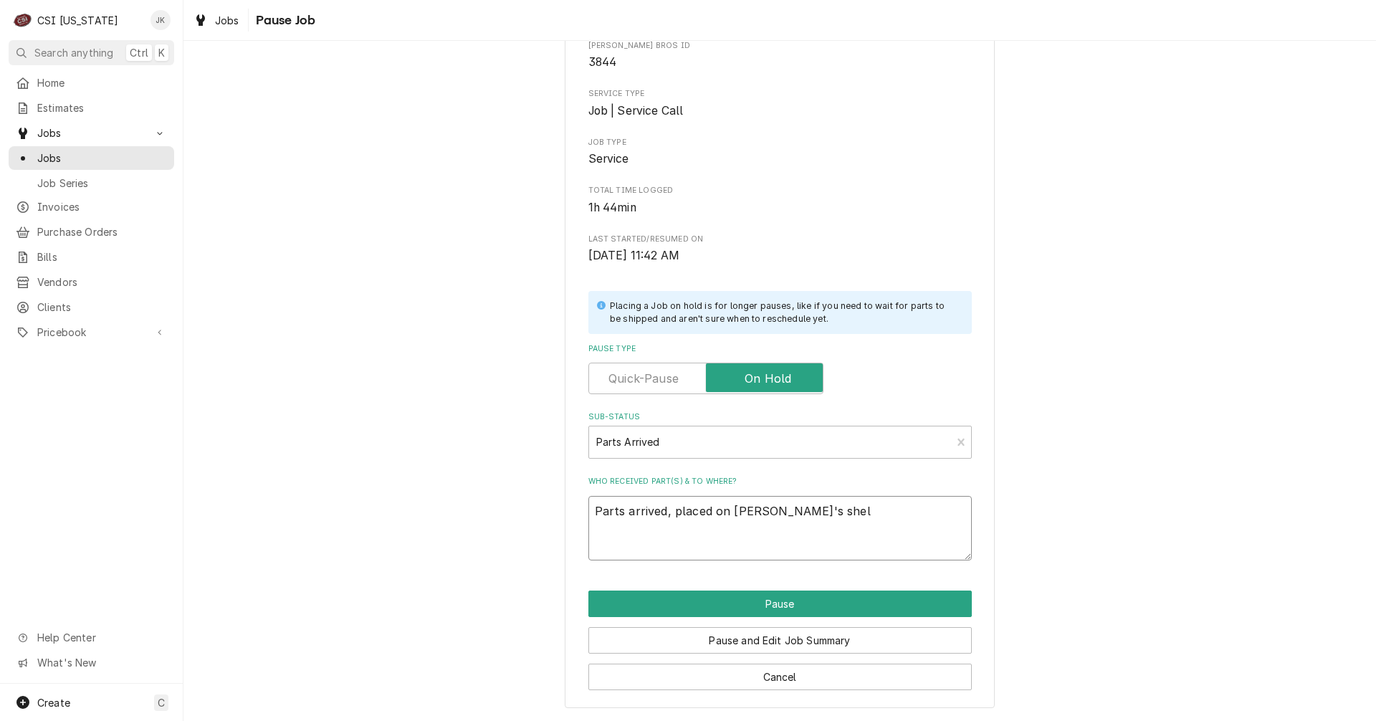
type textarea "x"
drag, startPoint x: 807, startPoint y: 509, endPoint x: 573, endPoint y: 502, distance: 234.4
click at [573, 502] on div "Please confirm you'd like to pause this job. Roopairs Job ID JOB-10537 Heine Br…" at bounding box center [780, 323] width 430 height 770
type textarea "Parts arrived, placed on Matt's shelf"
click at [742, 641] on button "Pause and Edit Job Summary" at bounding box center [779, 640] width 383 height 27
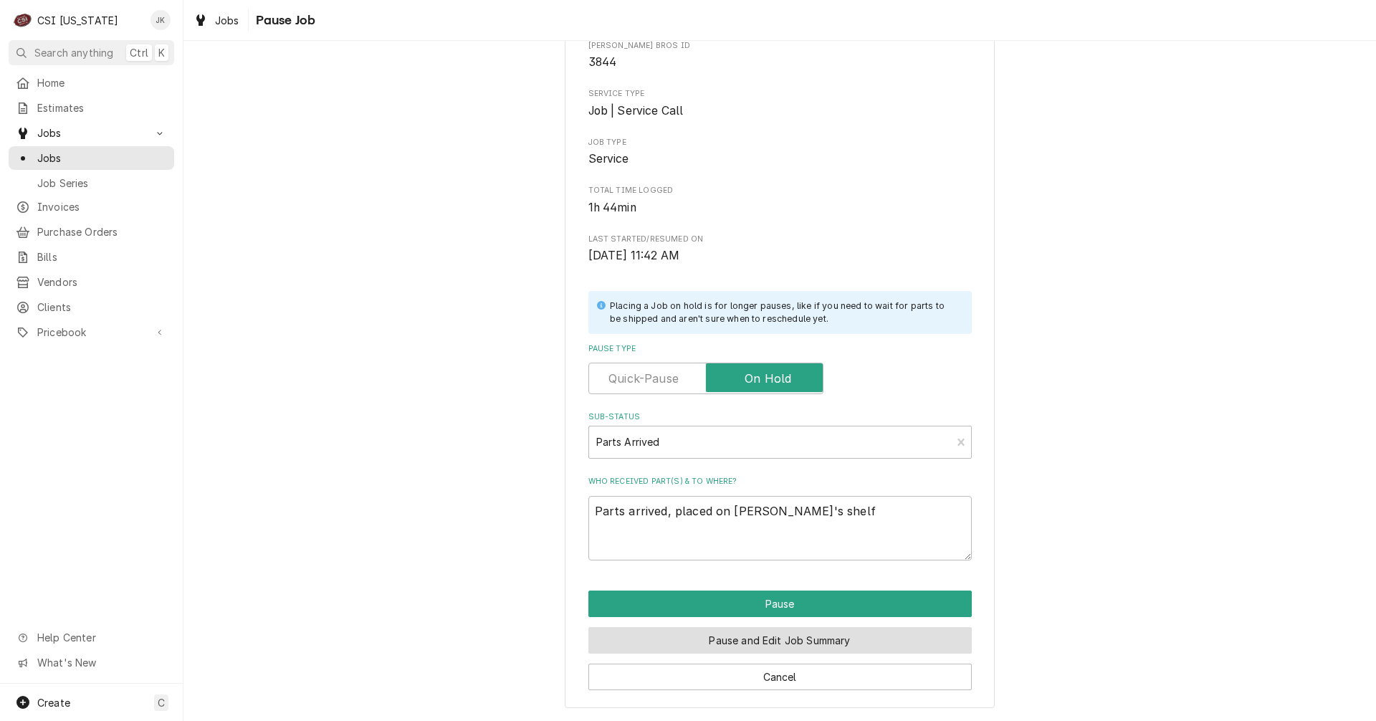
type textarea "x"
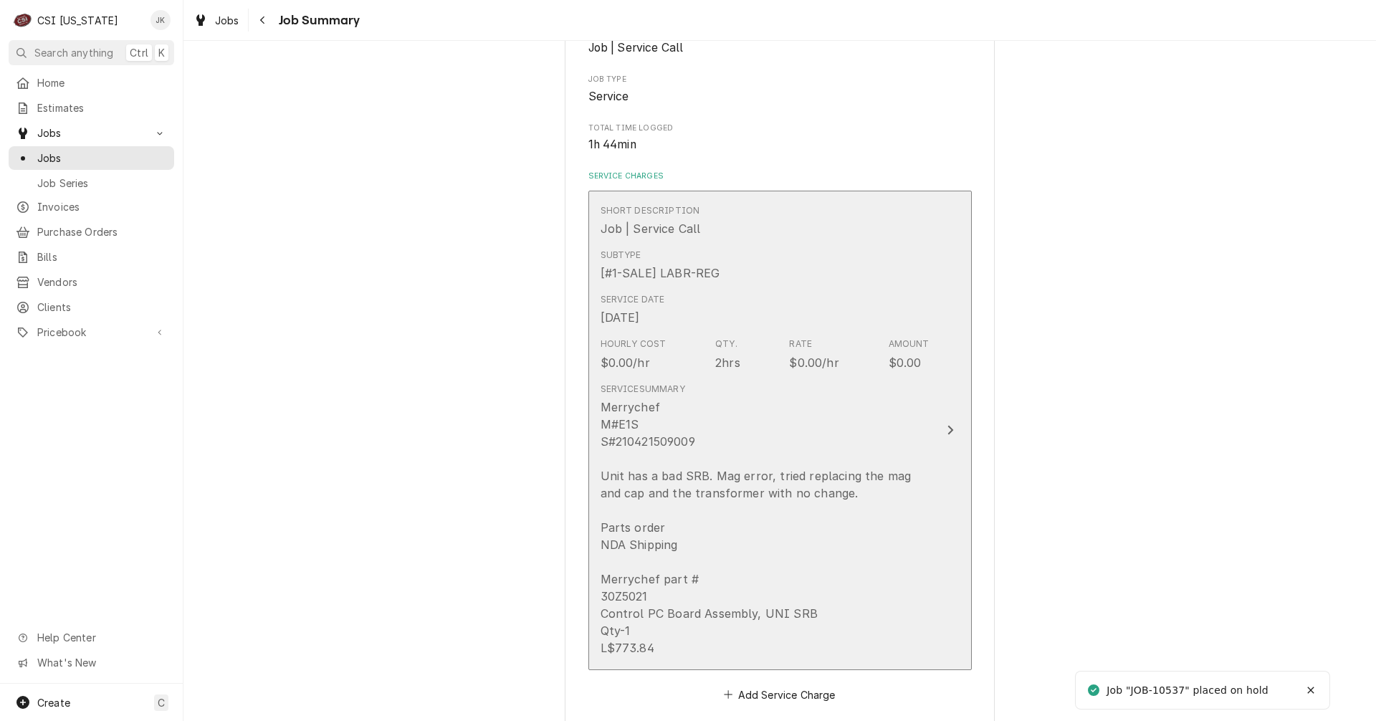
scroll to position [287, 0]
click at [771, 557] on div "Merrychef M#E1S S#210421509009 Unit has a bad SRB. Mag error, tried replacing t…" at bounding box center [764, 522] width 329 height 258
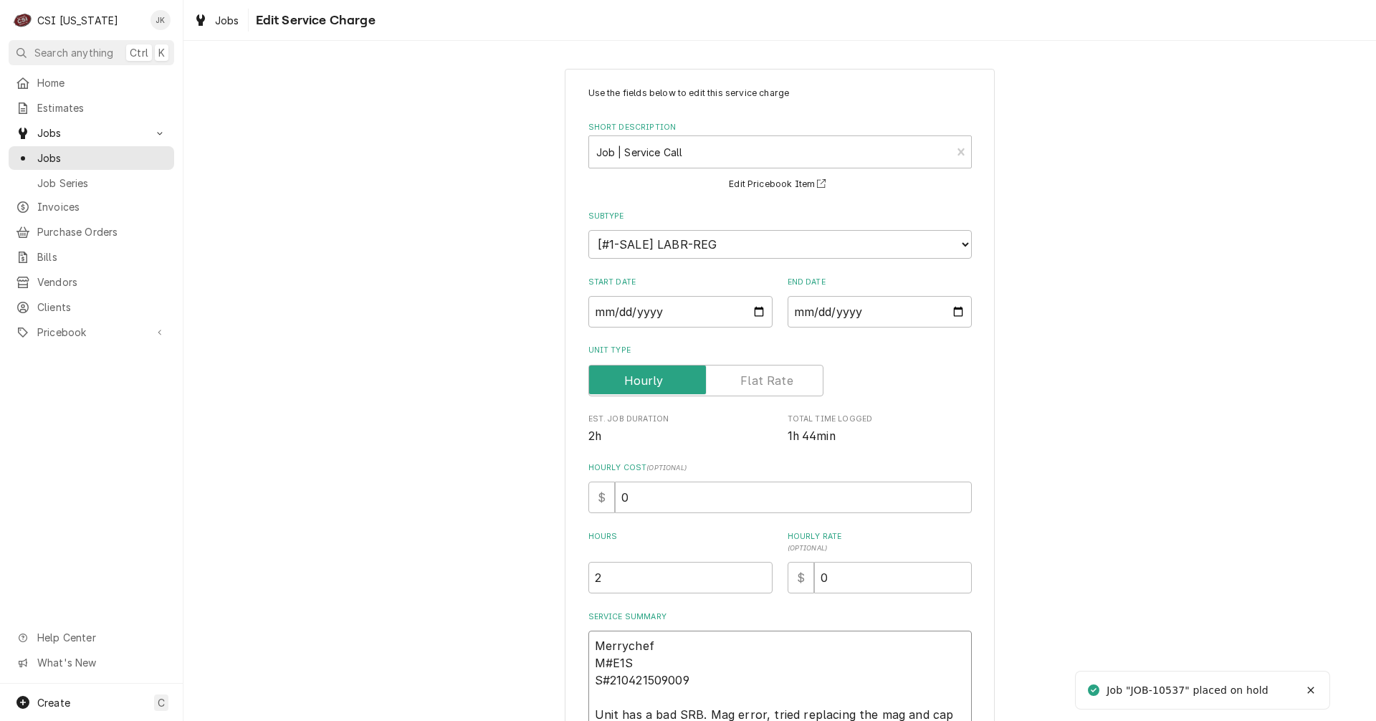
paste textarea "Parts arrived, placed on [PERSON_NAME]'s shelf"
type textarea "x"
type textarea "Parts arrived, placed on [PERSON_NAME]'s shelfMerrychef M#E1S S#210421509009 Un…"
type textarea "x"
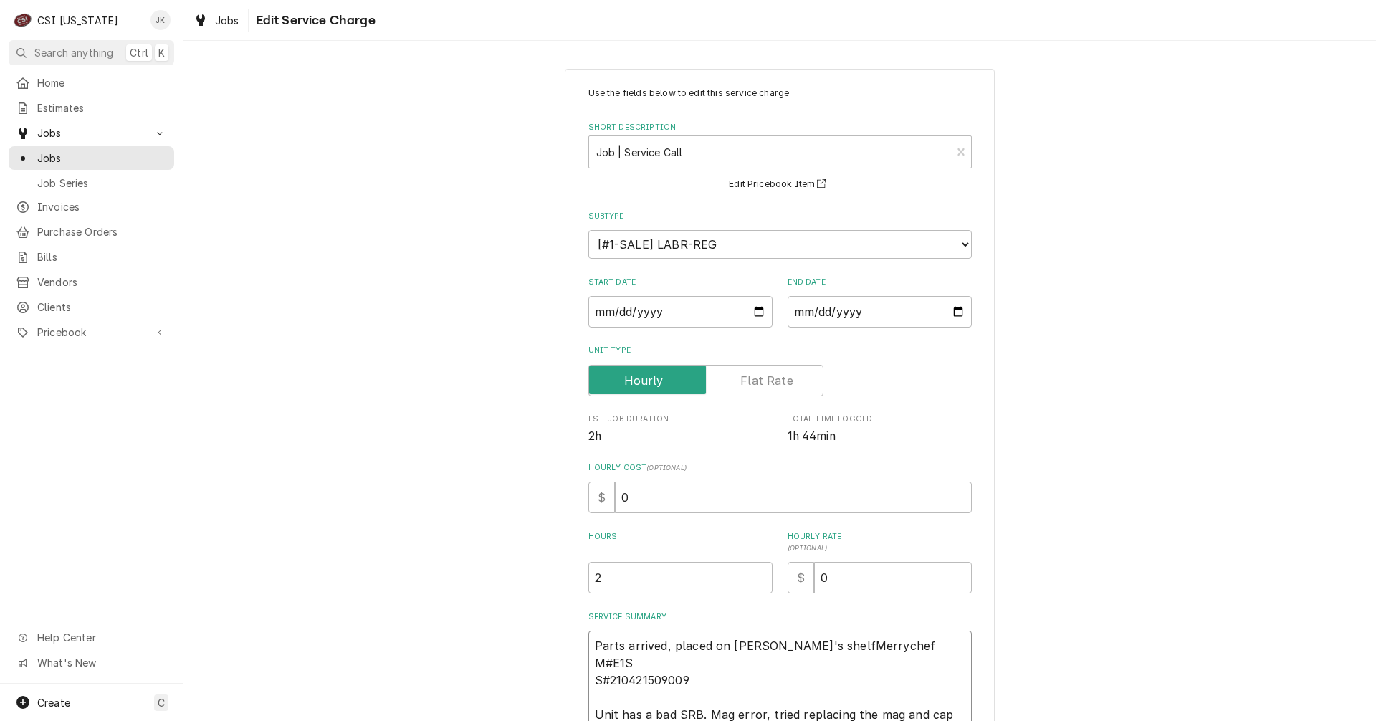
type textarea "Parts arrived, placed on [PERSON_NAME]'s shelf Merrychef M#E1S S#210421509009 U…"
type textarea "x"
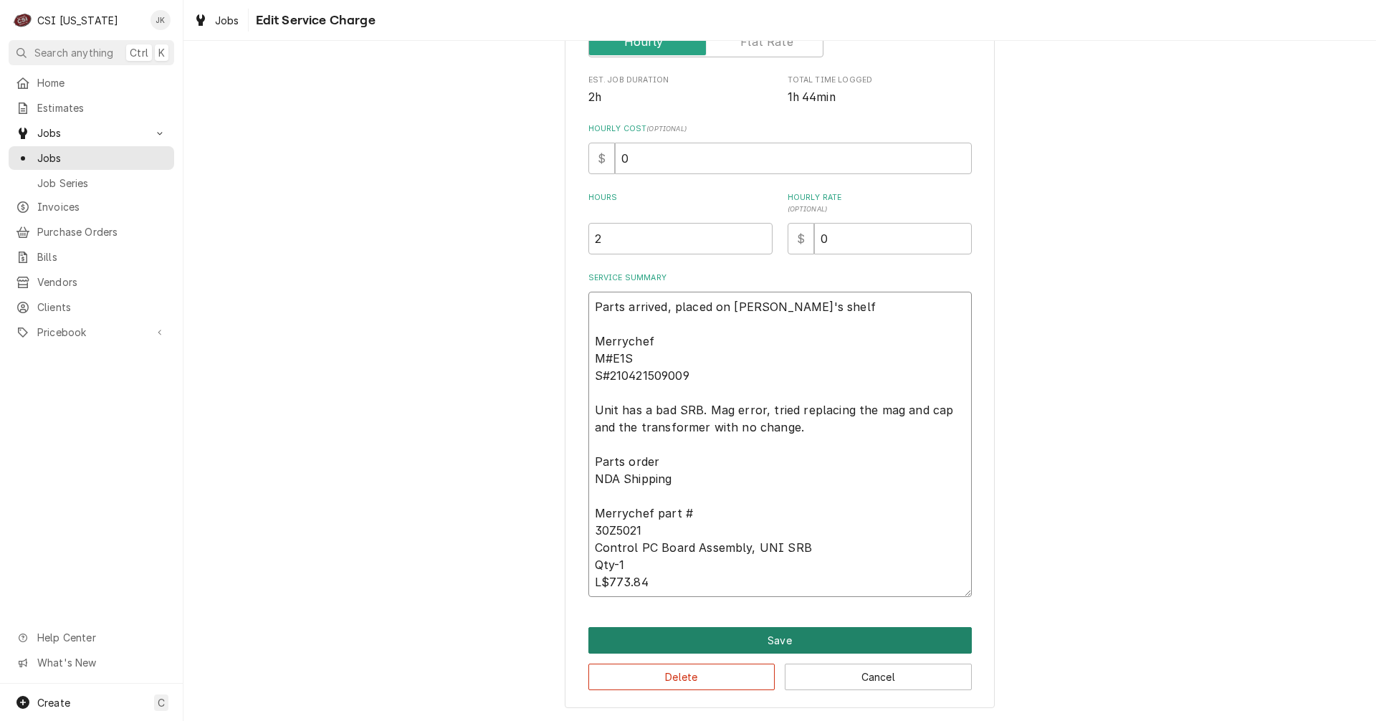
type textarea "Parts arrived, placed on [PERSON_NAME]'s shelf Merrychef M#E1S S#210421509009 U…"
click at [787, 641] on button "Save" at bounding box center [779, 640] width 383 height 27
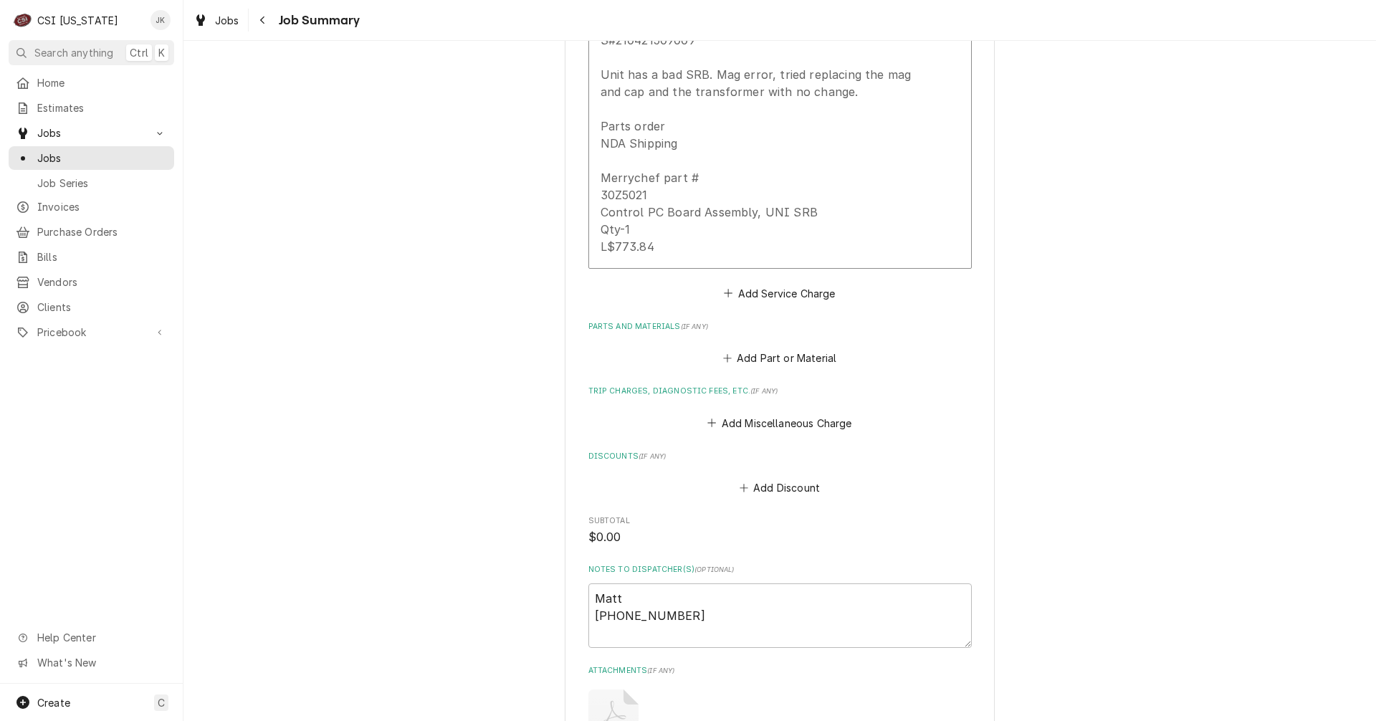
scroll to position [930, 0]
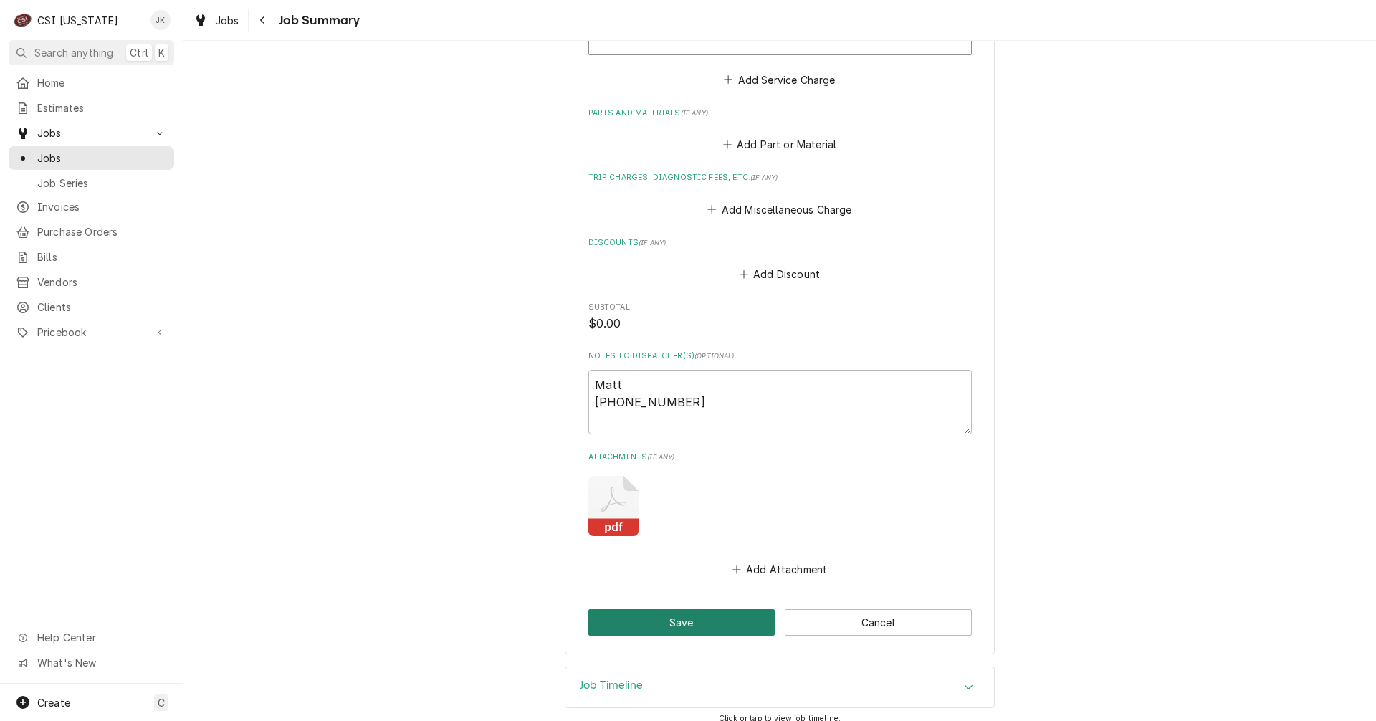
click at [673, 609] on button "Save" at bounding box center [681, 622] width 187 height 27
type textarea "x"
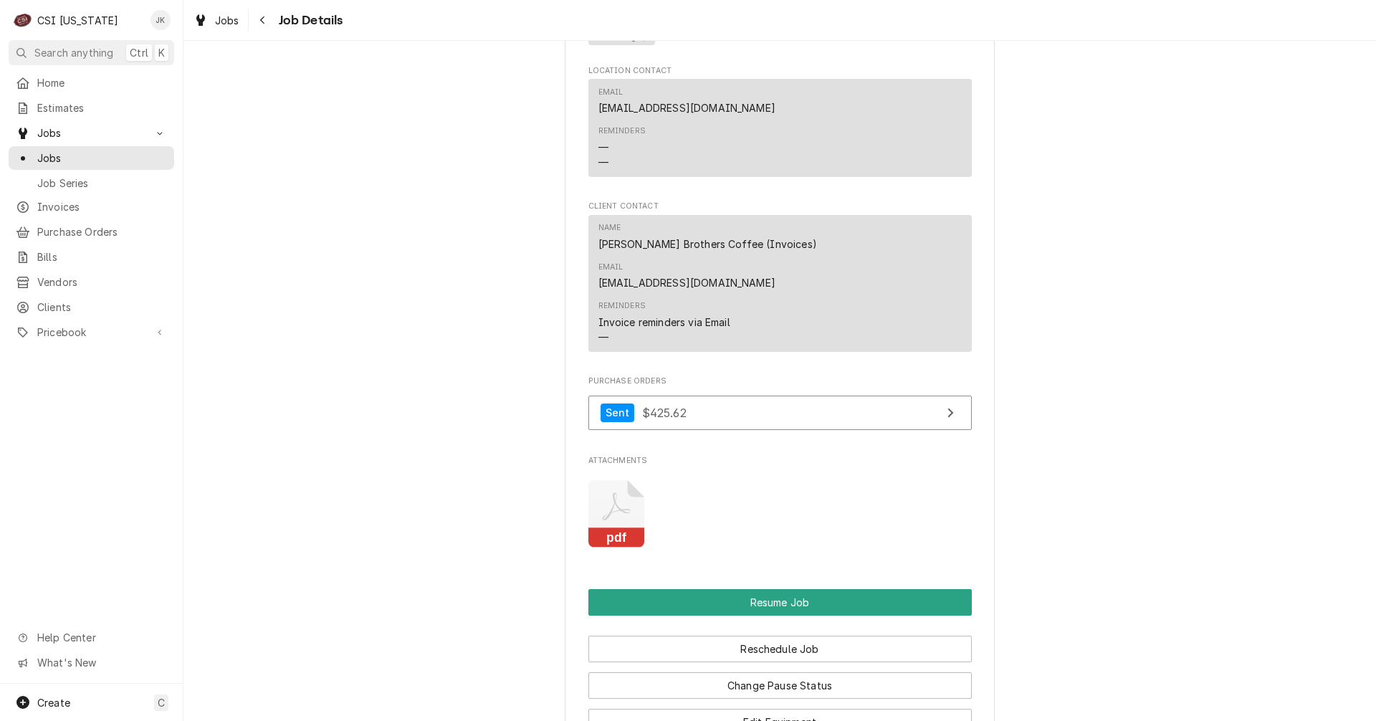
scroll to position [1223, 0]
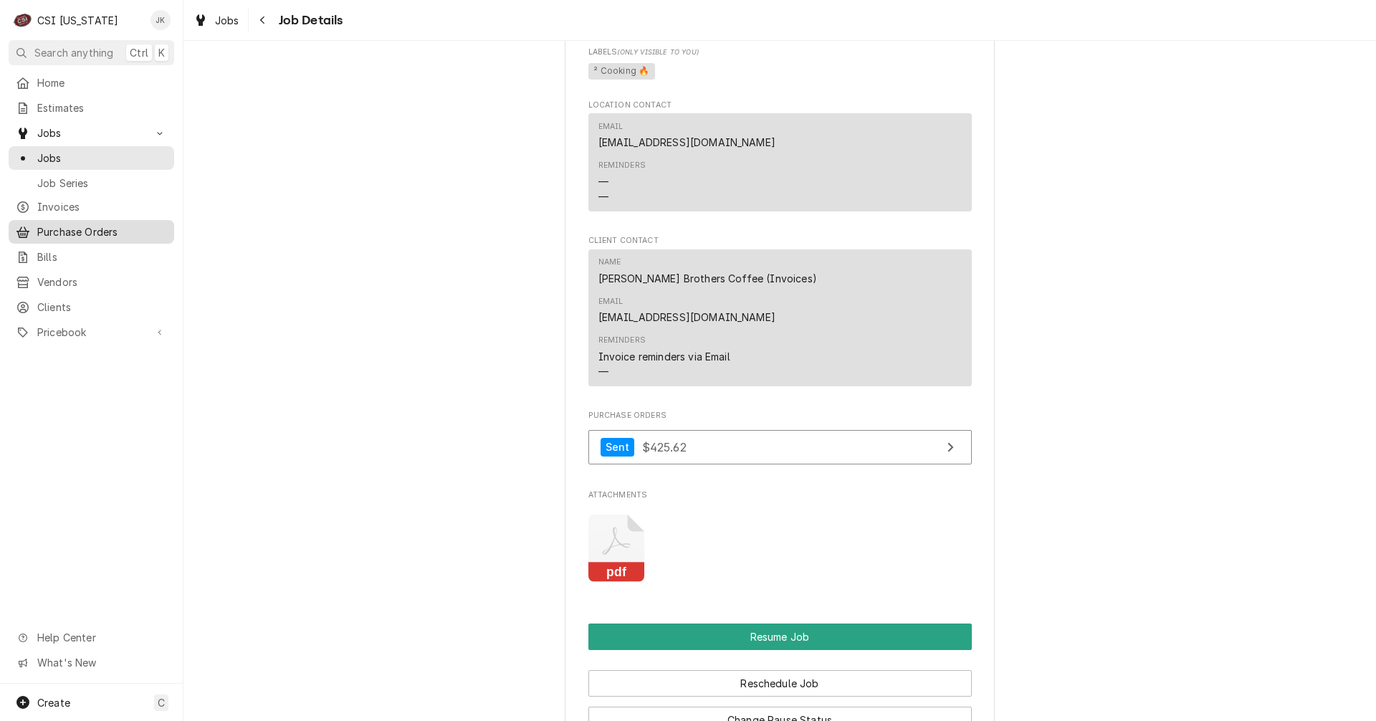
click at [62, 223] on div "Purchase Orders" at bounding box center [91, 232] width 160 height 18
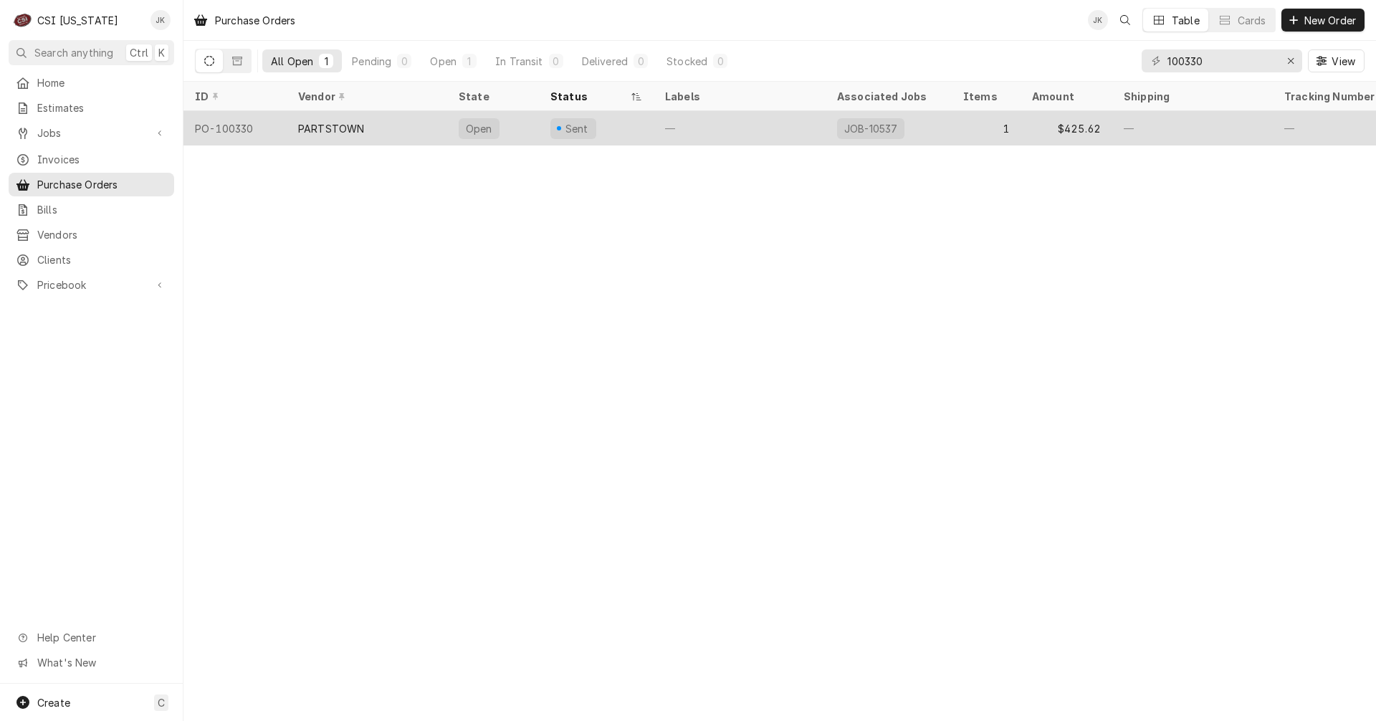
click at [708, 130] on div "—" at bounding box center [739, 128] width 172 height 34
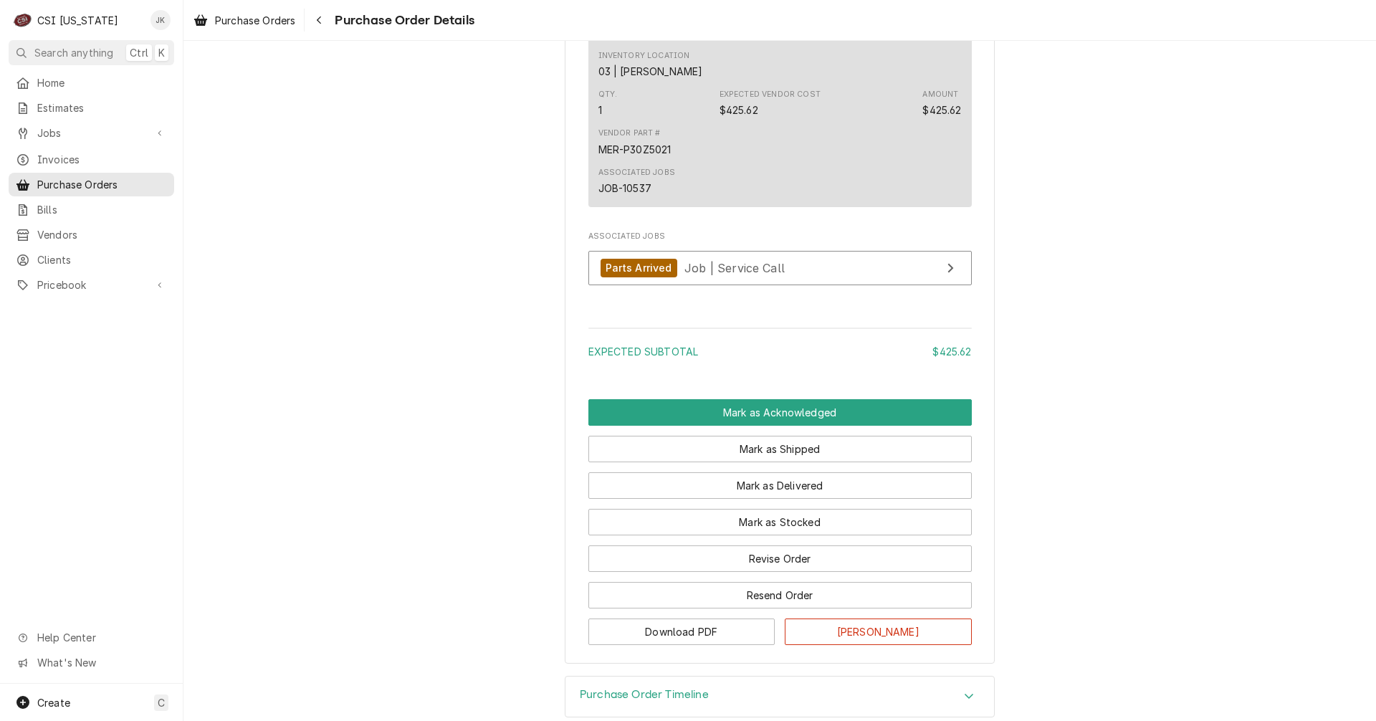
scroll to position [931, 0]
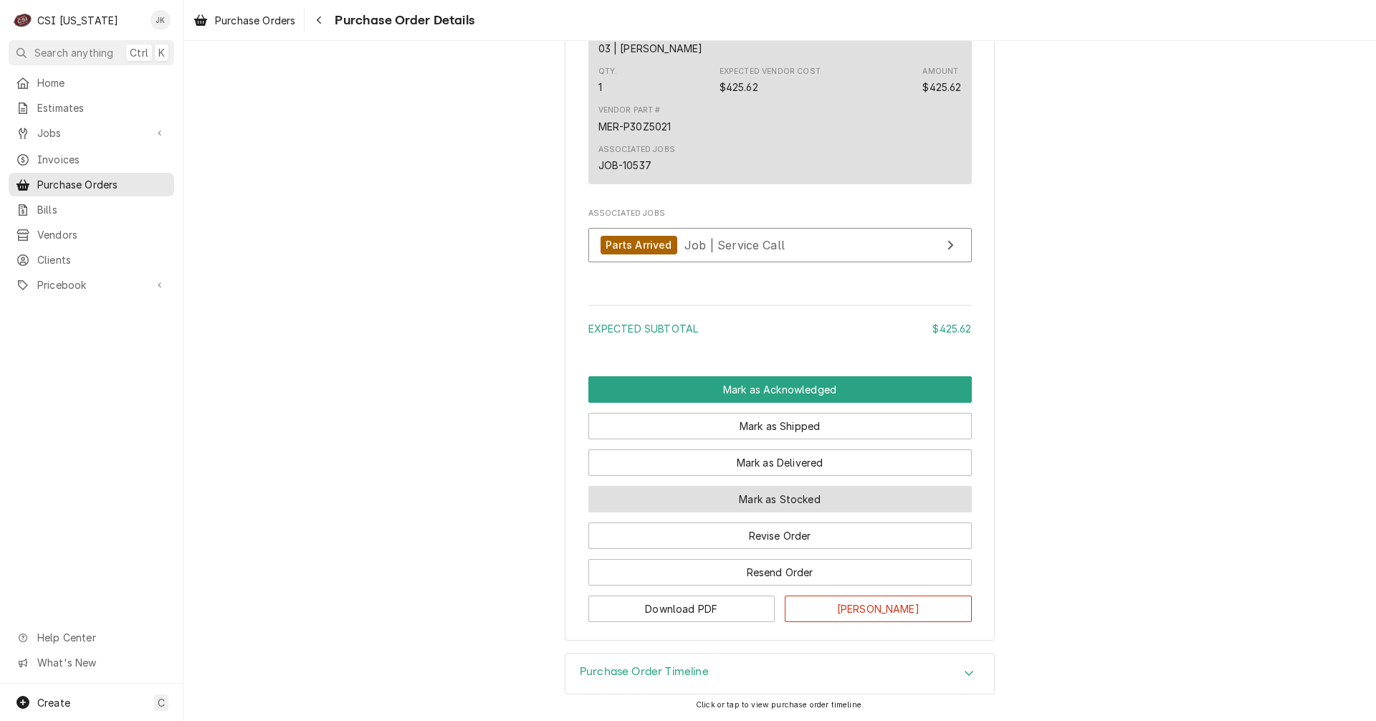
click at [803, 512] on button "Mark as Stocked" at bounding box center [779, 499] width 383 height 27
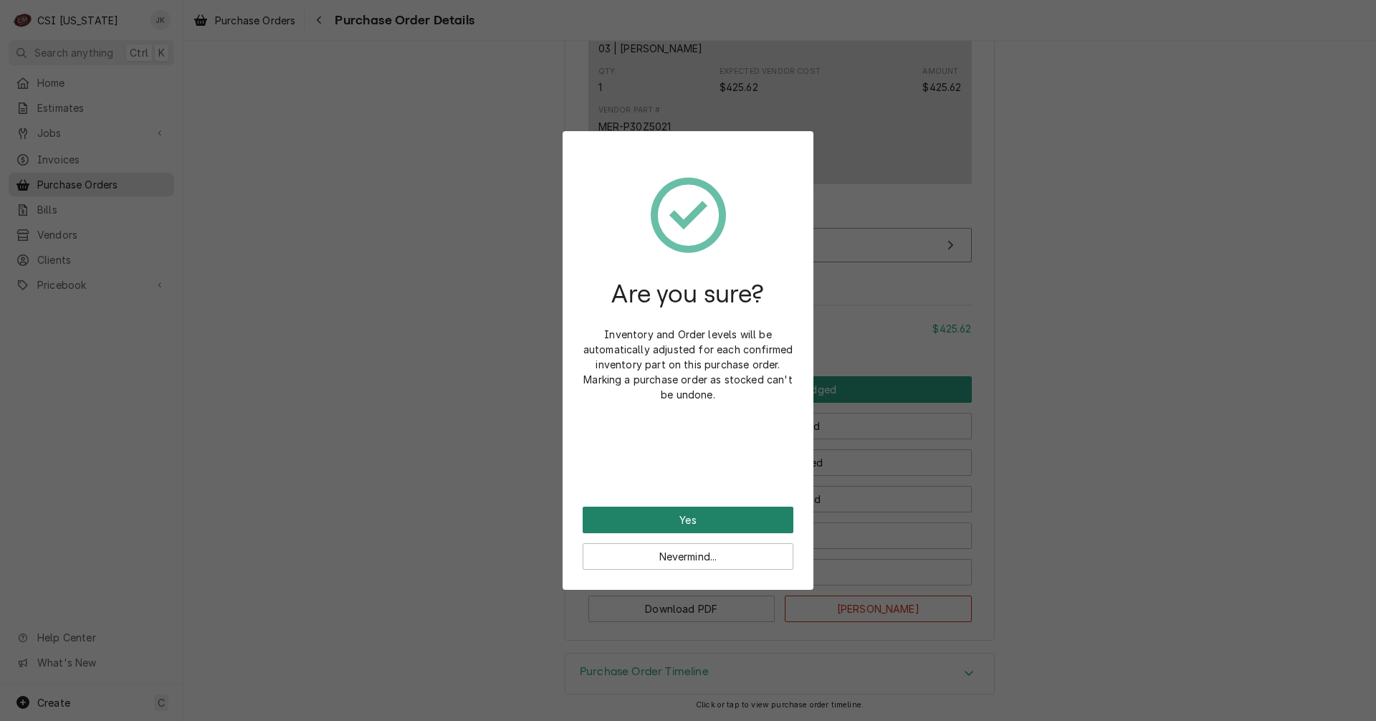
click at [724, 520] on button "Yes" at bounding box center [687, 520] width 211 height 27
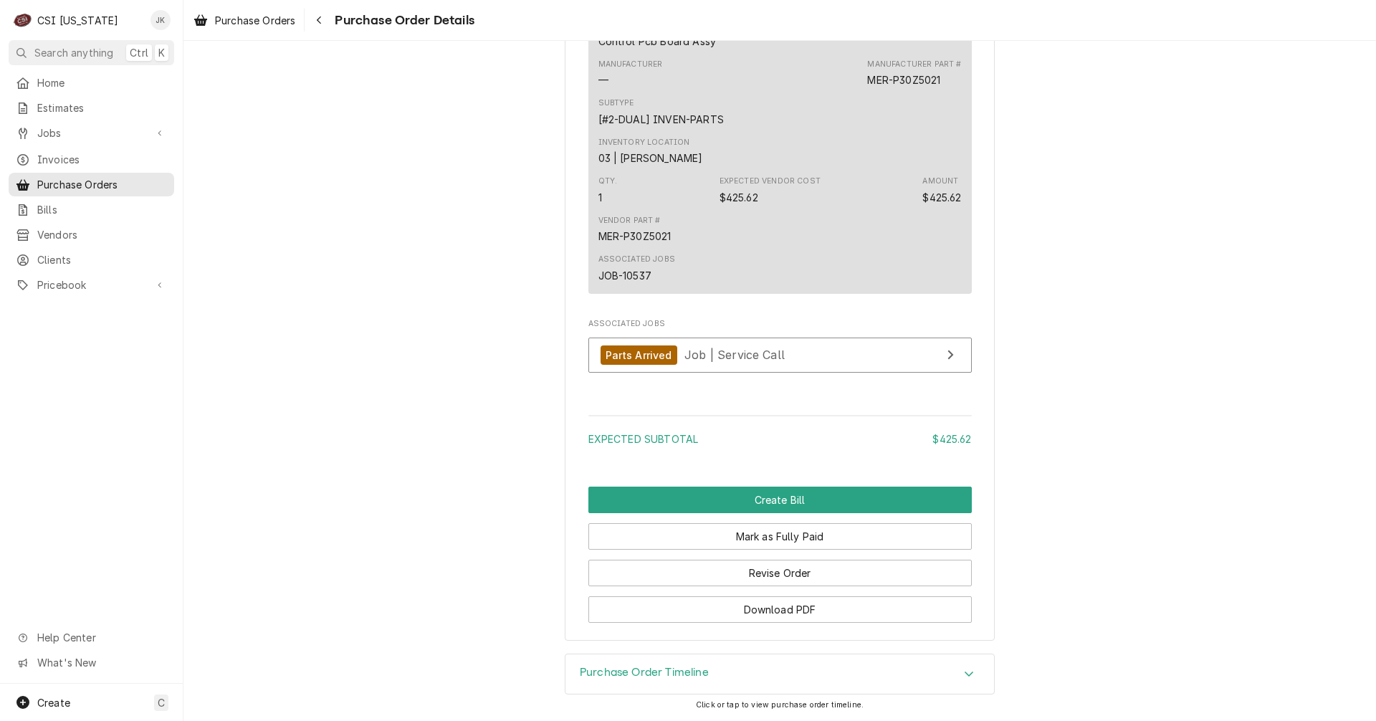
scroll to position [1047, 0]
